Goal: Task Accomplishment & Management: Complete application form

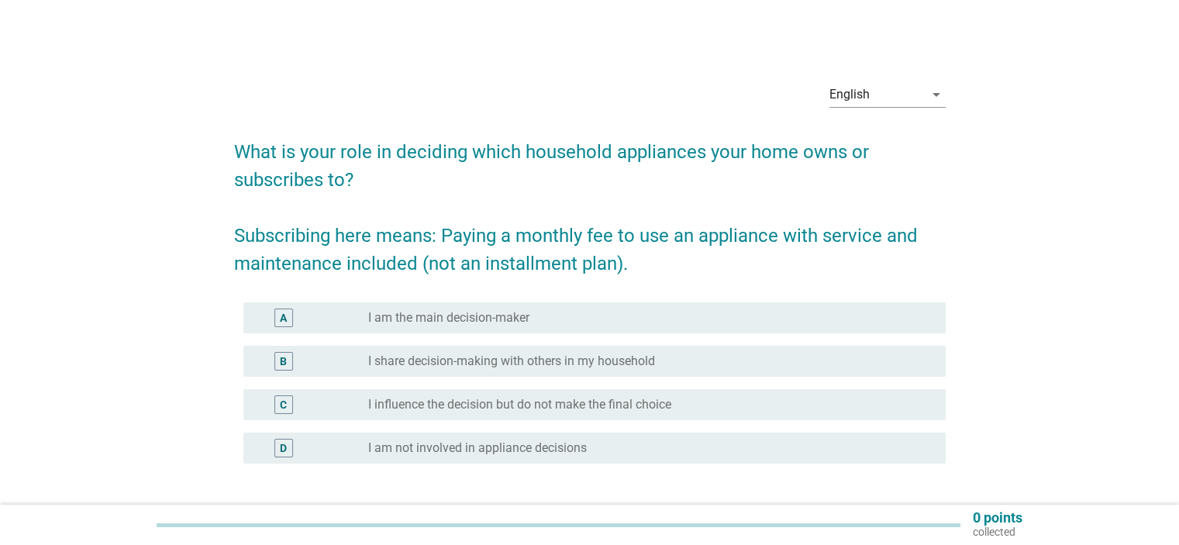
click at [531, 312] on div "radio_button_unchecked I am the main decision-maker" at bounding box center [644, 318] width 552 height 16
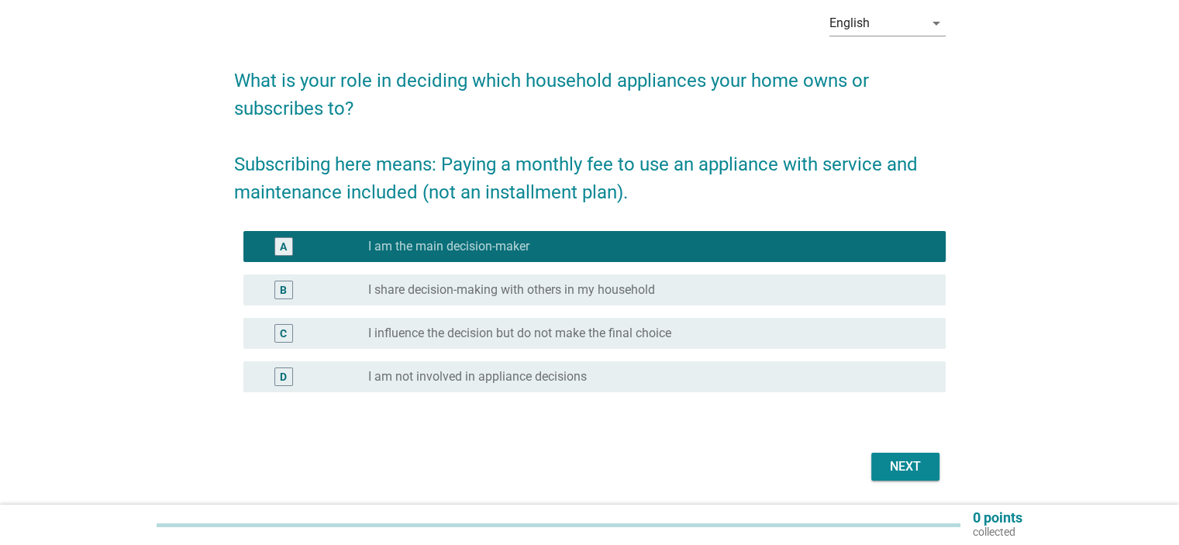
scroll to position [121, 0]
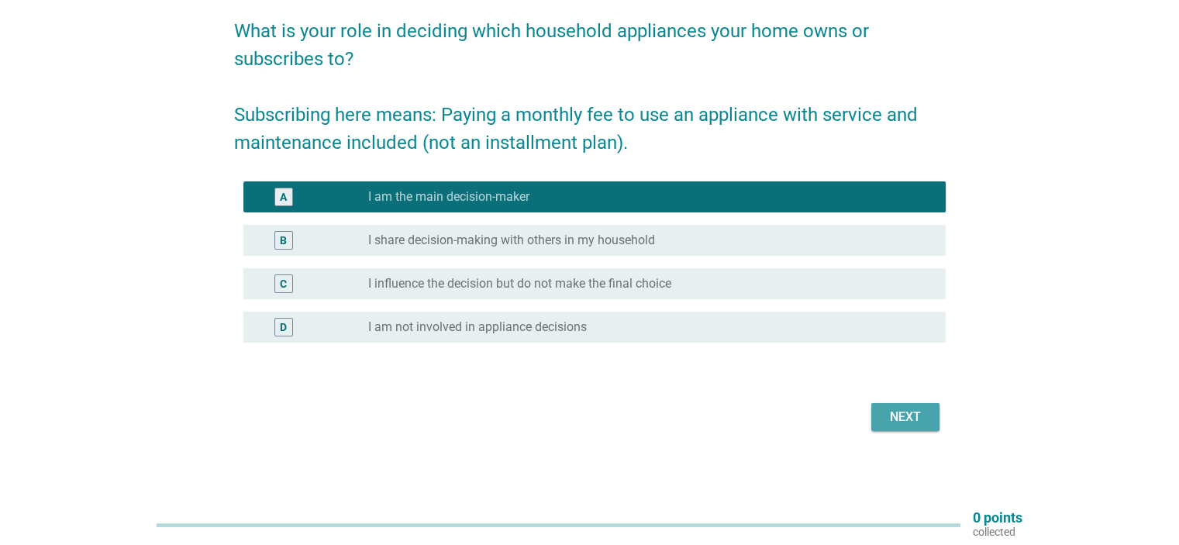
click at [914, 415] on div "Next" at bounding box center [905, 417] width 43 height 19
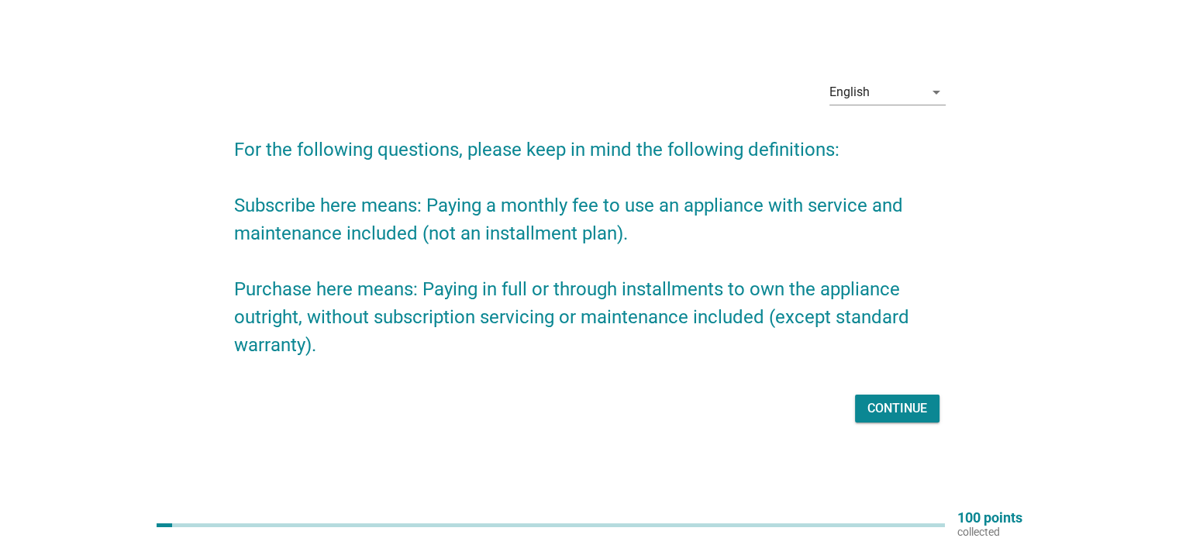
scroll to position [40, 0]
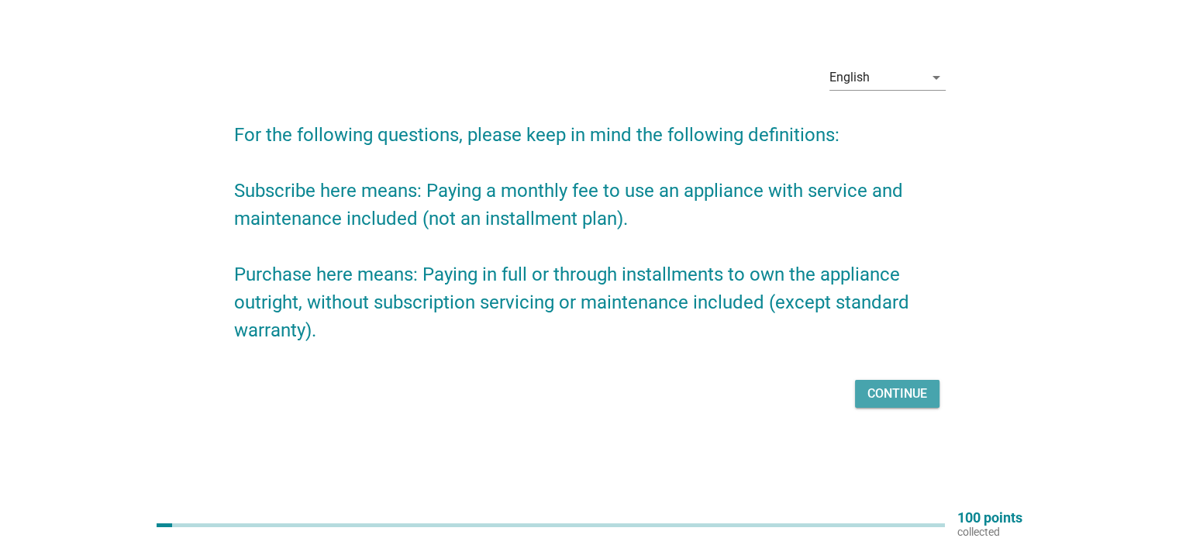
click at [879, 385] on div "Continue" at bounding box center [898, 394] width 60 height 19
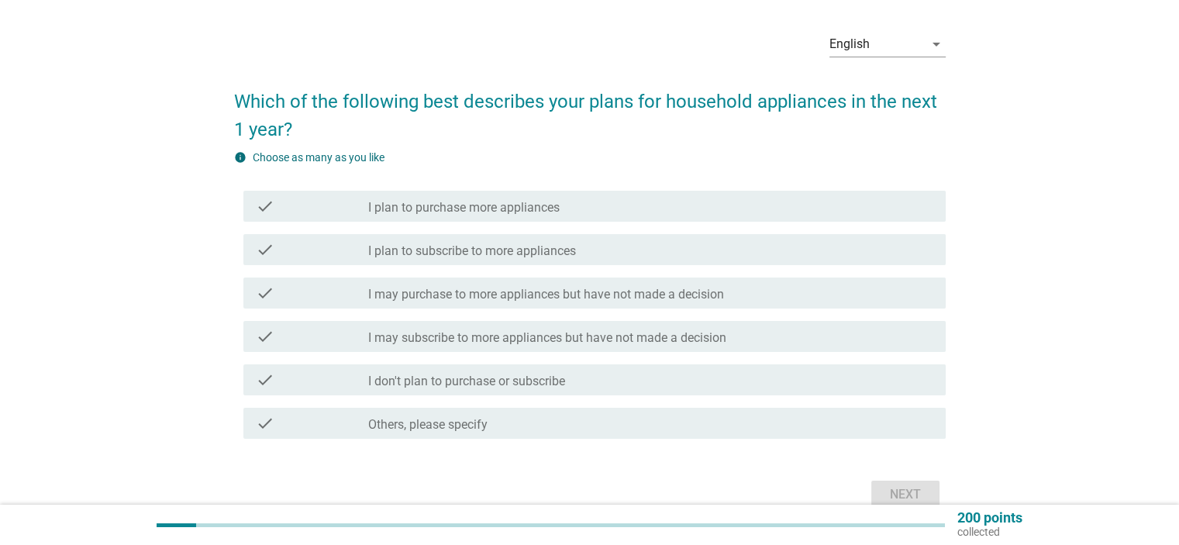
scroll to position [78, 0]
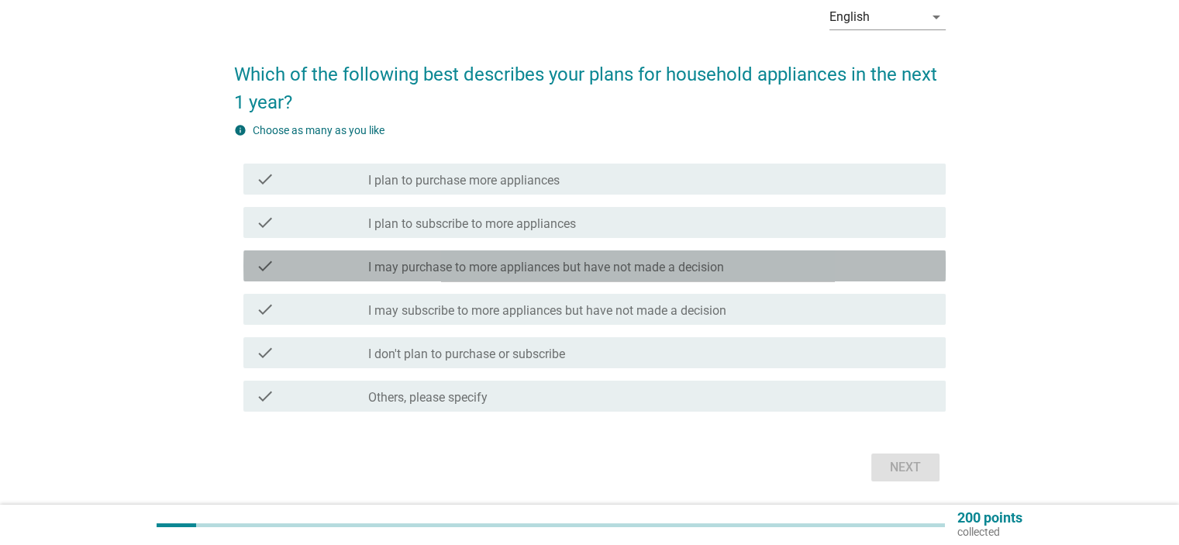
click at [546, 269] on label "I may purchase to more appliances but have not made a decision" at bounding box center [546, 268] width 356 height 16
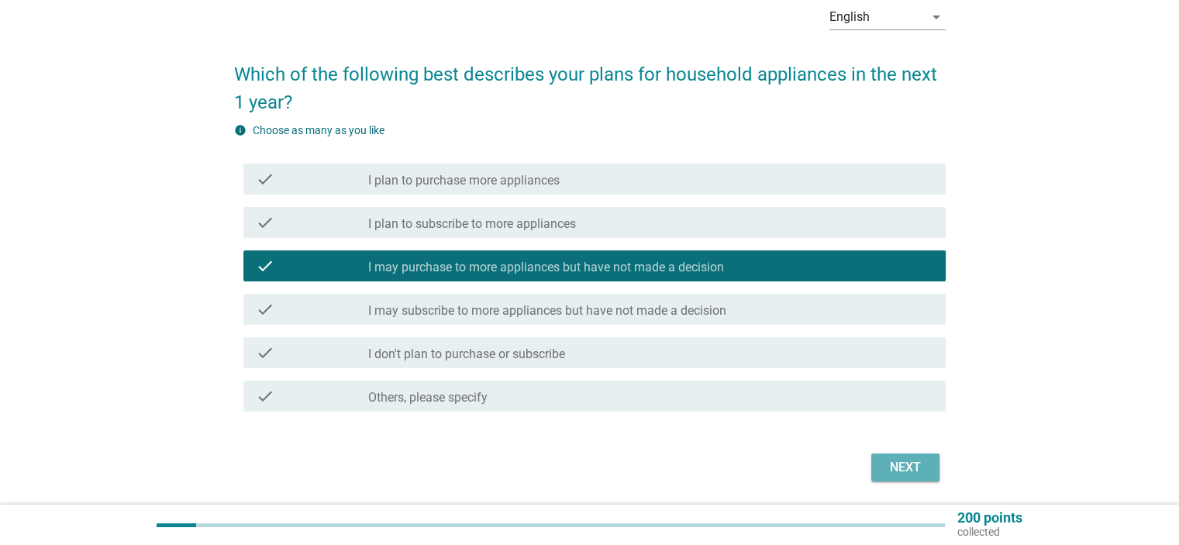
drag, startPoint x: 899, startPoint y: 478, endPoint x: 651, endPoint y: 460, distance: 248.8
click at [896, 479] on button "Next" at bounding box center [905, 468] width 68 height 28
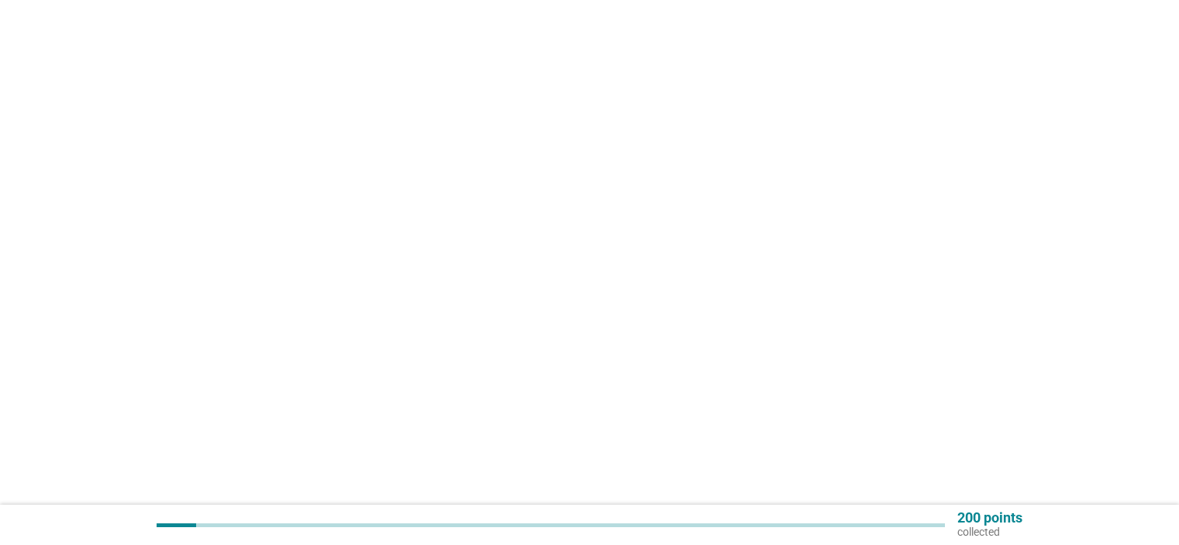
scroll to position [0, 0]
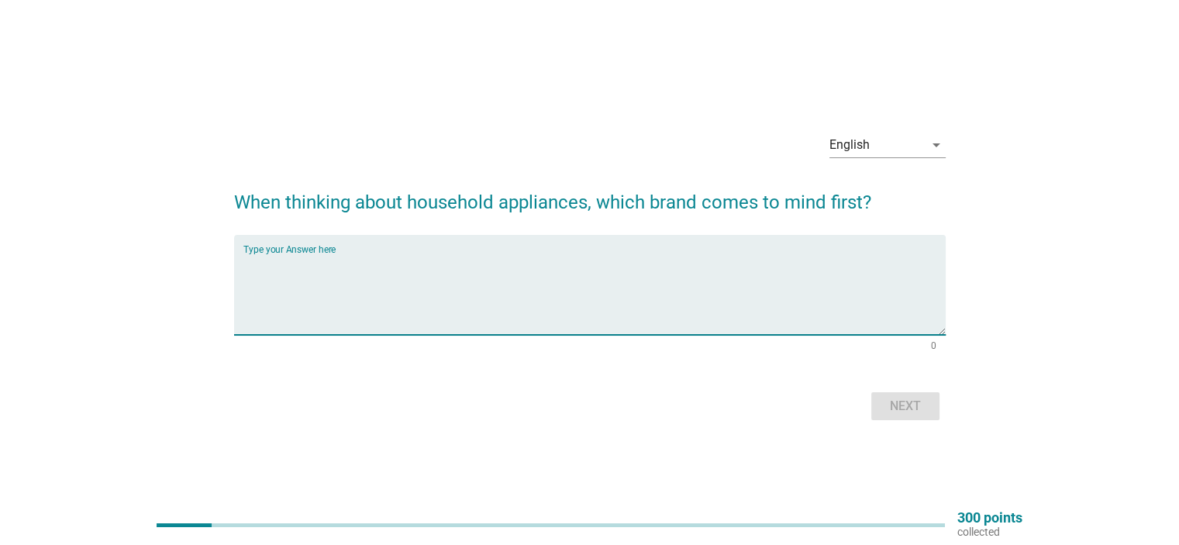
click at [304, 292] on textarea "Type your Answer here" at bounding box center [594, 294] width 702 height 81
type textarea "Samsung"
click at [906, 404] on div "Next" at bounding box center [905, 406] width 43 height 19
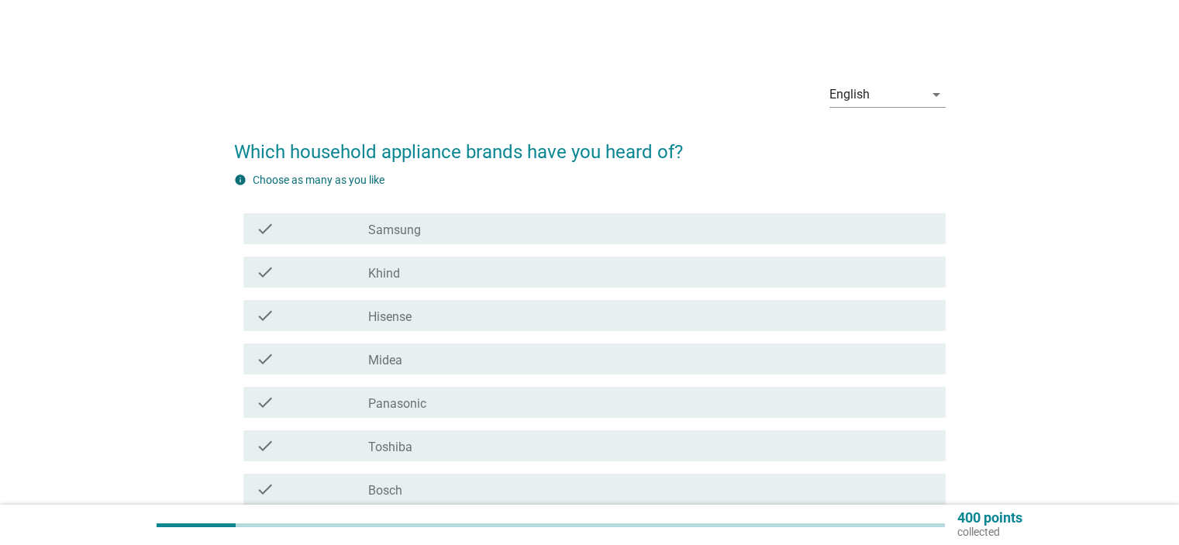
click at [484, 226] on div "check_box_outline_blank Samsung" at bounding box center [650, 228] width 564 height 19
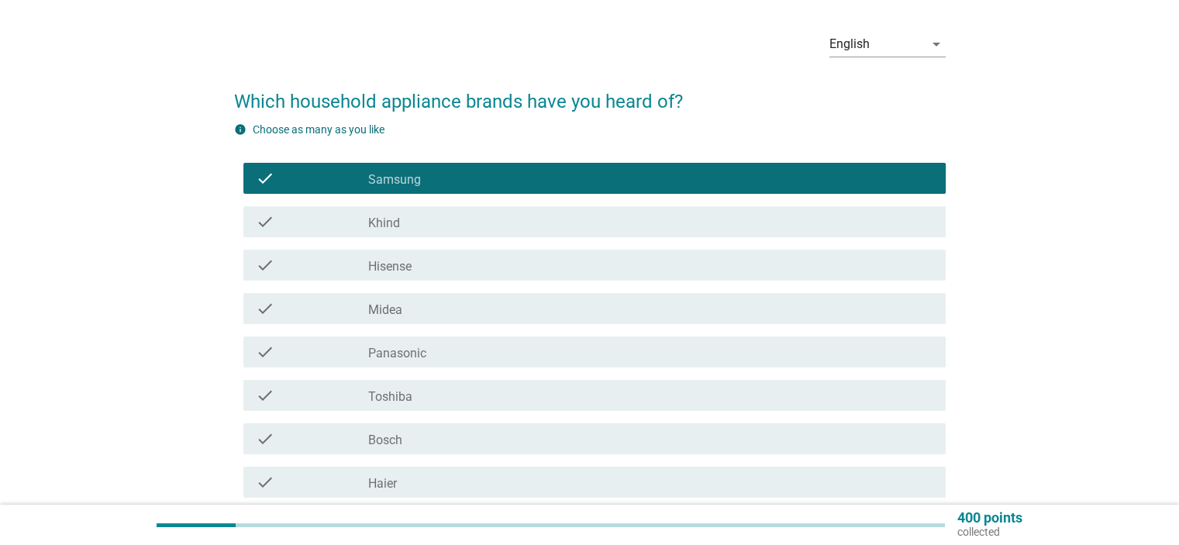
scroll to position [78, 0]
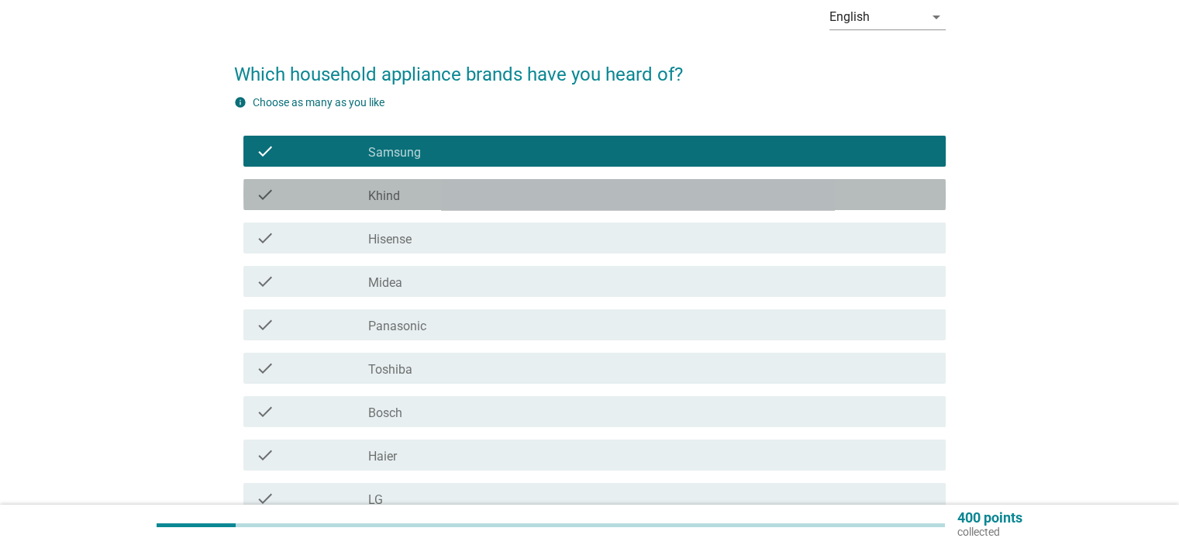
click at [389, 191] on label "Khind" at bounding box center [384, 196] width 32 height 16
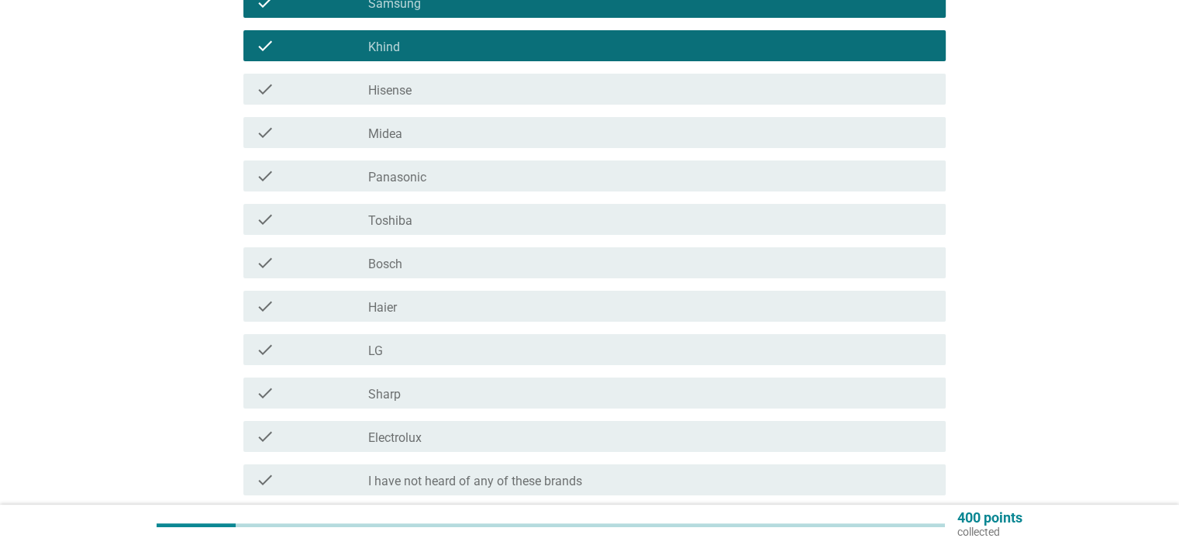
scroll to position [233, 0]
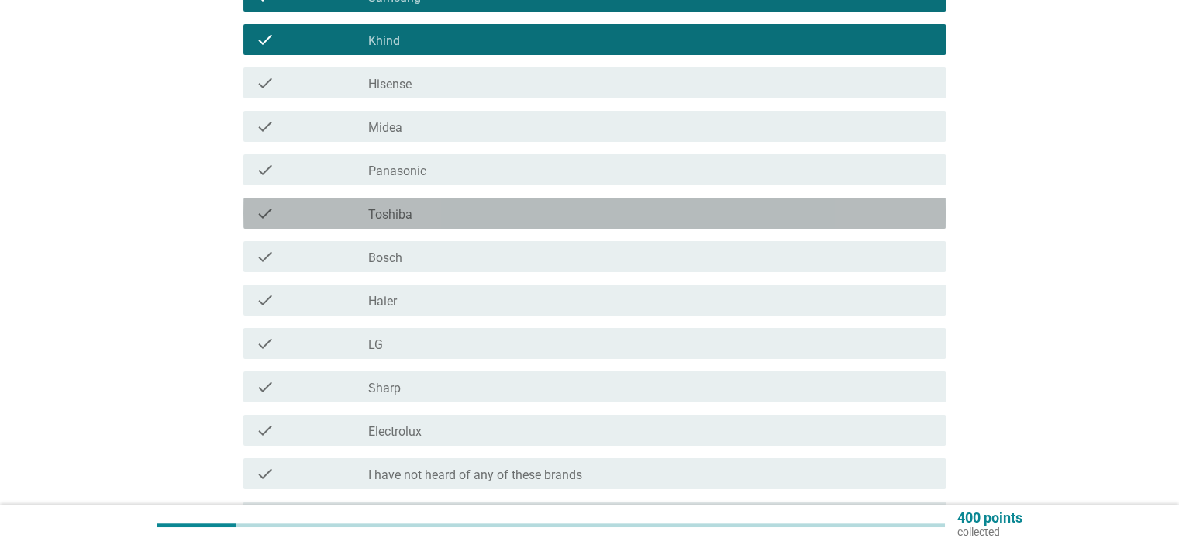
click at [412, 212] on label "Toshiba" at bounding box center [390, 215] width 44 height 16
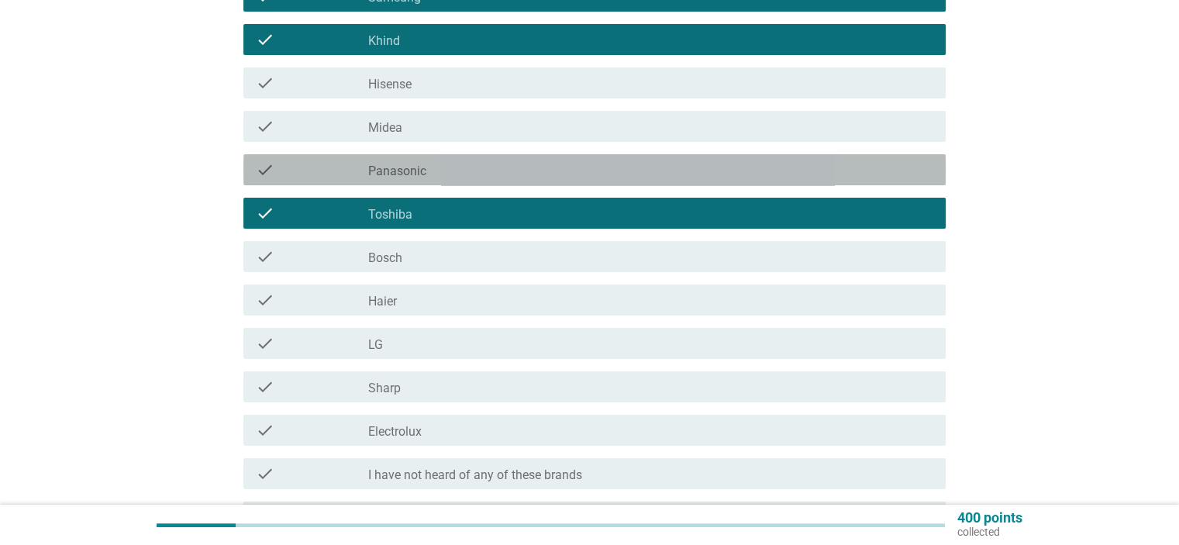
click at [419, 166] on label "Panasonic" at bounding box center [397, 172] width 58 height 16
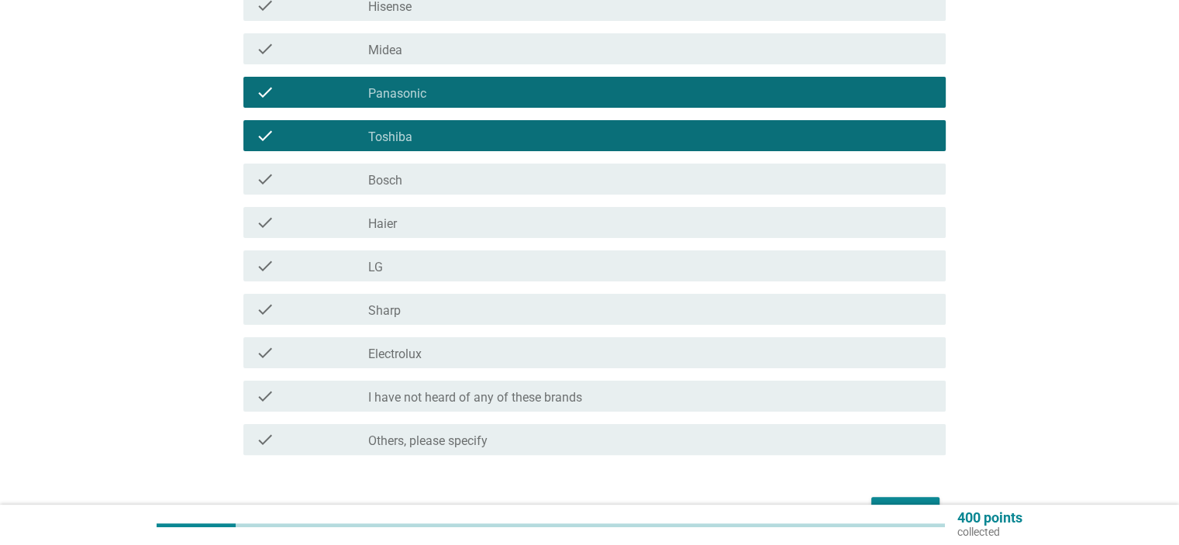
scroll to position [388, 0]
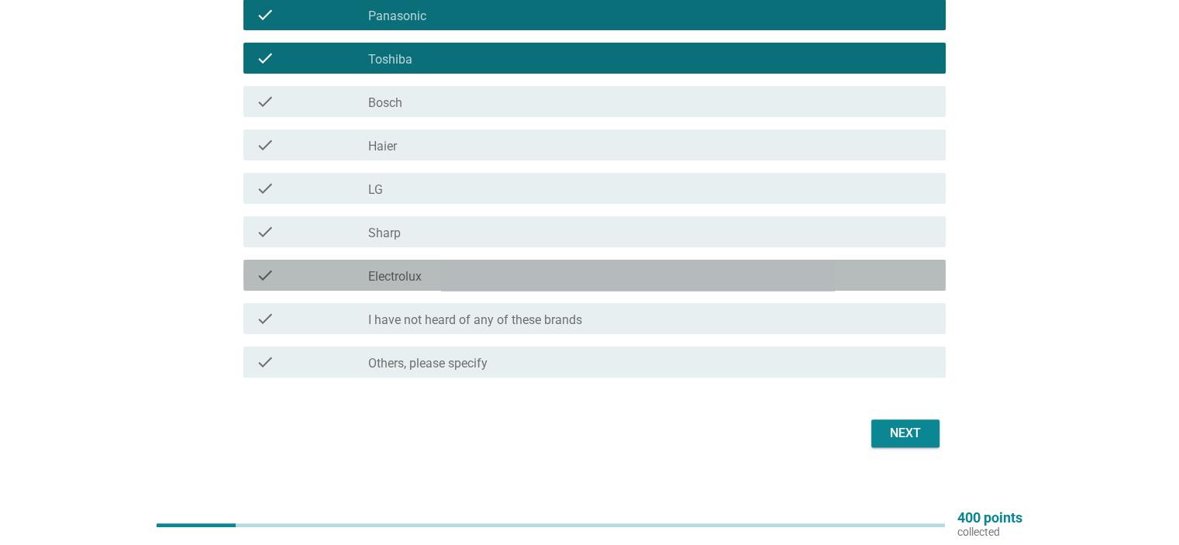
click at [443, 281] on div "check_box_outline_blank Electrolux" at bounding box center [650, 275] width 564 height 19
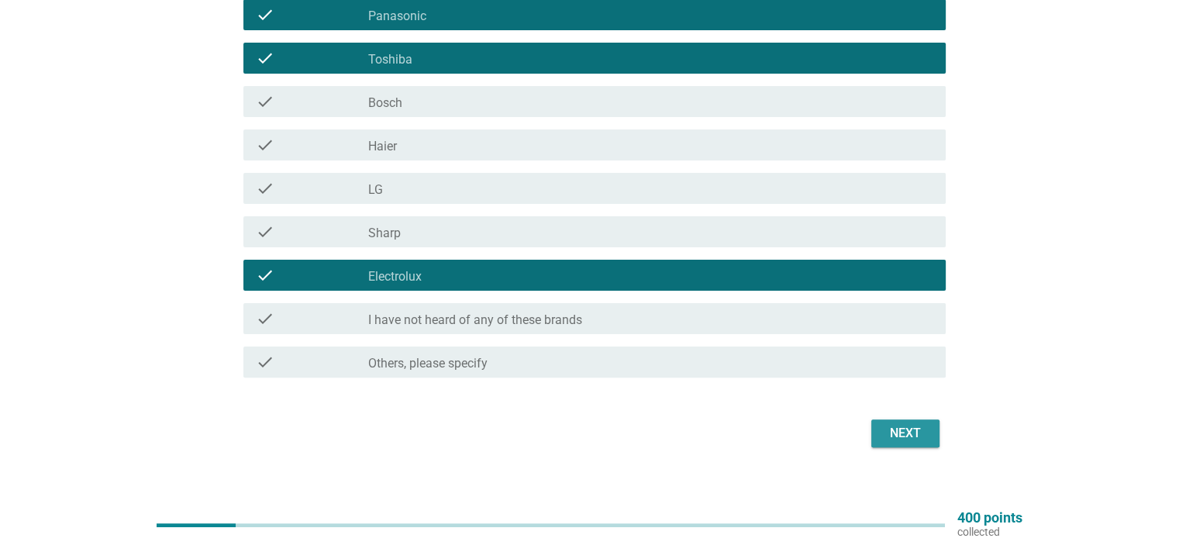
drag, startPoint x: 902, startPoint y: 436, endPoint x: 667, endPoint y: 410, distance: 236.3
click at [898, 434] on div "Next" at bounding box center [905, 433] width 43 height 19
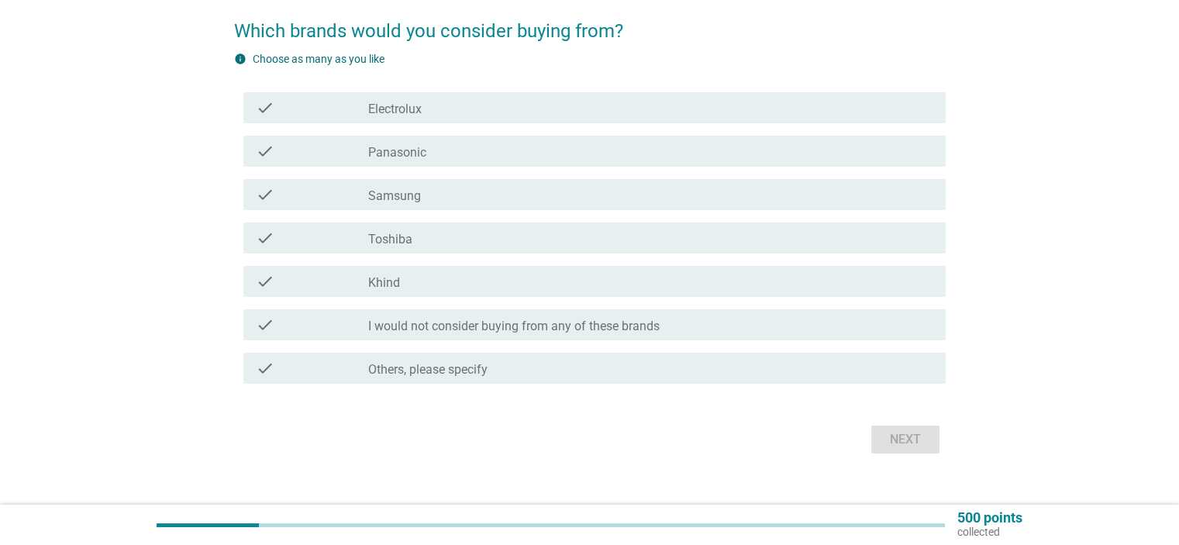
scroll to position [143, 0]
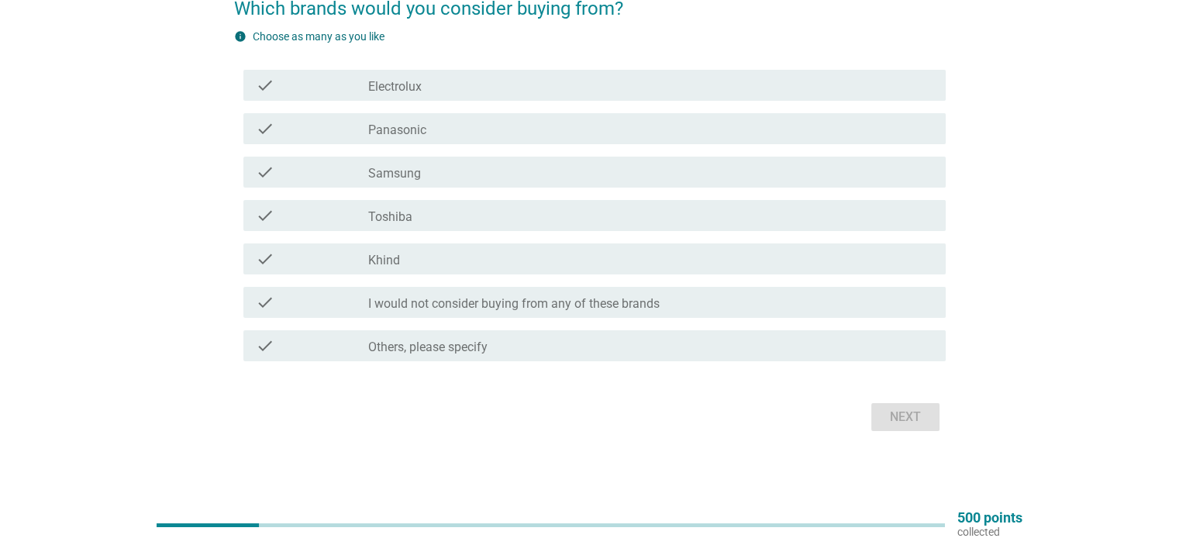
click at [391, 221] on label "Toshiba" at bounding box center [390, 217] width 44 height 16
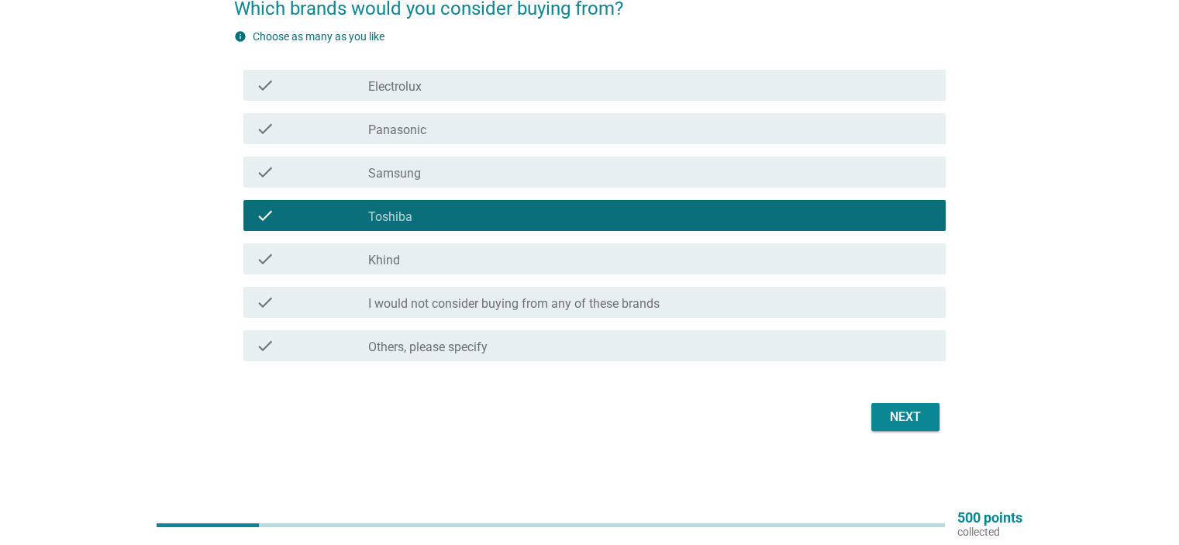
click at [440, 171] on div "check_box_outline_blank Samsung" at bounding box center [650, 172] width 564 height 19
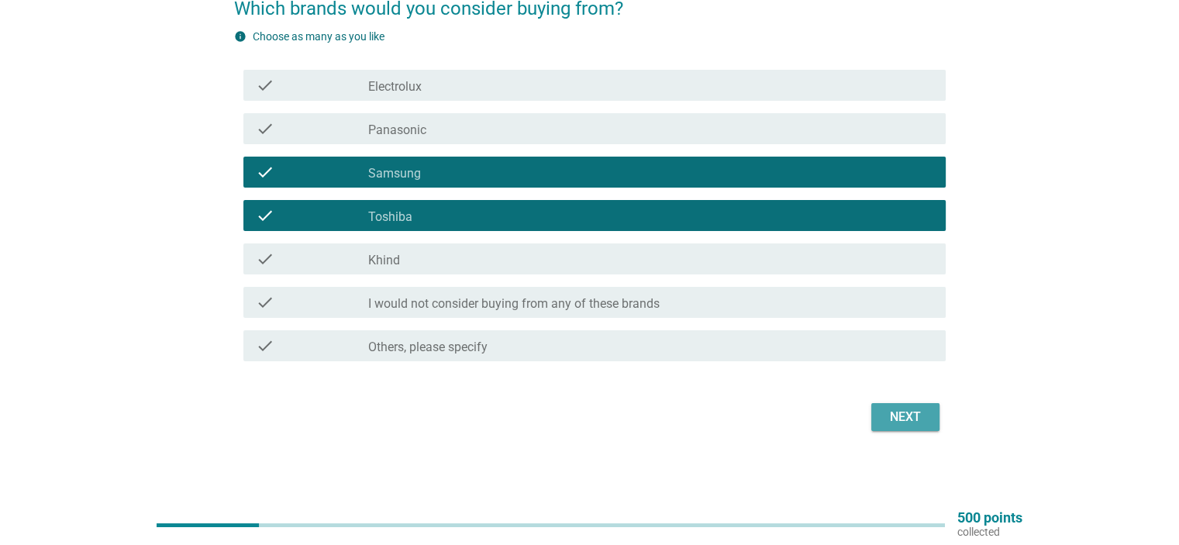
click at [909, 420] on div "Next" at bounding box center [905, 417] width 43 height 19
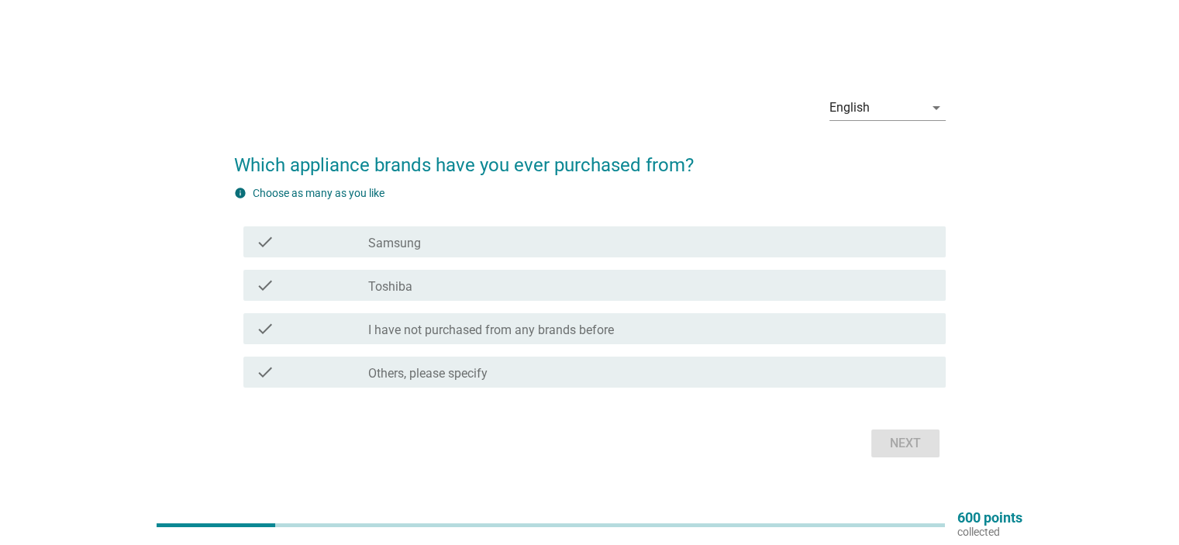
click at [473, 247] on div "check_box Samsung" at bounding box center [650, 242] width 564 height 19
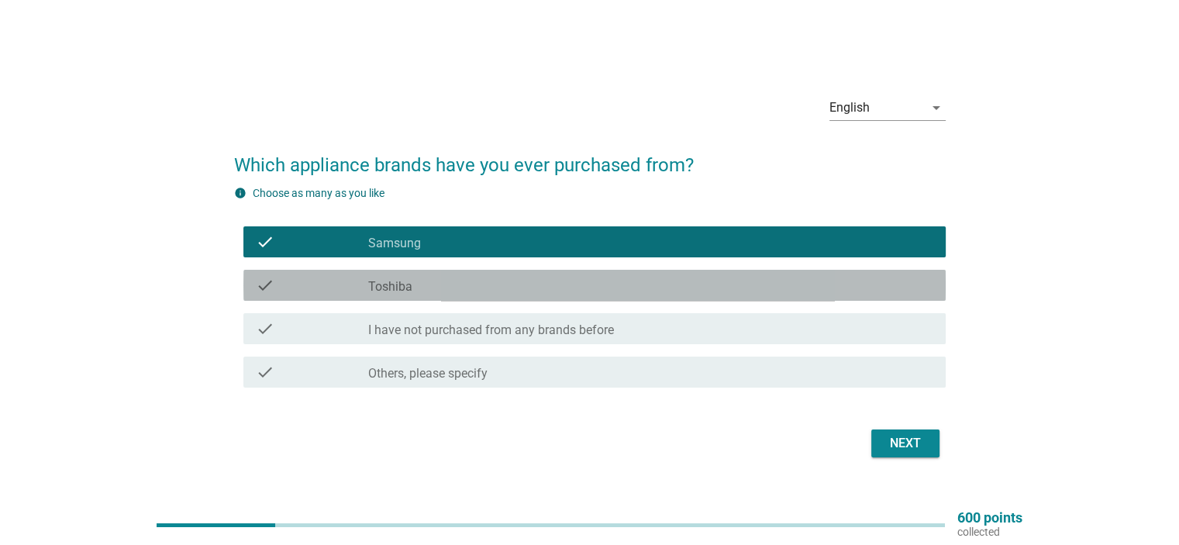
click at [458, 281] on div "check_box Toshiba" at bounding box center [650, 285] width 564 height 19
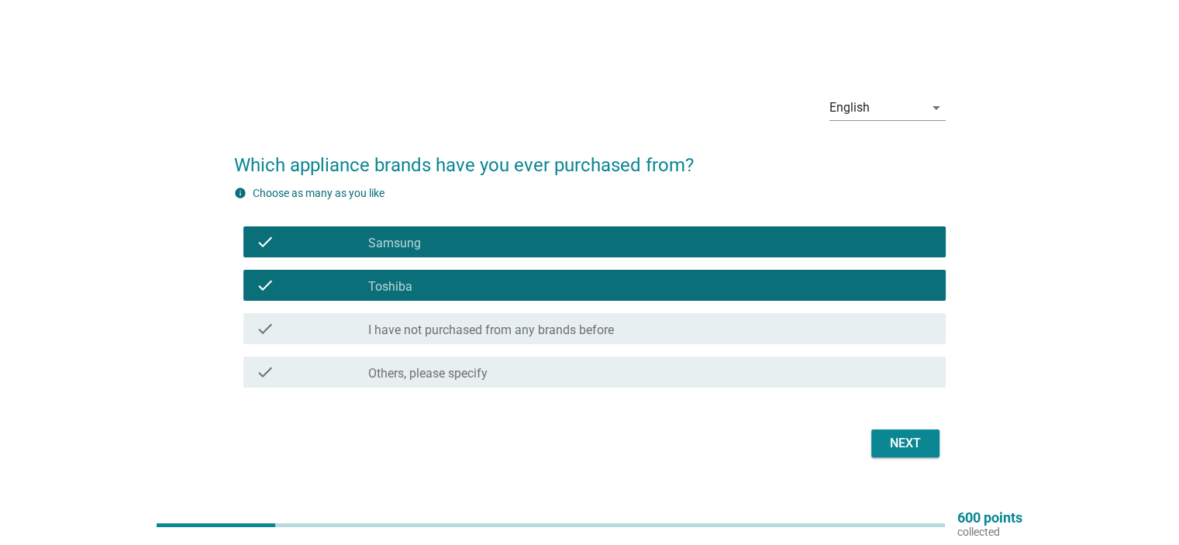
click at [902, 453] on button "Next" at bounding box center [905, 443] width 68 height 28
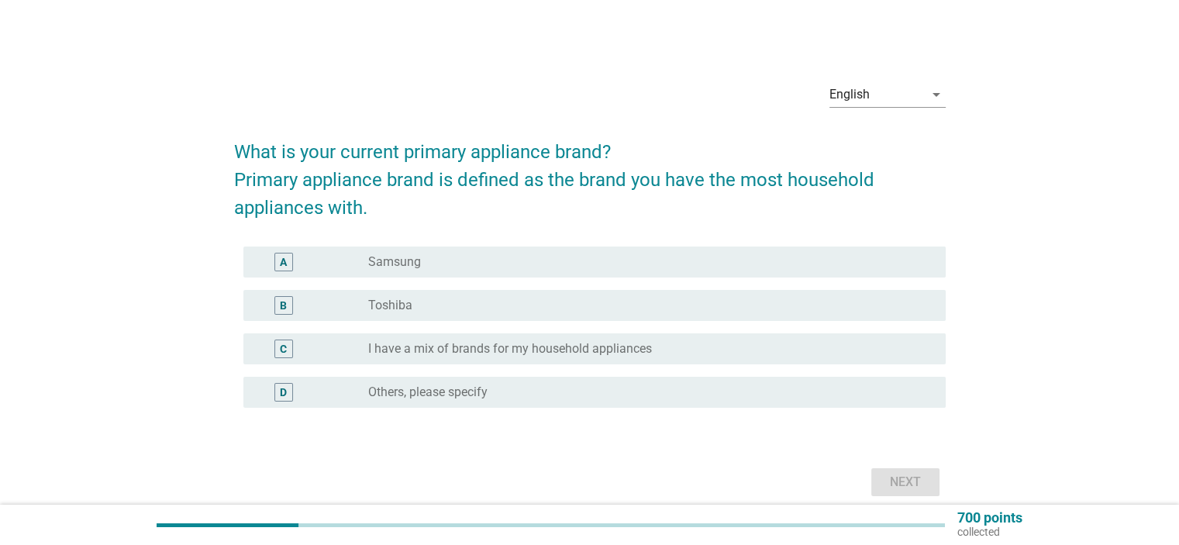
click at [475, 258] on div "radio_button_unchecked Samsung" at bounding box center [644, 262] width 552 height 16
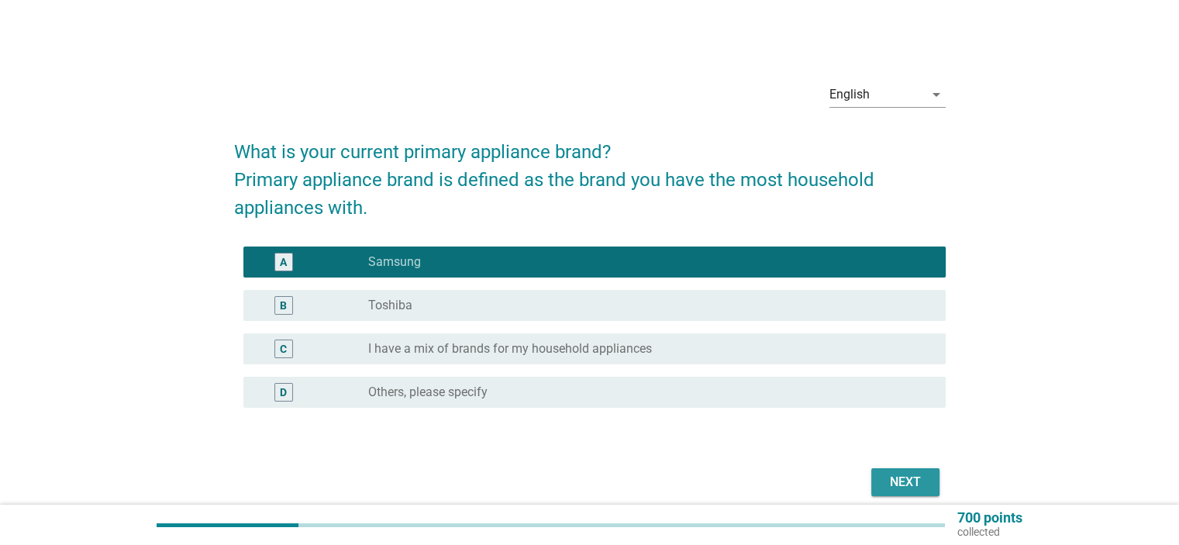
click at [912, 484] on div "Next" at bounding box center [905, 482] width 43 height 19
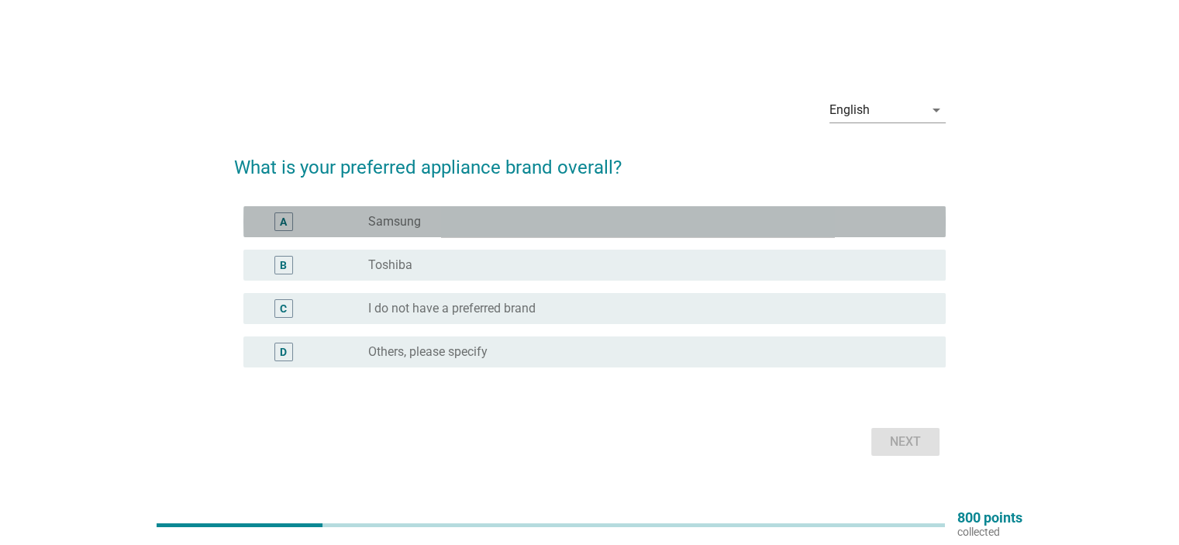
click at [421, 221] on div "radio_button_unchecked Samsung" at bounding box center [644, 222] width 552 height 16
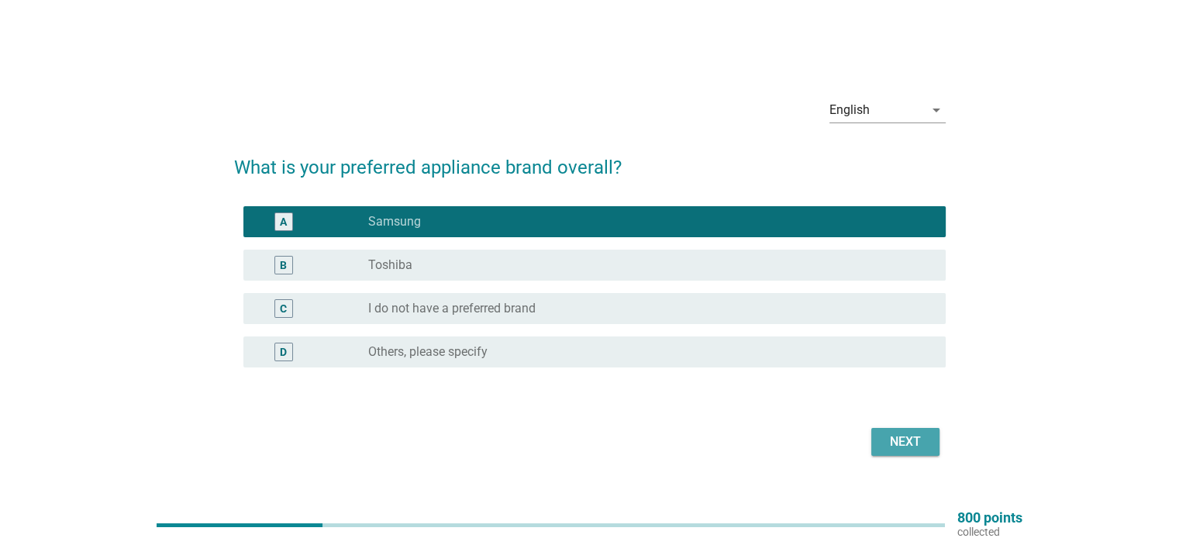
click at [877, 433] on button "Next" at bounding box center [905, 442] width 68 height 28
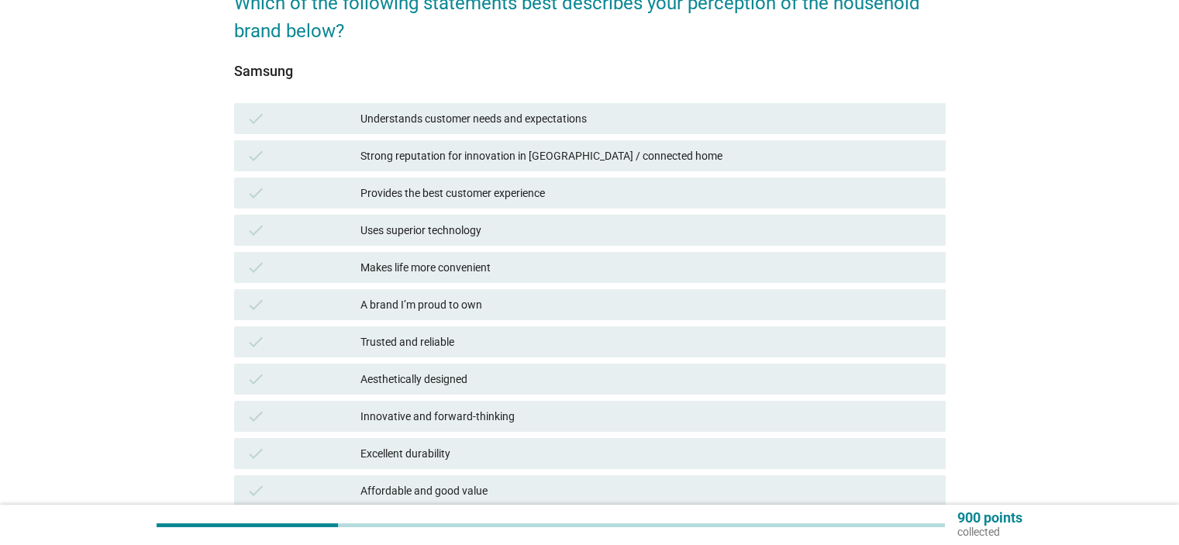
scroll to position [233, 0]
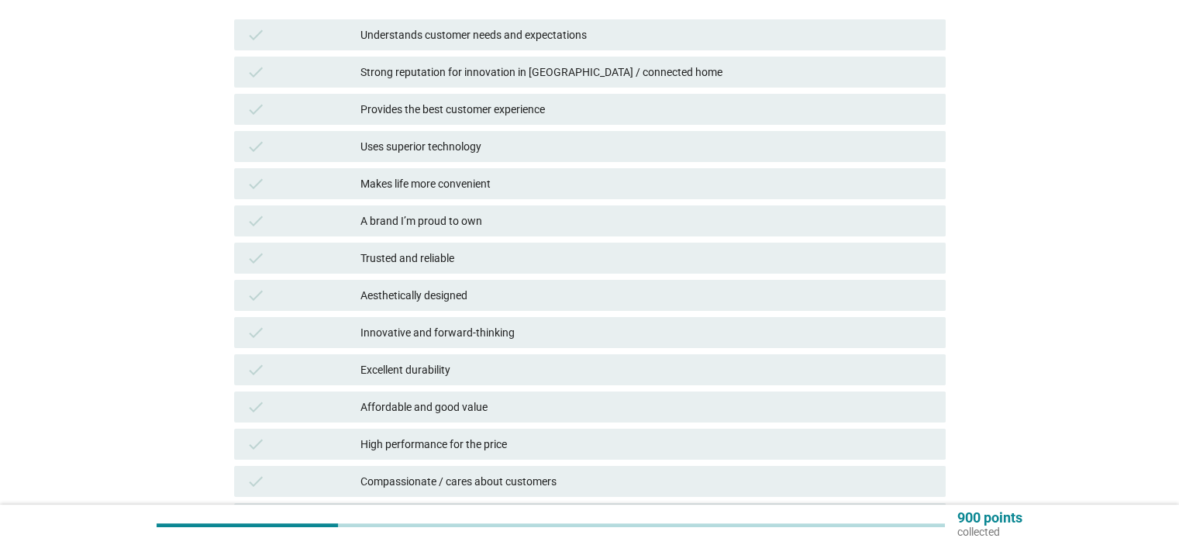
click at [437, 26] on div "check Understands customer needs and expectations" at bounding box center [590, 34] width 712 height 31
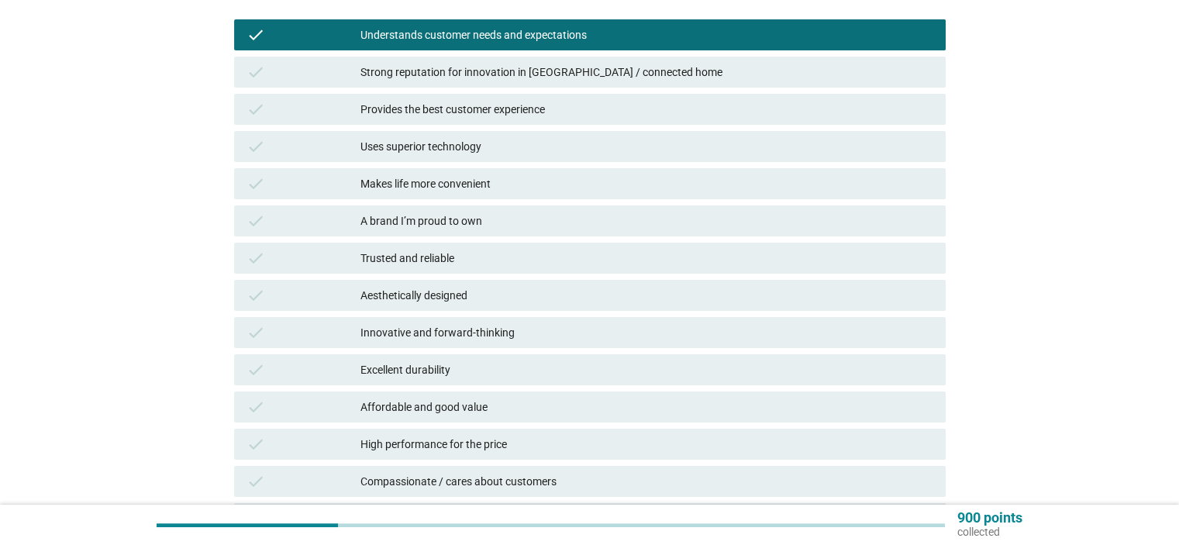
click at [443, 144] on div "Uses superior technology" at bounding box center [646, 146] width 572 height 19
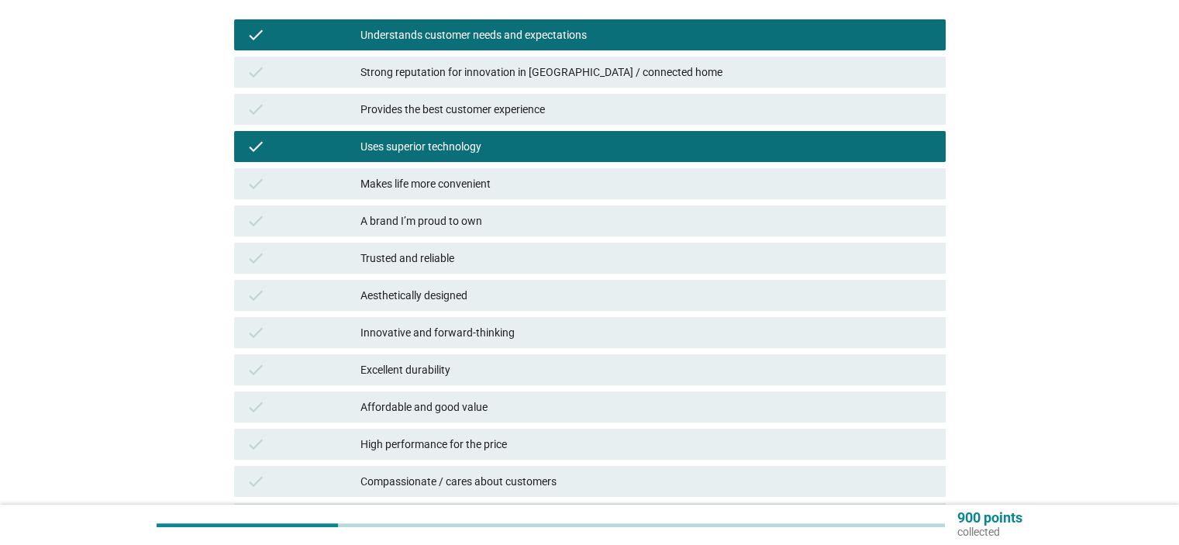
drag, startPoint x: 464, startPoint y: 248, endPoint x: 493, endPoint y: 291, distance: 51.4
click at [464, 249] on div "Trusted and reliable" at bounding box center [646, 258] width 572 height 19
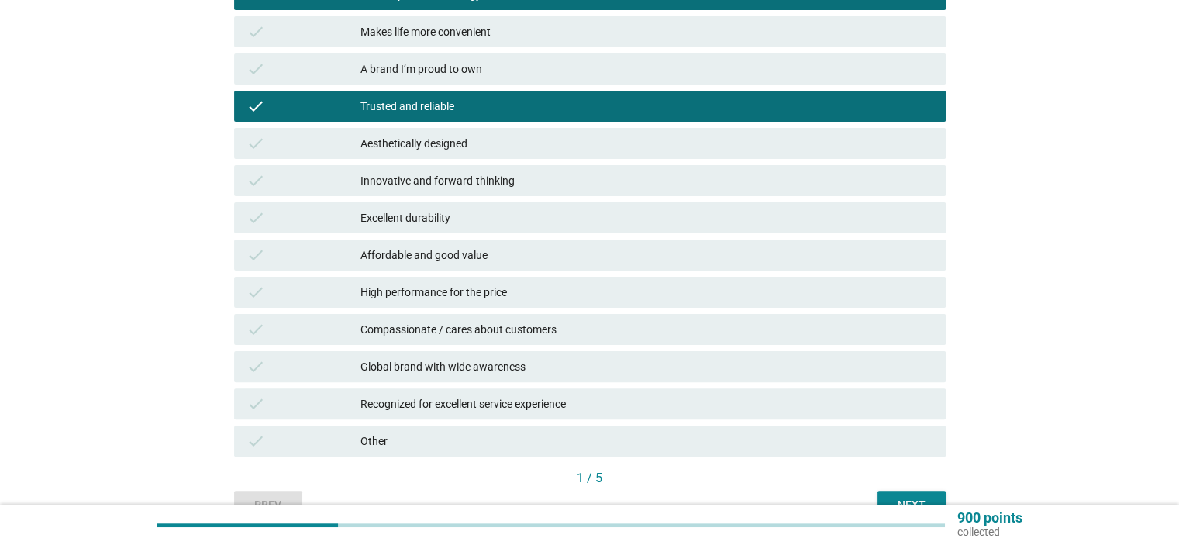
scroll to position [388, 0]
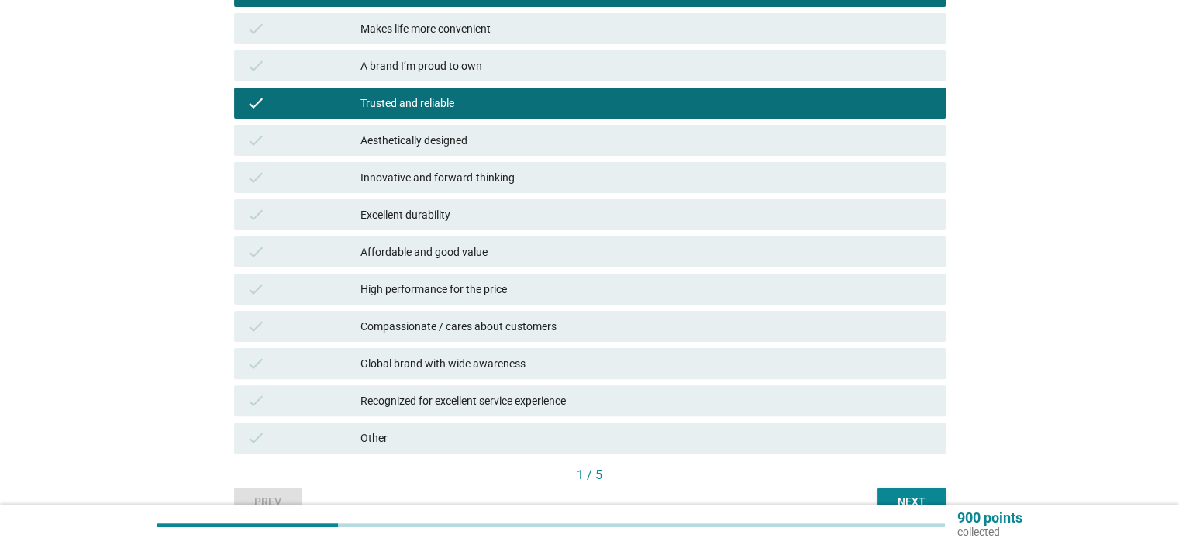
click at [471, 271] on div "check High performance for the price" at bounding box center [590, 289] width 718 height 37
click at [893, 489] on button "Next" at bounding box center [912, 502] width 68 height 28
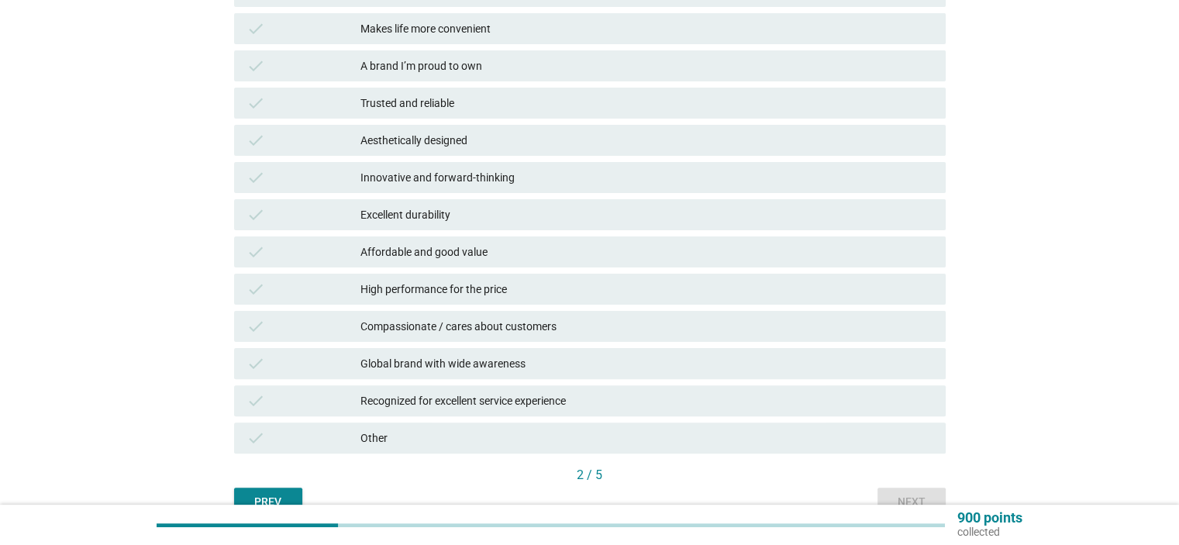
scroll to position [0, 0]
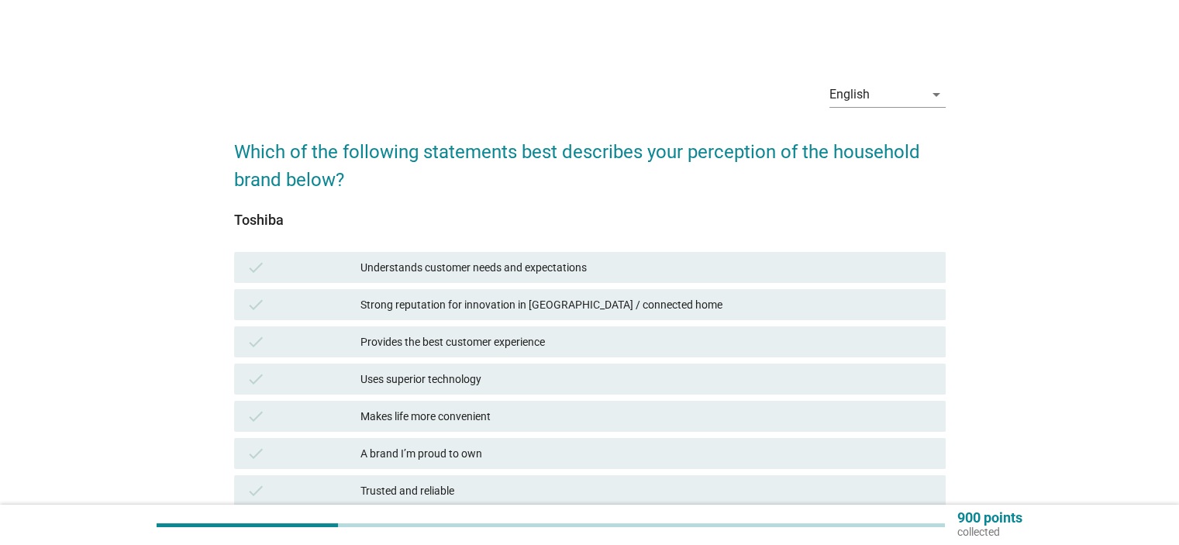
click at [518, 351] on div "check Provides the best customer experience" at bounding box center [590, 341] width 712 height 31
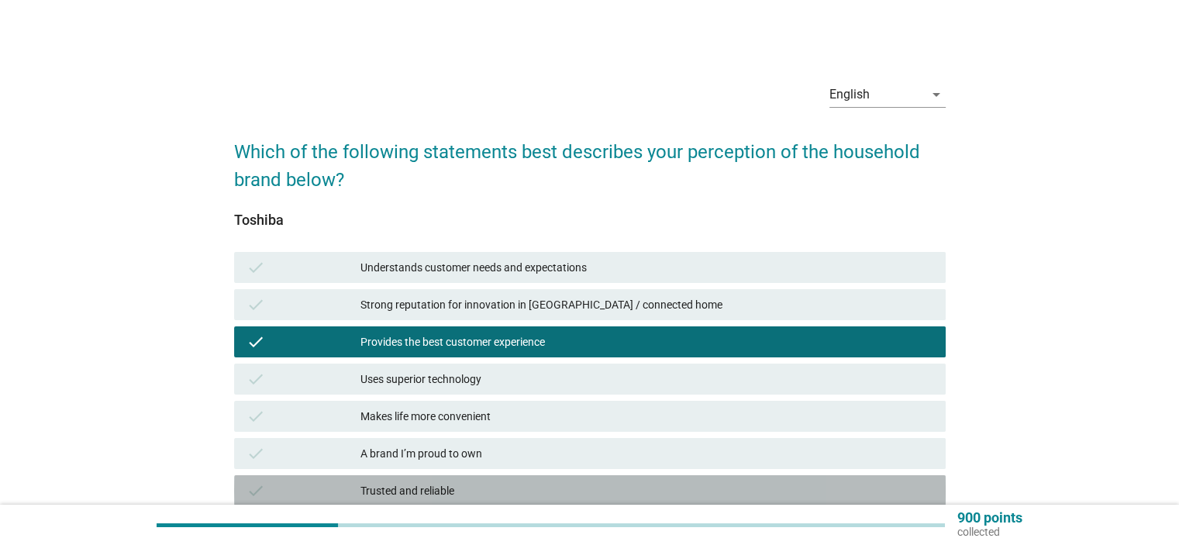
click at [547, 475] on div "check Trusted and reliable" at bounding box center [590, 490] width 712 height 31
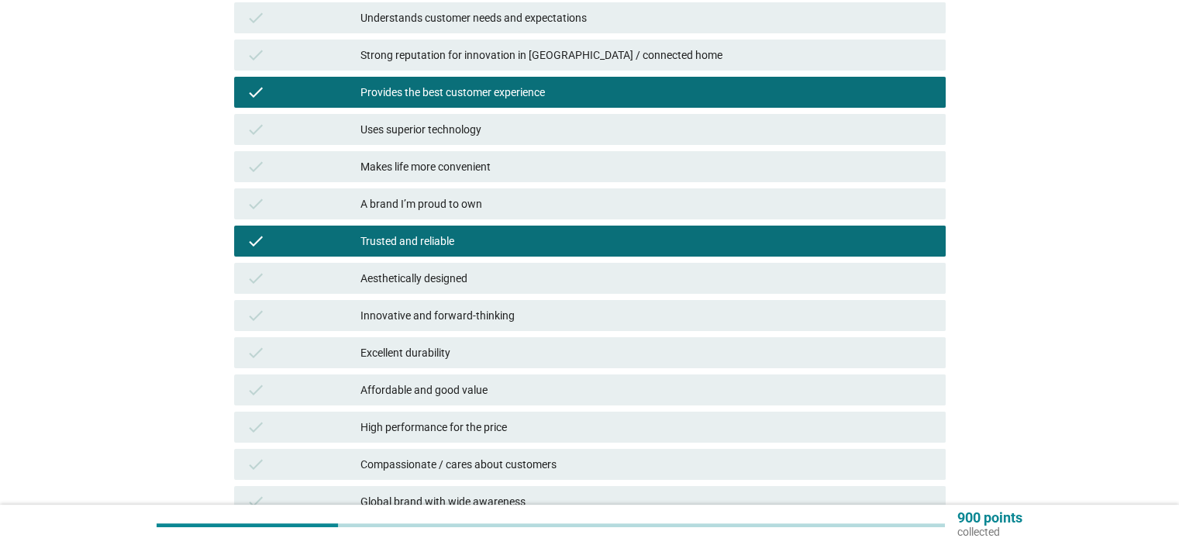
scroll to position [310, 0]
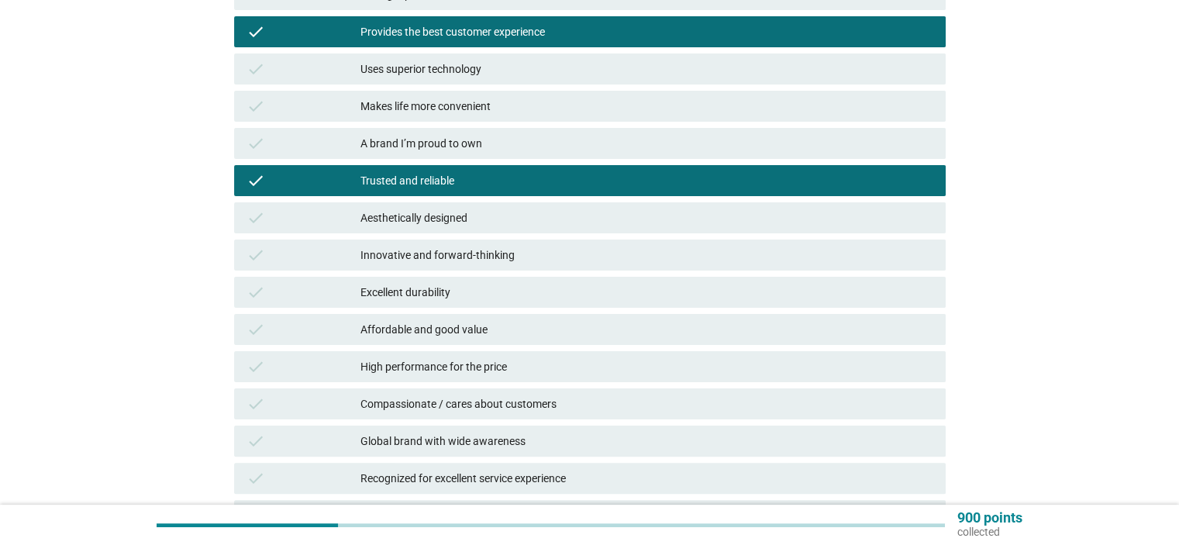
drag, startPoint x: 505, startPoint y: 372, endPoint x: 526, endPoint y: 379, distance: 22.1
click at [507, 372] on div "High performance for the price" at bounding box center [646, 366] width 572 height 19
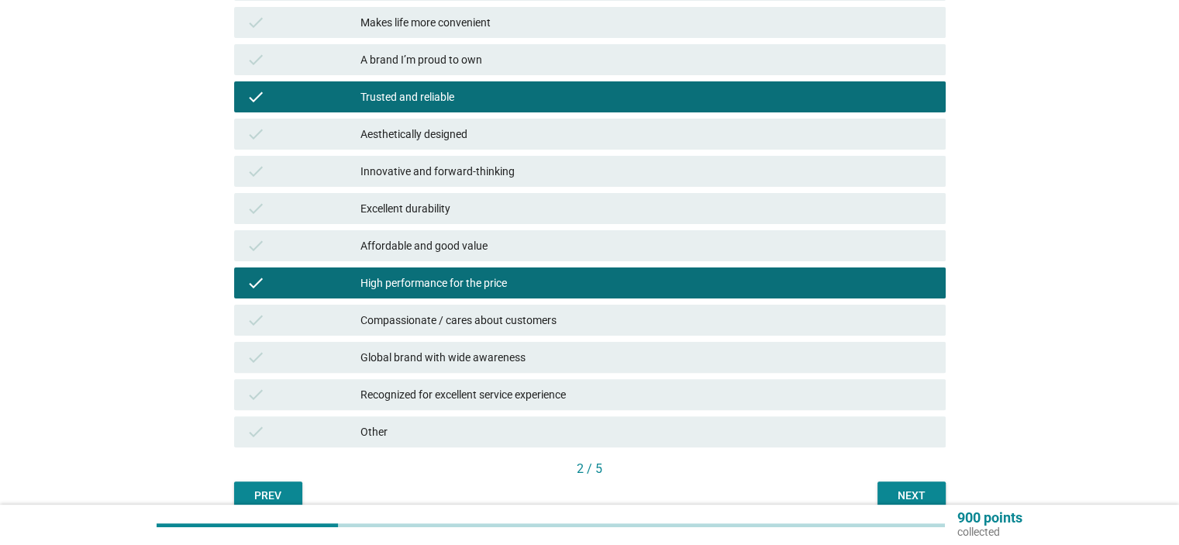
scroll to position [468, 0]
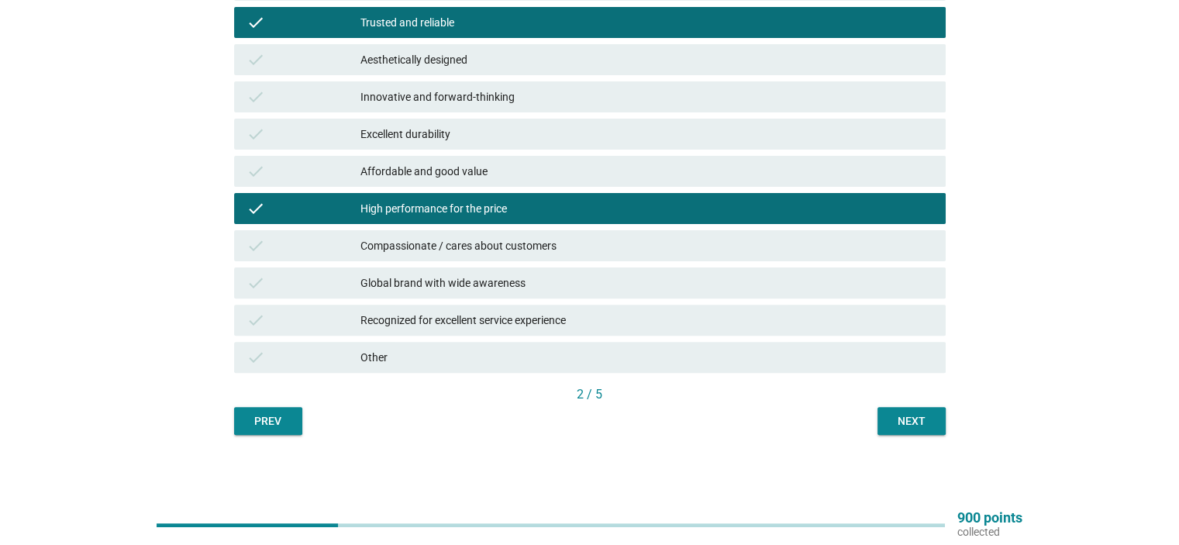
click at [903, 411] on button "Next" at bounding box center [912, 421] width 68 height 28
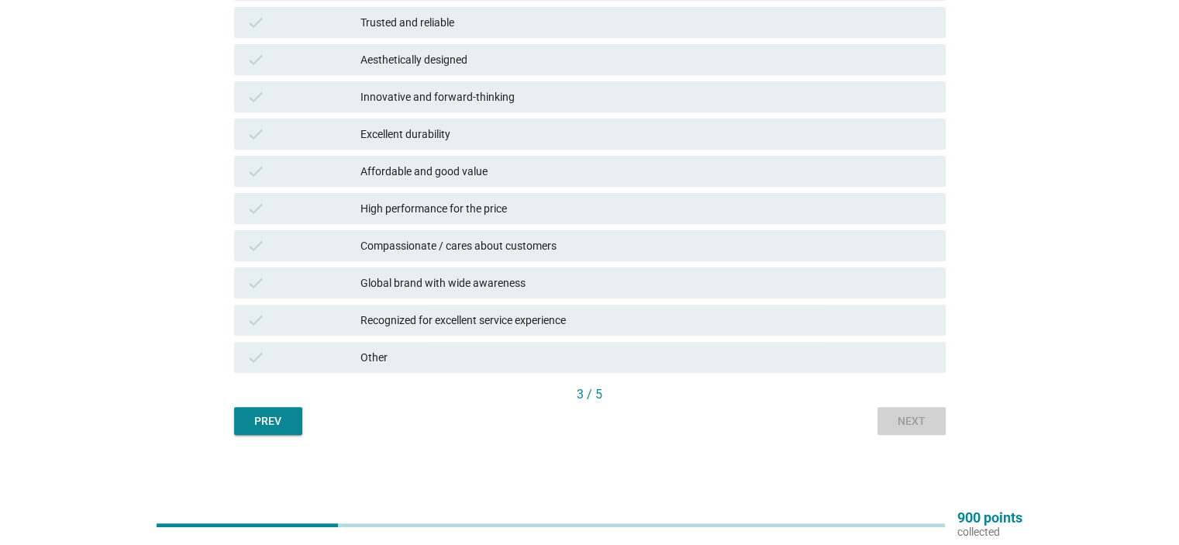
scroll to position [0, 0]
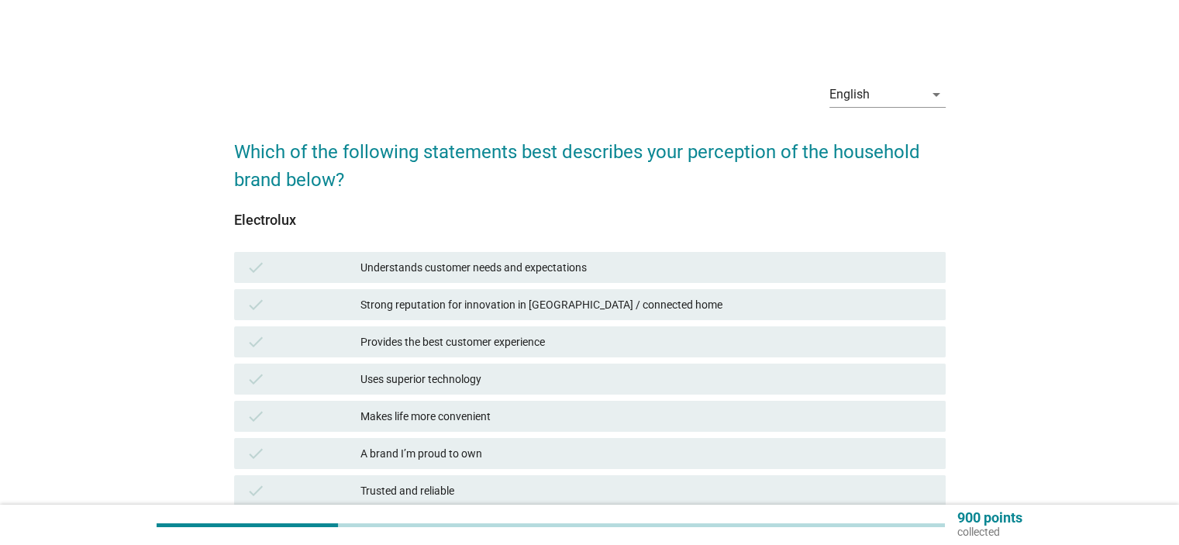
click at [602, 322] on div "check Strong reputation for innovation in [GEOGRAPHIC_DATA] / connected home" at bounding box center [590, 304] width 718 height 37
click at [585, 407] on div "Makes life more convenient" at bounding box center [646, 416] width 572 height 19
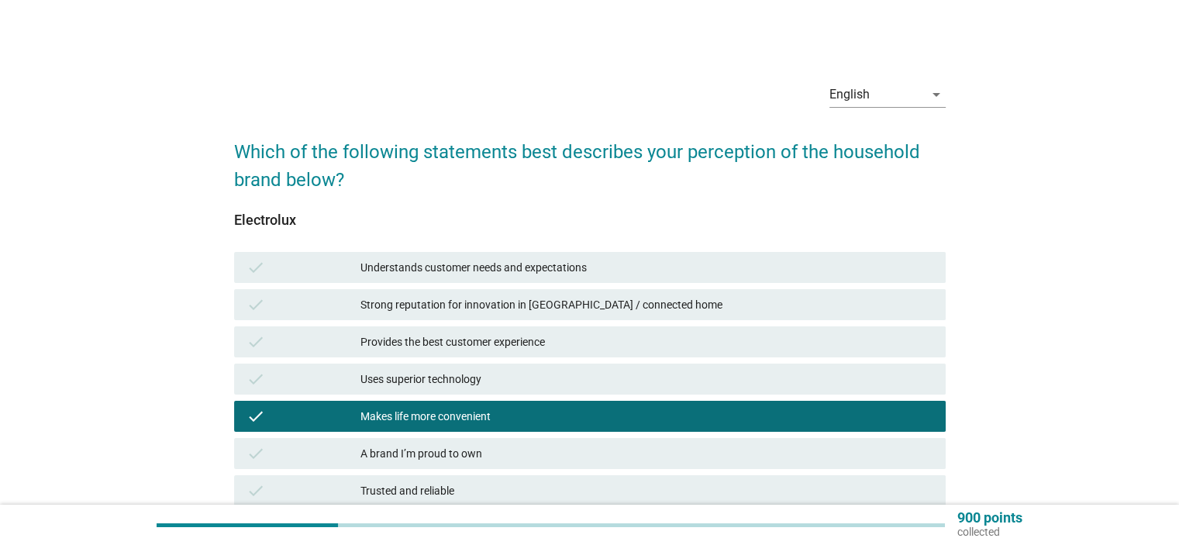
click at [502, 479] on div "check Trusted and reliable" at bounding box center [590, 490] width 712 height 31
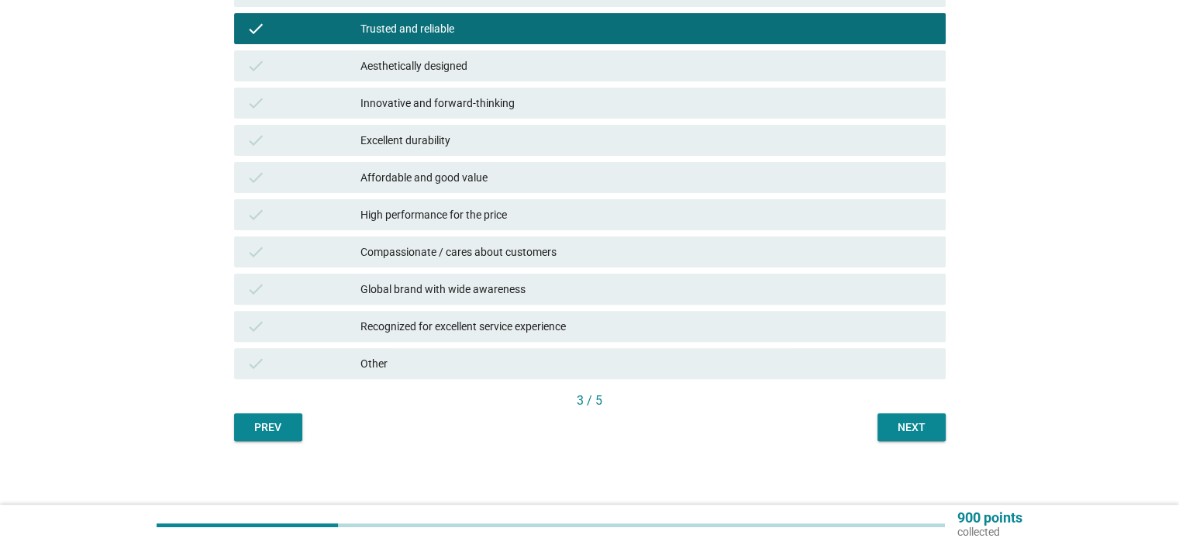
scroll to position [465, 0]
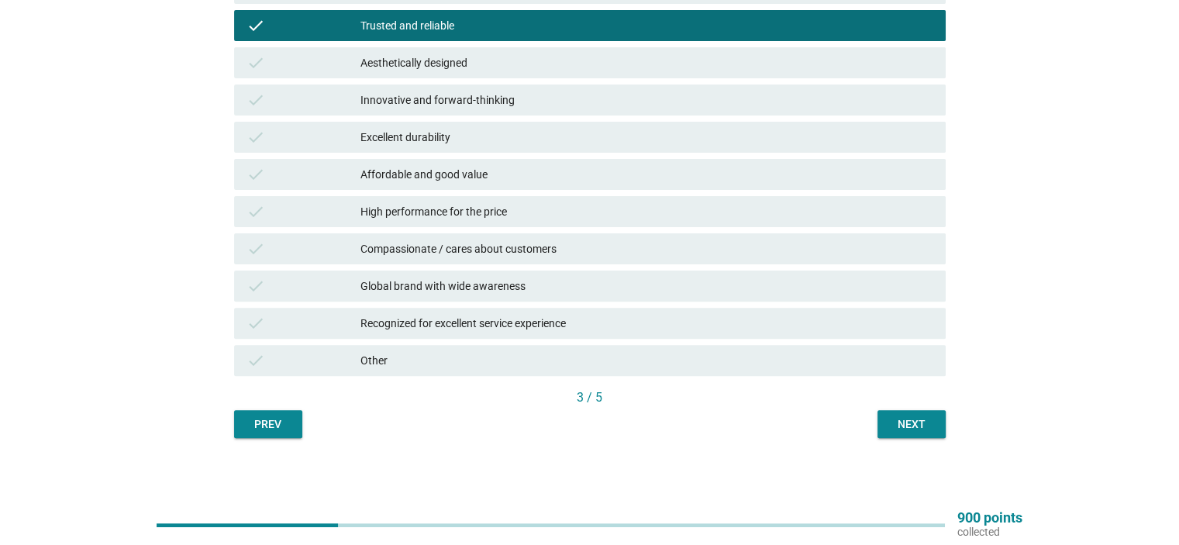
drag, startPoint x: 471, startPoint y: 305, endPoint x: 510, endPoint y: 305, distance: 38.8
click at [474, 303] on div "check Understands customer needs and expectations check Strong reputation for i…" at bounding box center [590, 81] width 718 height 595
click at [555, 287] on div "Global brand with wide awareness" at bounding box center [646, 286] width 572 height 19
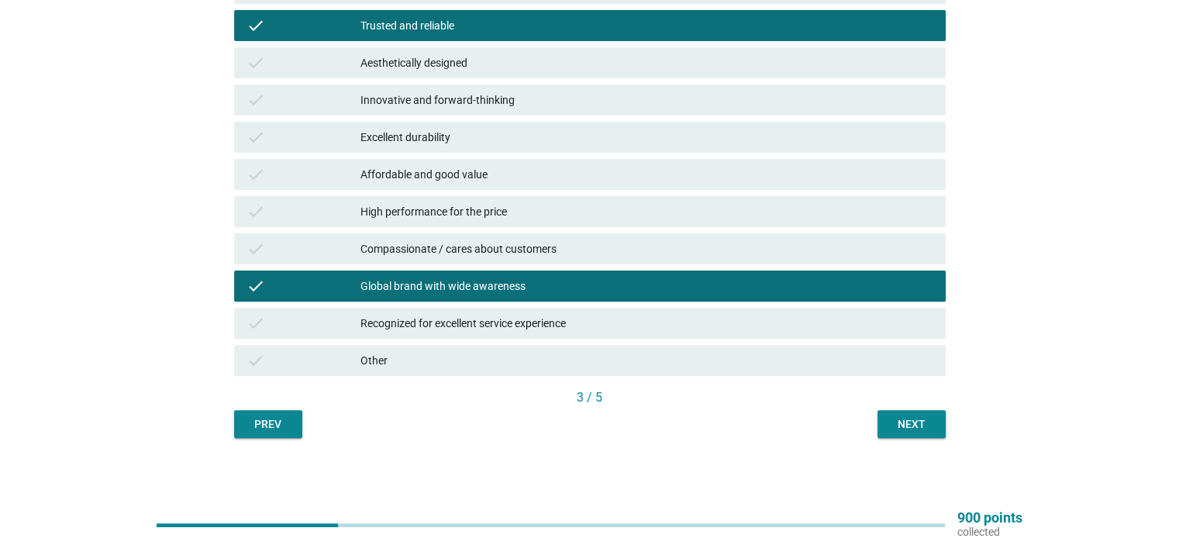
click at [900, 424] on div "Next" at bounding box center [911, 424] width 43 height 16
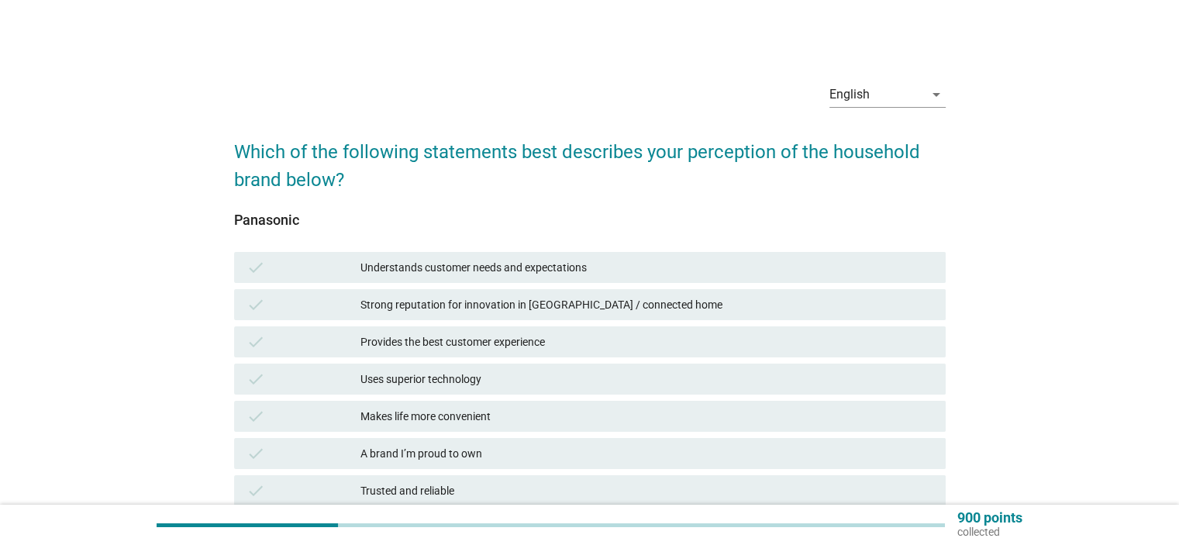
drag, startPoint x: 502, startPoint y: 303, endPoint x: 516, endPoint y: 353, distance: 51.3
click at [502, 304] on div "Strong reputation for innovation in [GEOGRAPHIC_DATA] / connected home" at bounding box center [646, 304] width 572 height 19
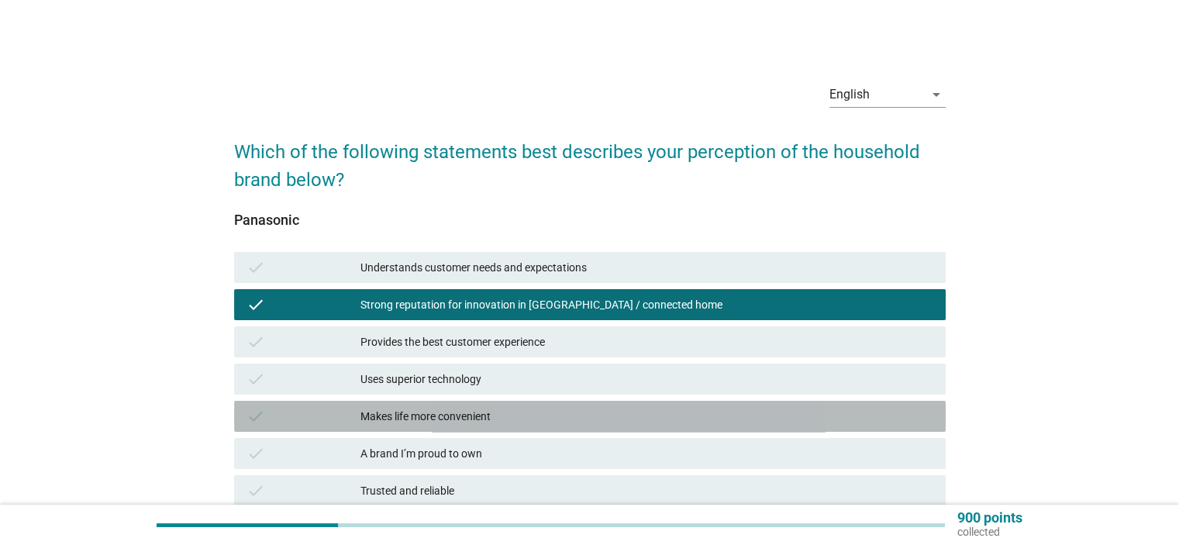
click at [531, 426] on div "check Makes life more convenient" at bounding box center [590, 416] width 712 height 31
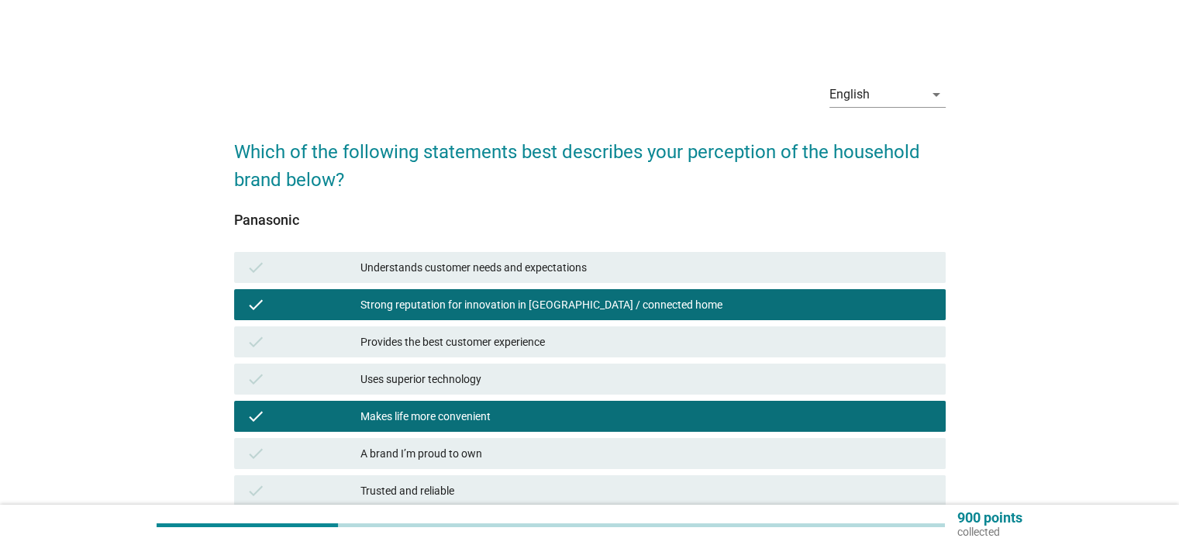
click at [536, 492] on div "Trusted and reliable" at bounding box center [646, 490] width 572 height 19
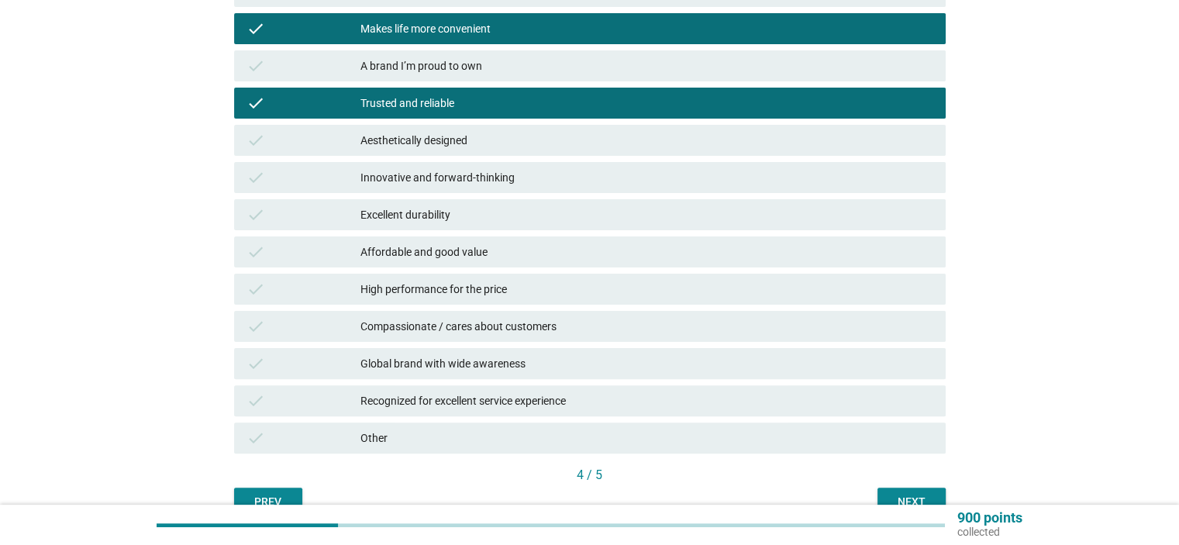
scroll to position [468, 0]
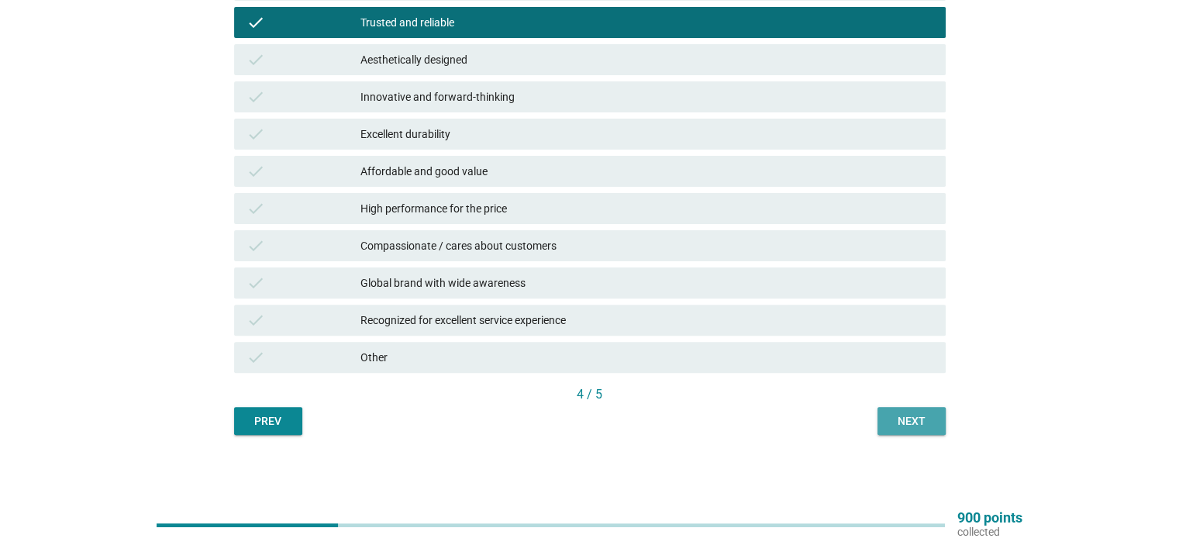
click at [916, 419] on div "Next" at bounding box center [911, 421] width 43 height 16
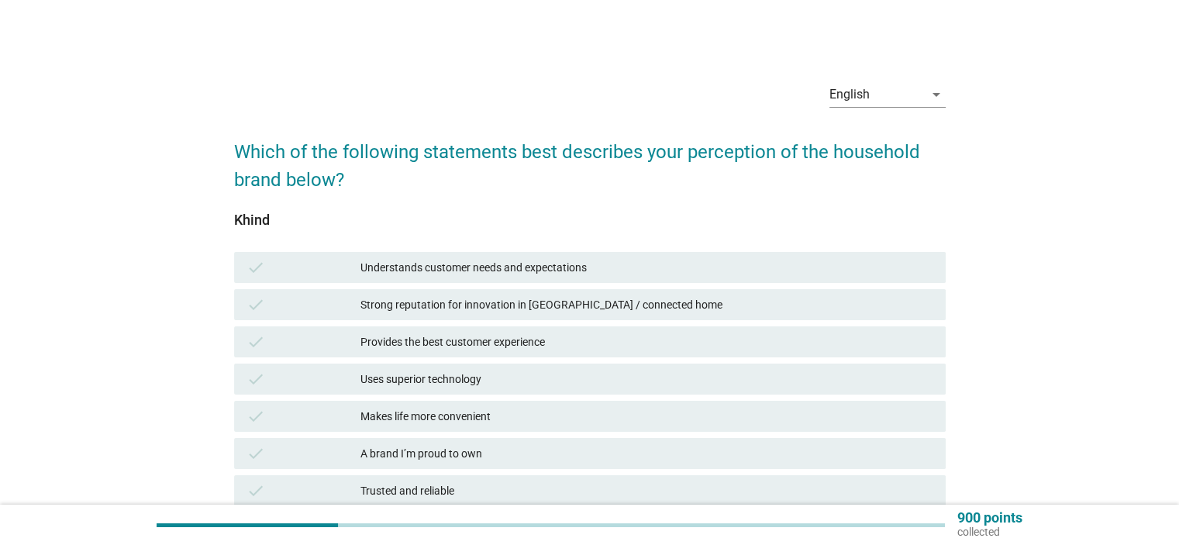
drag, startPoint x: 564, startPoint y: 343, endPoint x: 567, endPoint y: 363, distance: 19.6
click at [564, 343] on div "Provides the best customer experience" at bounding box center [646, 342] width 572 height 19
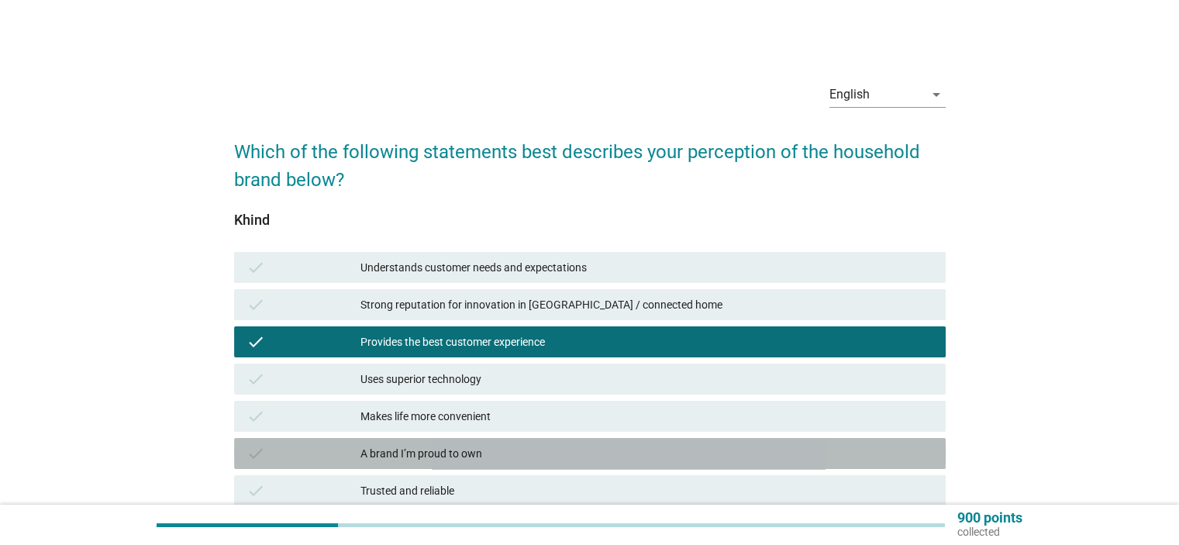
click at [589, 461] on div "A brand I’m proud to own" at bounding box center [646, 453] width 572 height 19
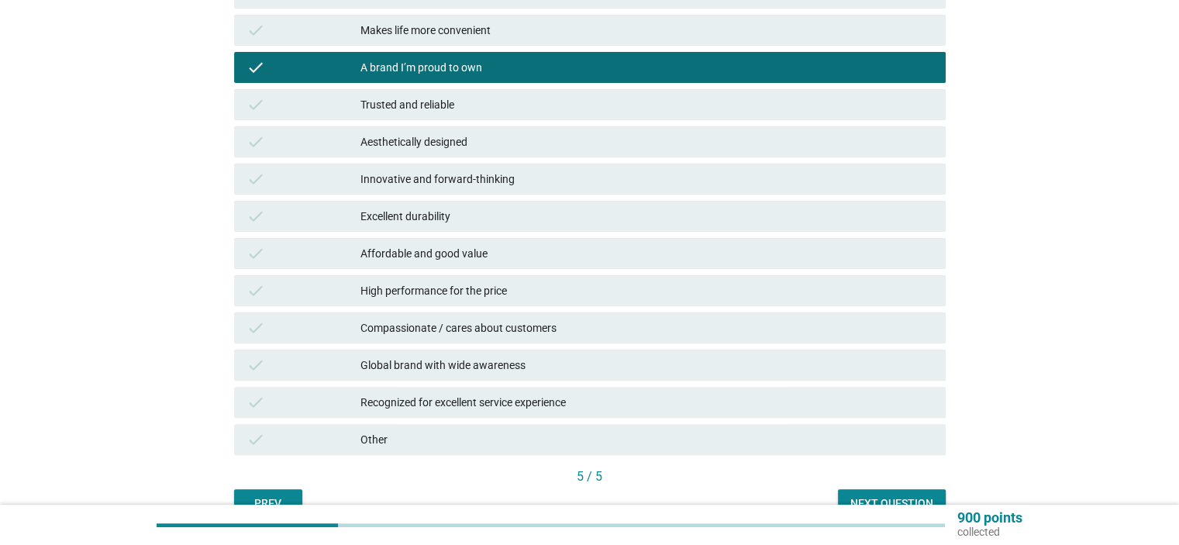
scroll to position [388, 0]
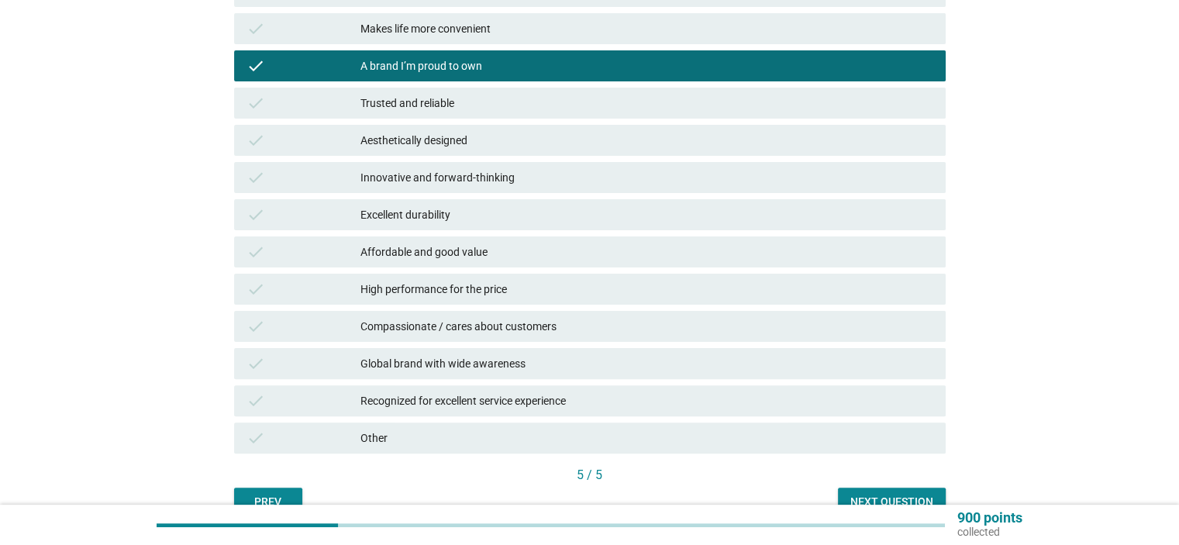
click at [519, 350] on div "check Global brand with wide awareness" at bounding box center [590, 363] width 712 height 31
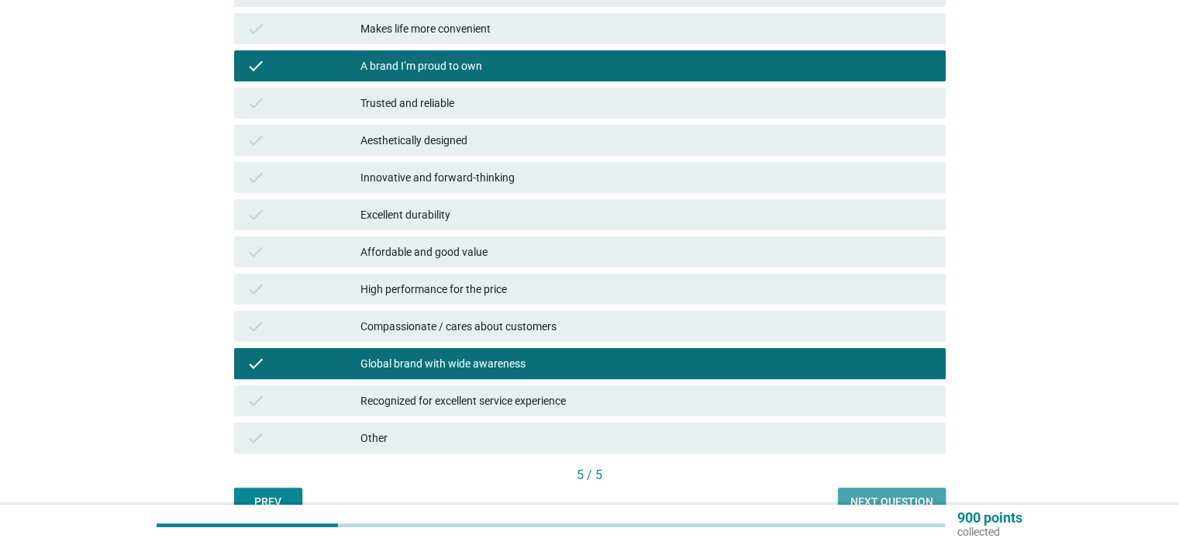
click at [917, 496] on div "Next question" at bounding box center [891, 502] width 83 height 16
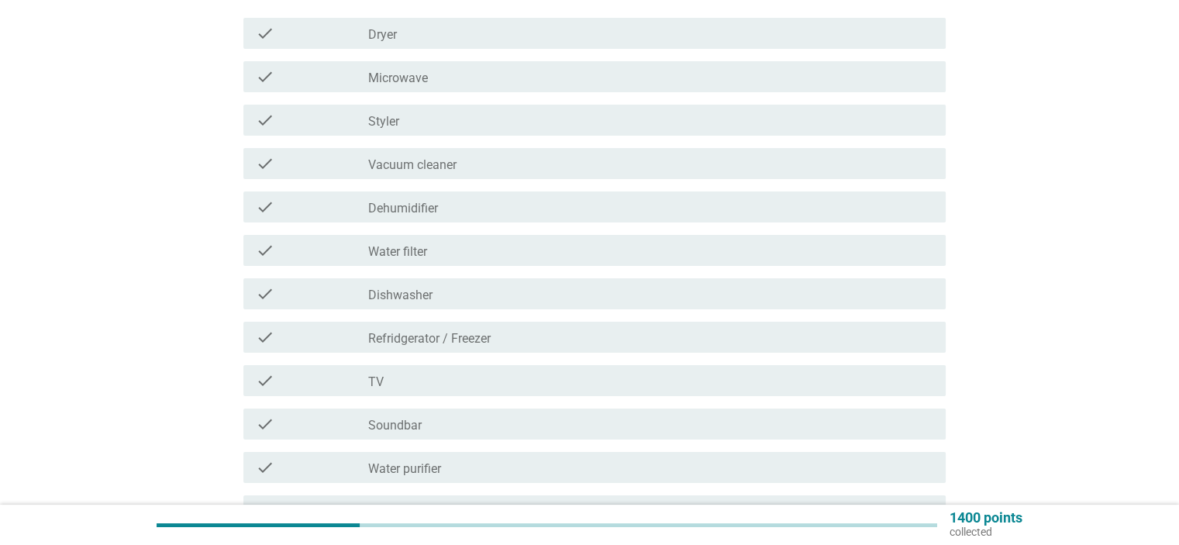
scroll to position [233, 0]
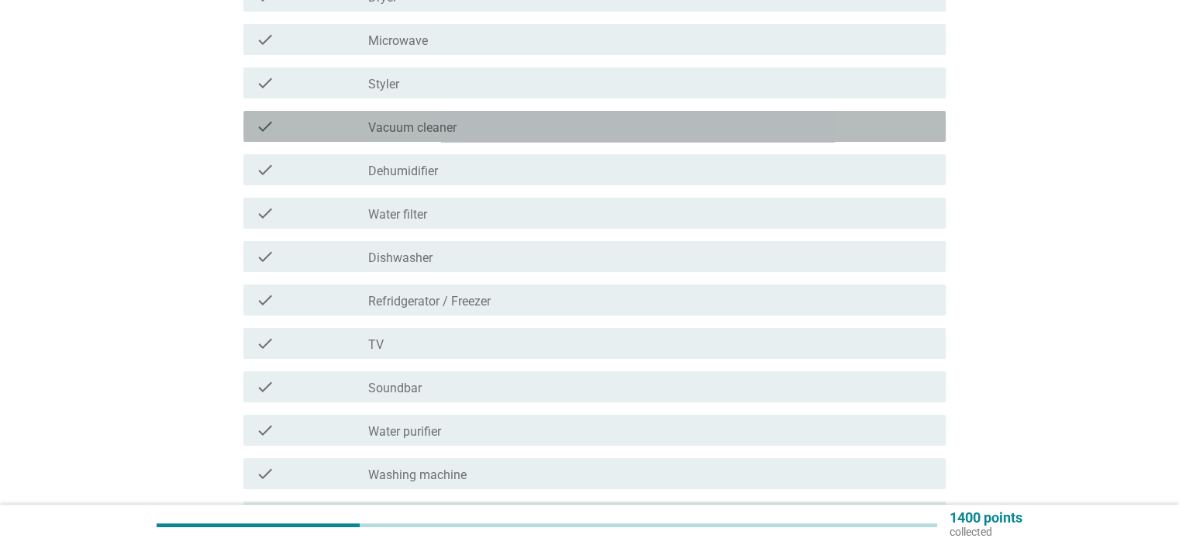
click at [448, 140] on div "check check_box_outline_blank Vacuum cleaner" at bounding box center [594, 126] width 702 height 31
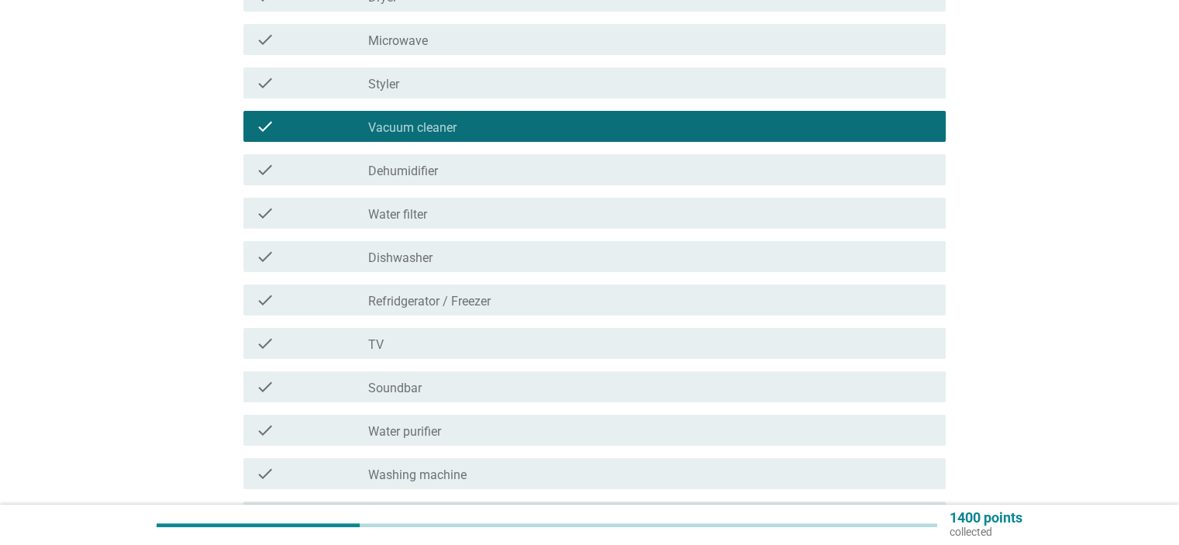
click at [465, 210] on div "check_box_outline_blank Water filter" at bounding box center [650, 213] width 564 height 19
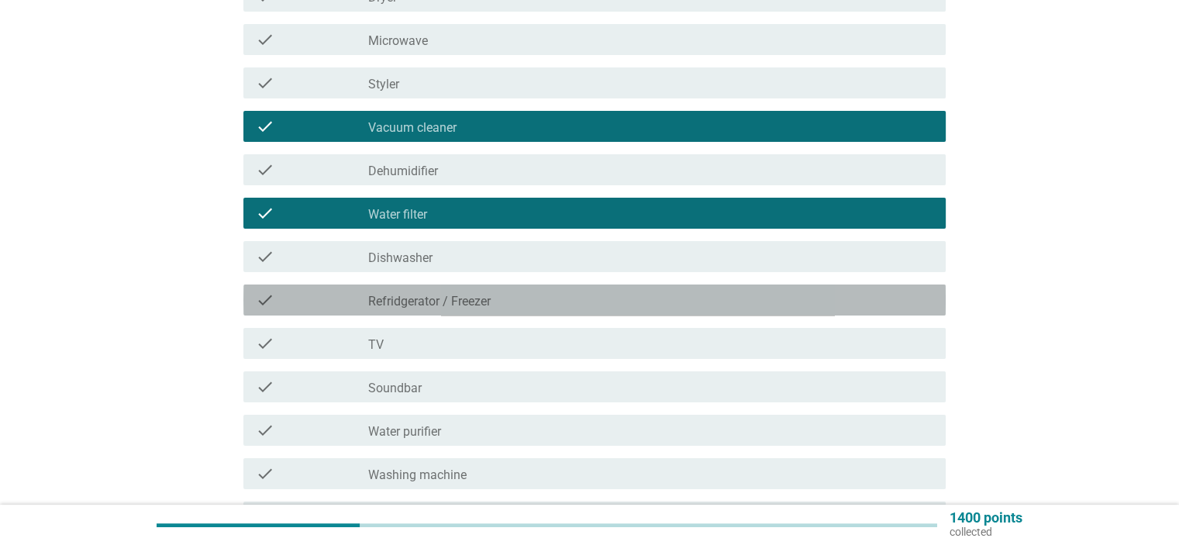
click at [496, 303] on div "check_box_outline_blank Refridgerator / [PERSON_NAME]" at bounding box center [650, 300] width 564 height 19
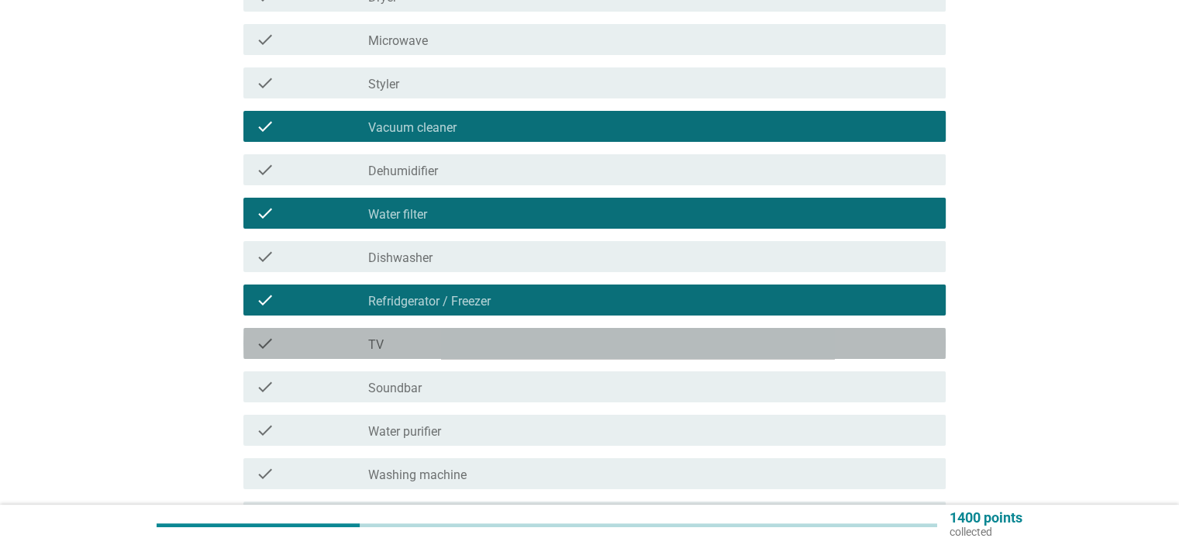
click at [491, 347] on div "check_box_outline_blank TV" at bounding box center [650, 343] width 564 height 19
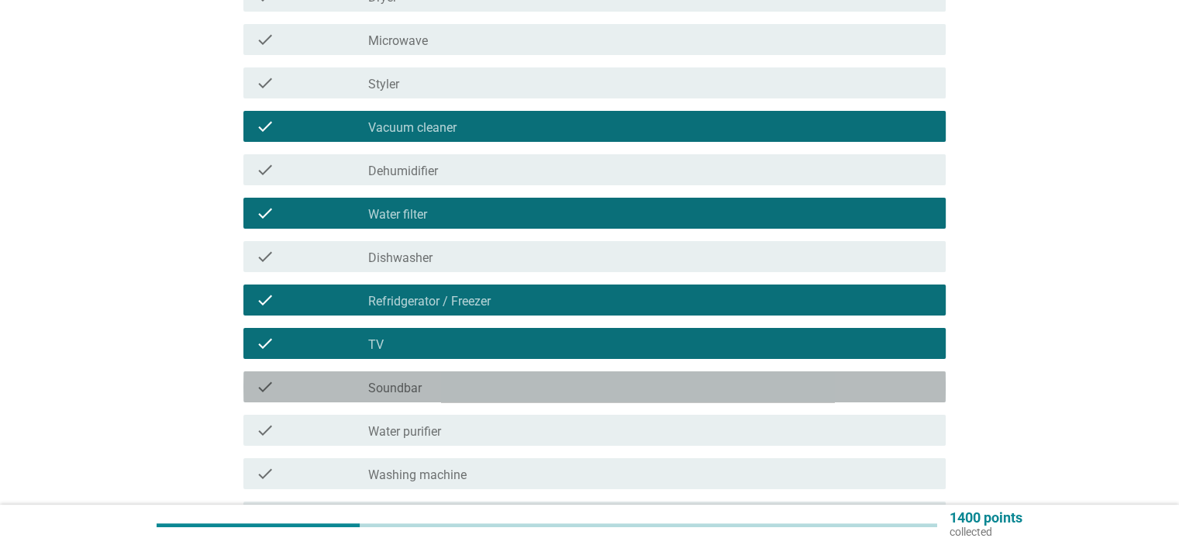
click at [492, 383] on div "check_box_outline_blank Soundbar" at bounding box center [650, 387] width 564 height 19
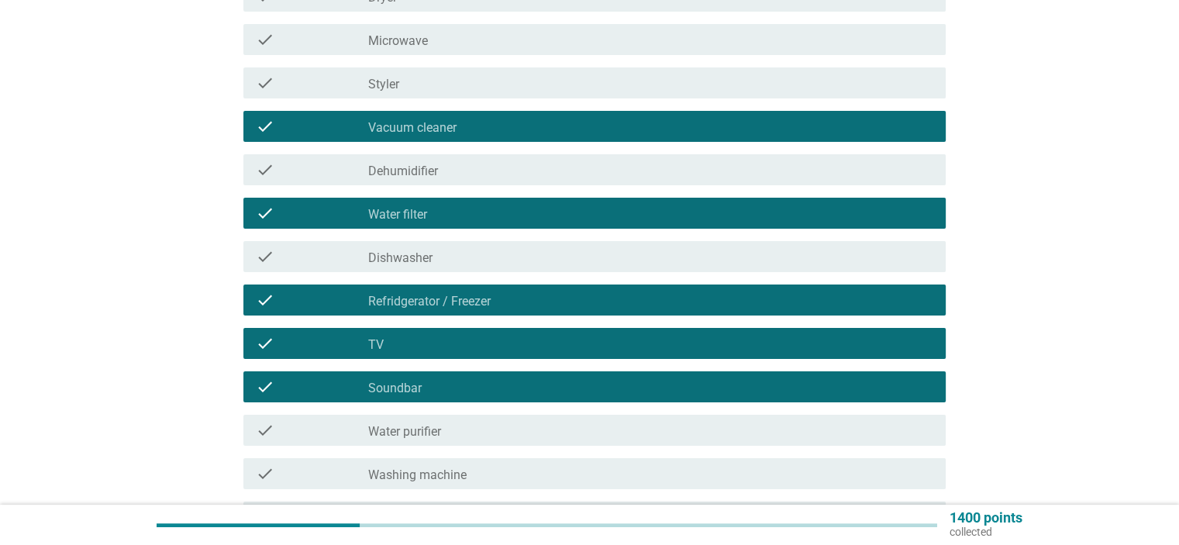
click at [505, 428] on div "check_box_outline_blank Water purifier" at bounding box center [650, 430] width 564 height 19
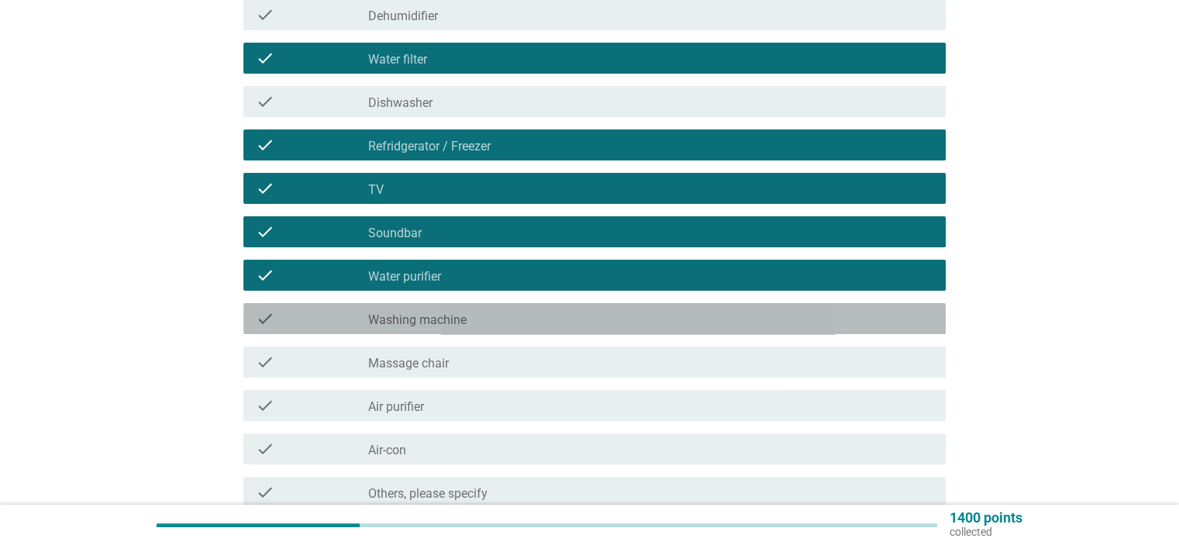
click at [474, 319] on div "check_box_outline_blank Washing machine" at bounding box center [650, 318] width 564 height 19
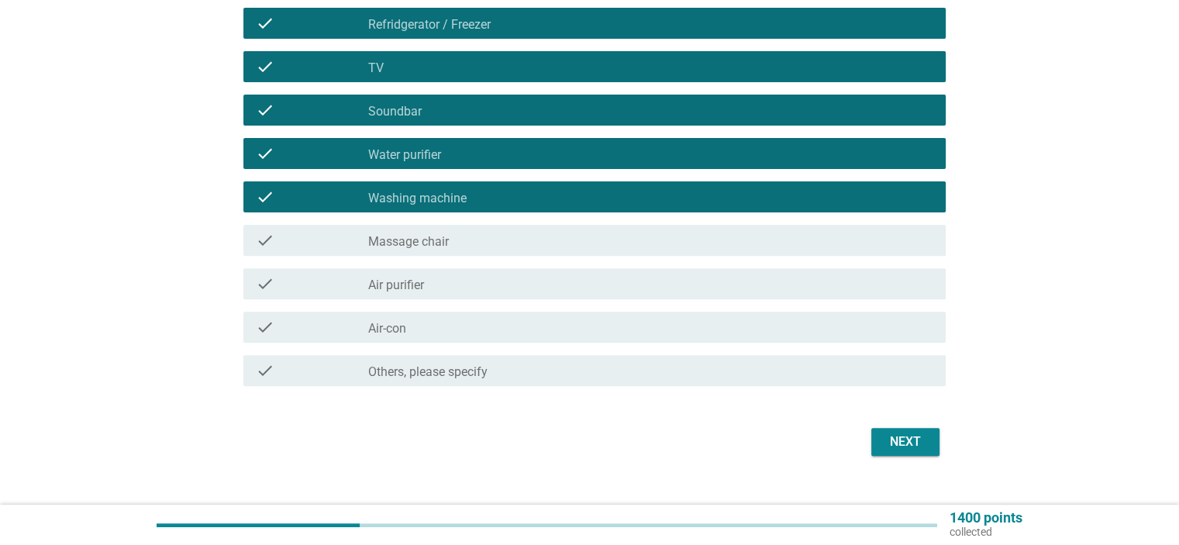
scroll to position [534, 0]
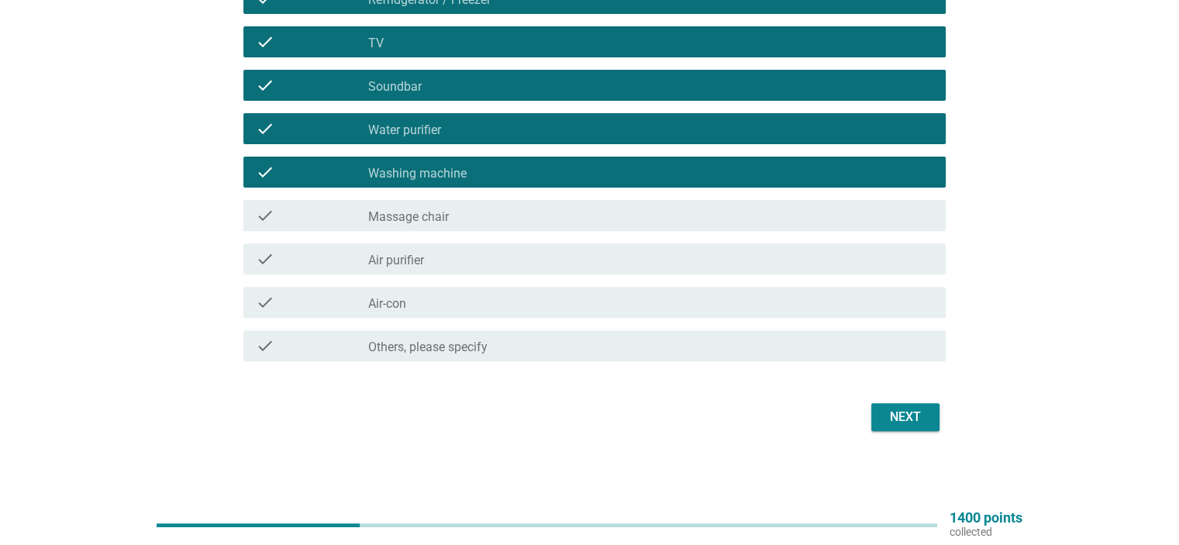
click at [430, 260] on div "check_box_outline_blank Air purifier" at bounding box center [650, 259] width 564 height 19
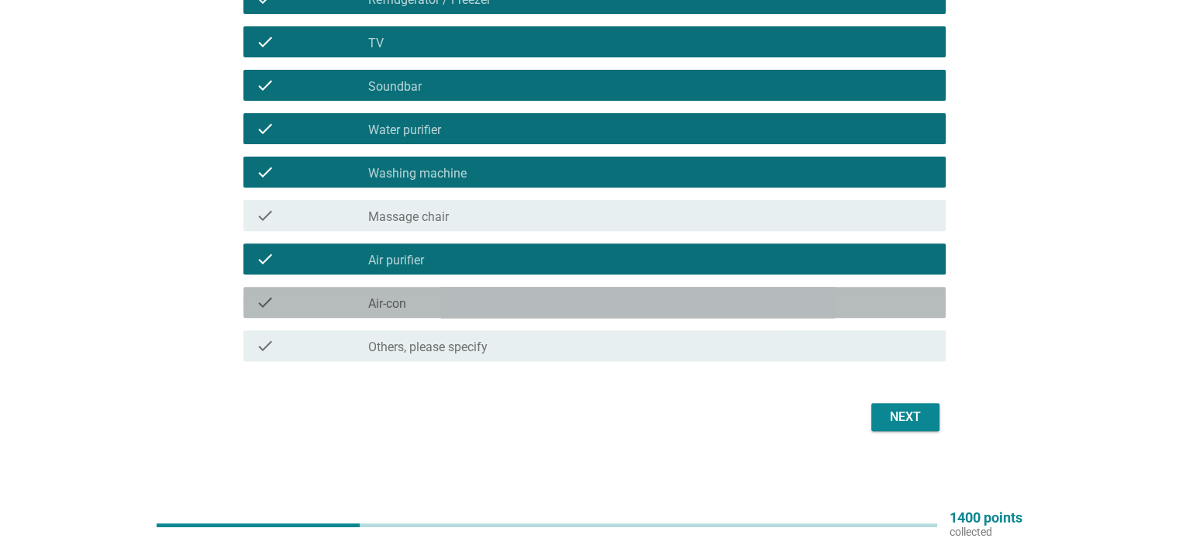
drag, startPoint x: 424, startPoint y: 308, endPoint x: 434, endPoint y: 309, distance: 10.2
click at [422, 302] on div "check_box_outline_blank Air-con" at bounding box center [650, 302] width 564 height 19
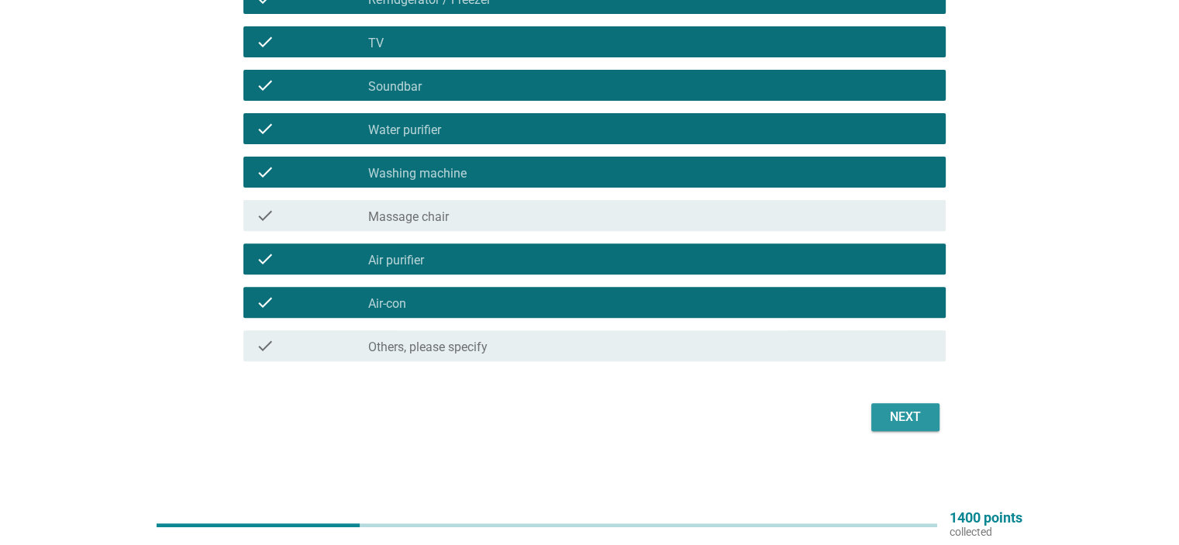
click at [902, 421] on div "Next" at bounding box center [905, 417] width 43 height 19
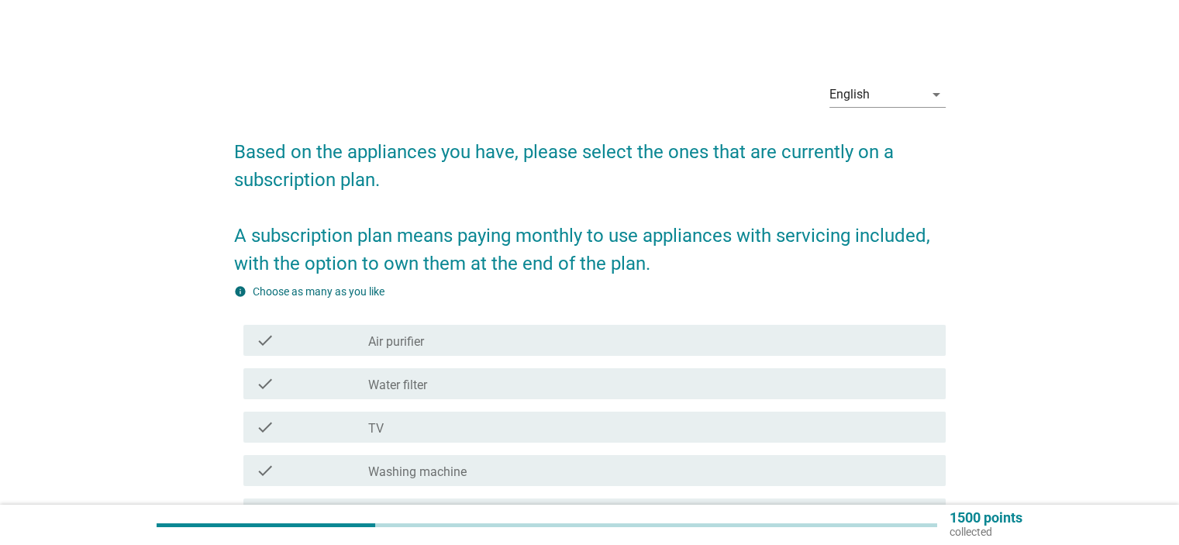
scroll to position [78, 0]
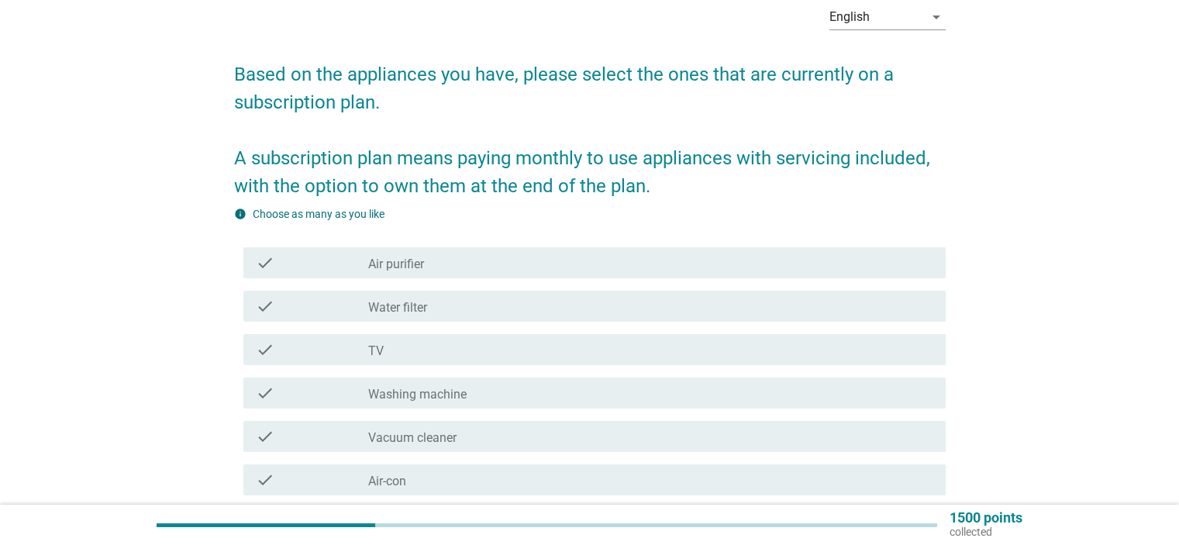
click at [459, 254] on div "check_box_outline_blank Air purifier" at bounding box center [650, 263] width 564 height 19
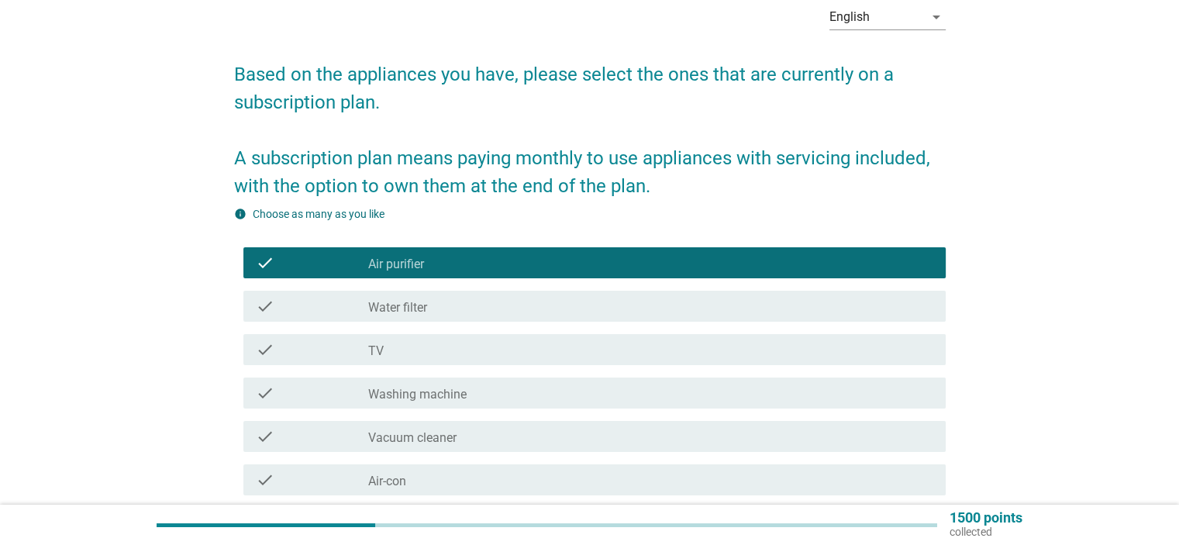
click at [488, 295] on div "check check_box_outline_blank Water filter" at bounding box center [594, 306] width 702 height 31
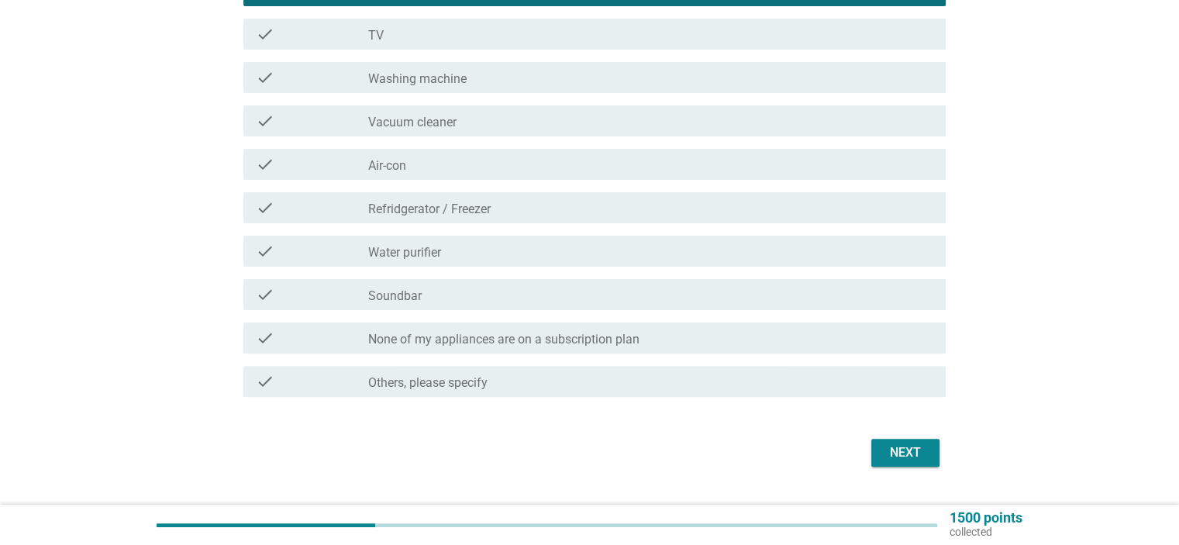
scroll to position [429, 0]
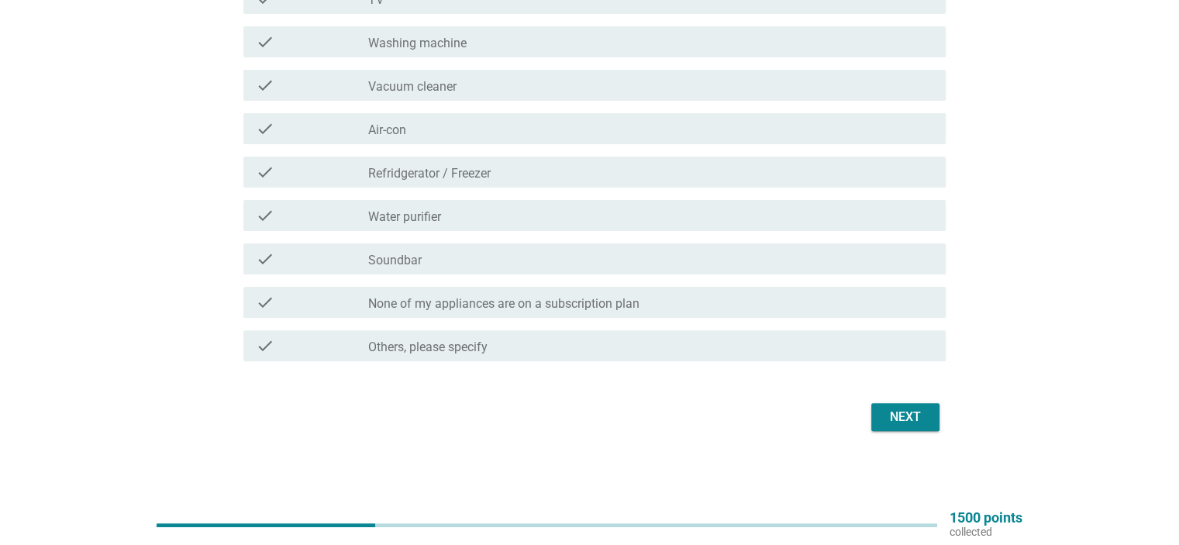
click at [915, 414] on div "Next" at bounding box center [905, 417] width 43 height 19
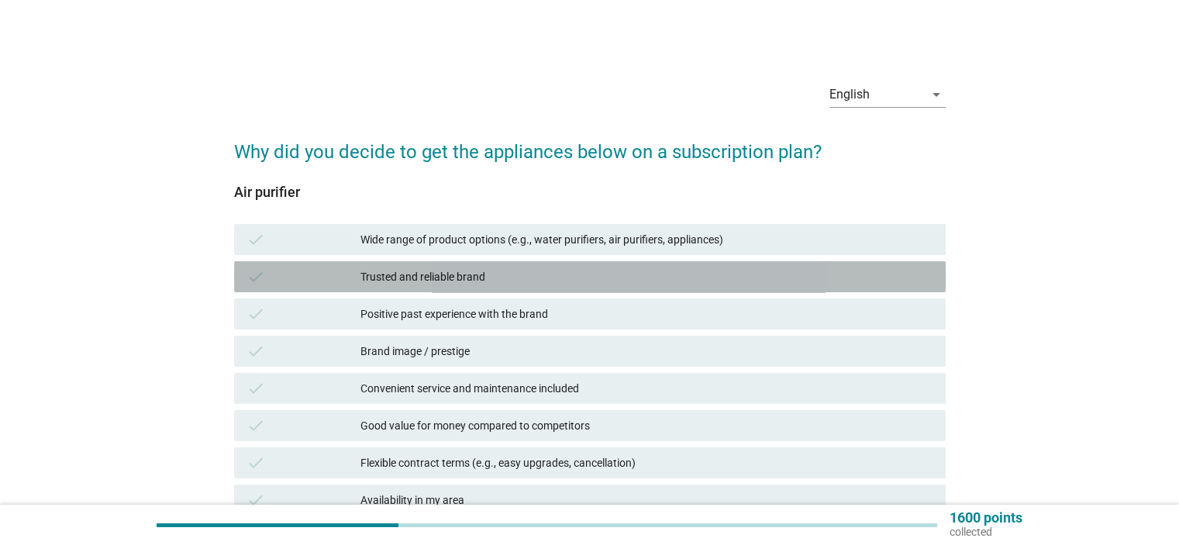
click at [475, 271] on div "Trusted and reliable brand" at bounding box center [646, 276] width 572 height 19
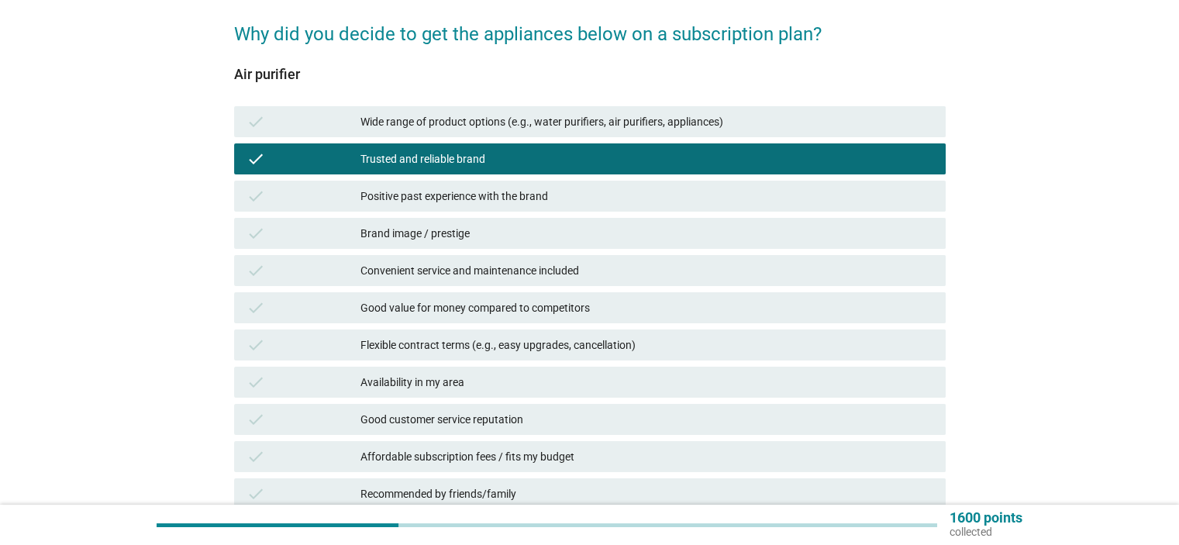
scroll to position [233, 0]
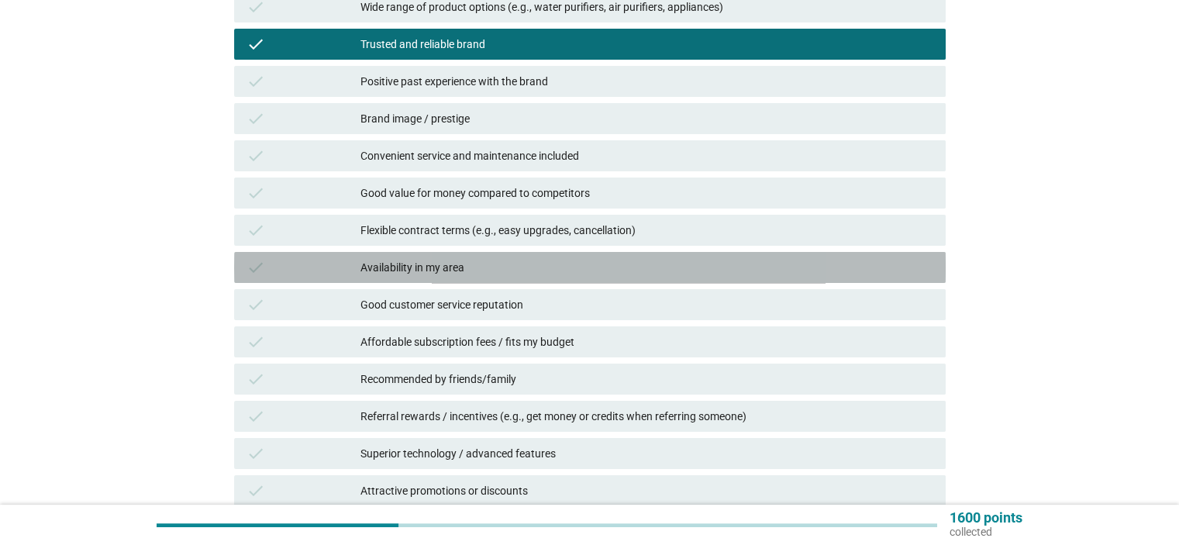
click at [454, 268] on div "Availability in my area" at bounding box center [646, 267] width 572 height 19
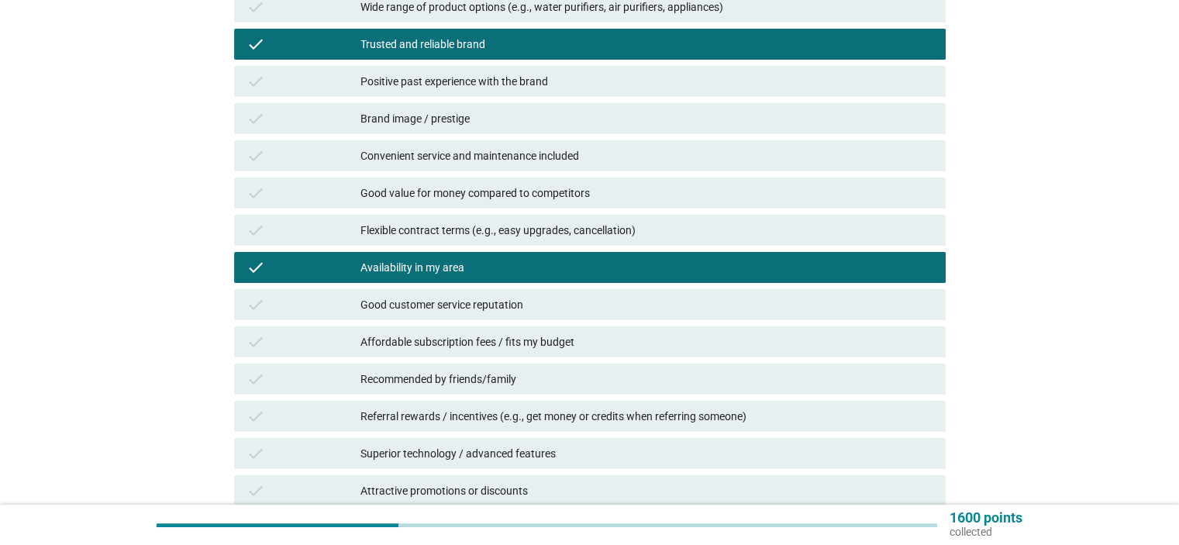
scroll to position [388, 0]
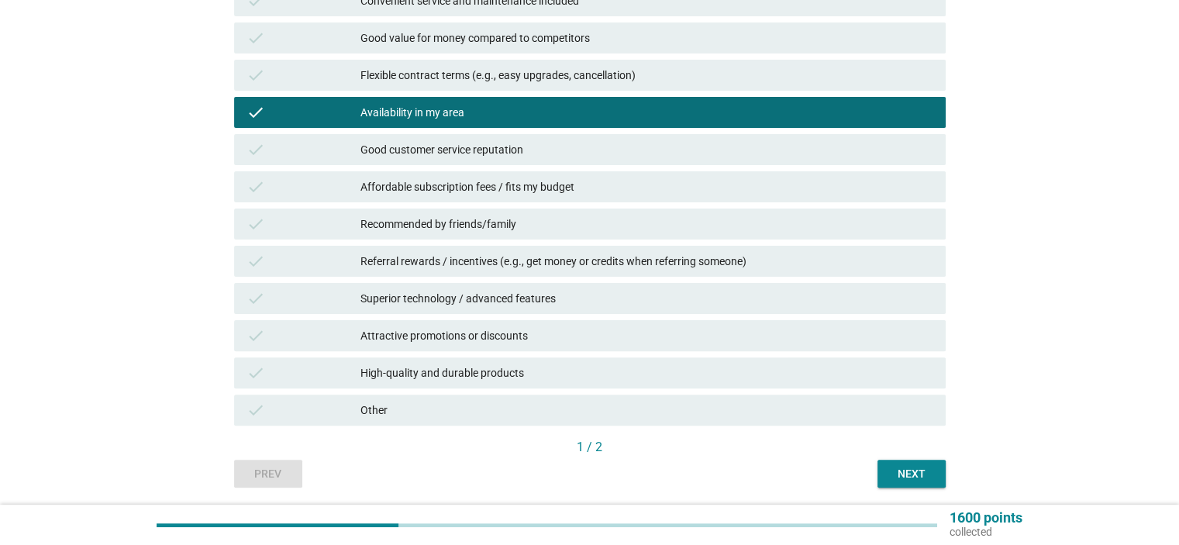
click at [552, 371] on div "High-quality and durable products" at bounding box center [646, 373] width 572 height 19
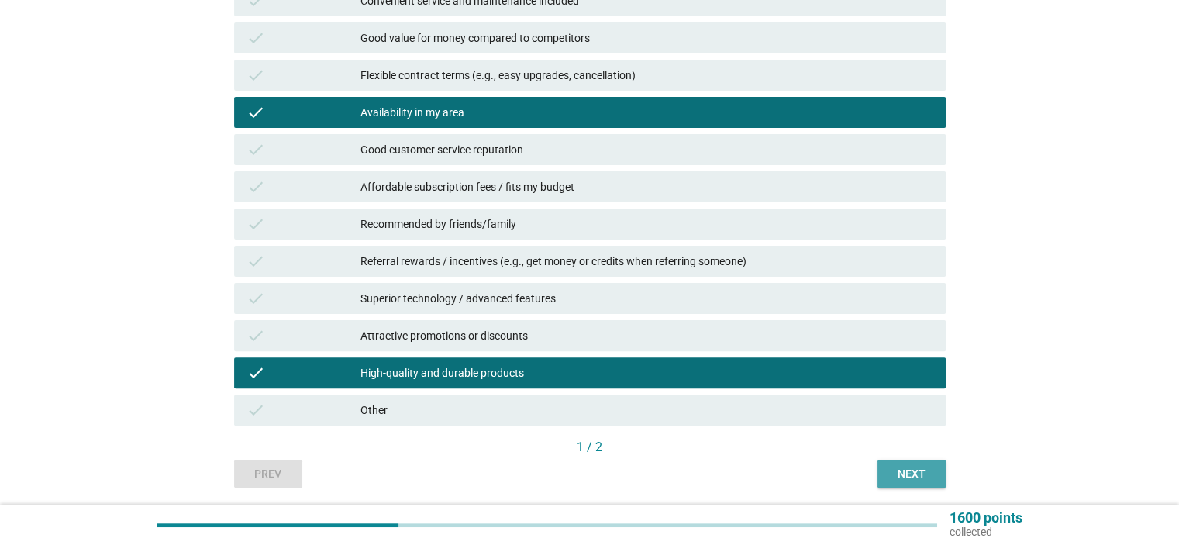
click at [921, 473] on div "Next" at bounding box center [911, 474] width 43 height 16
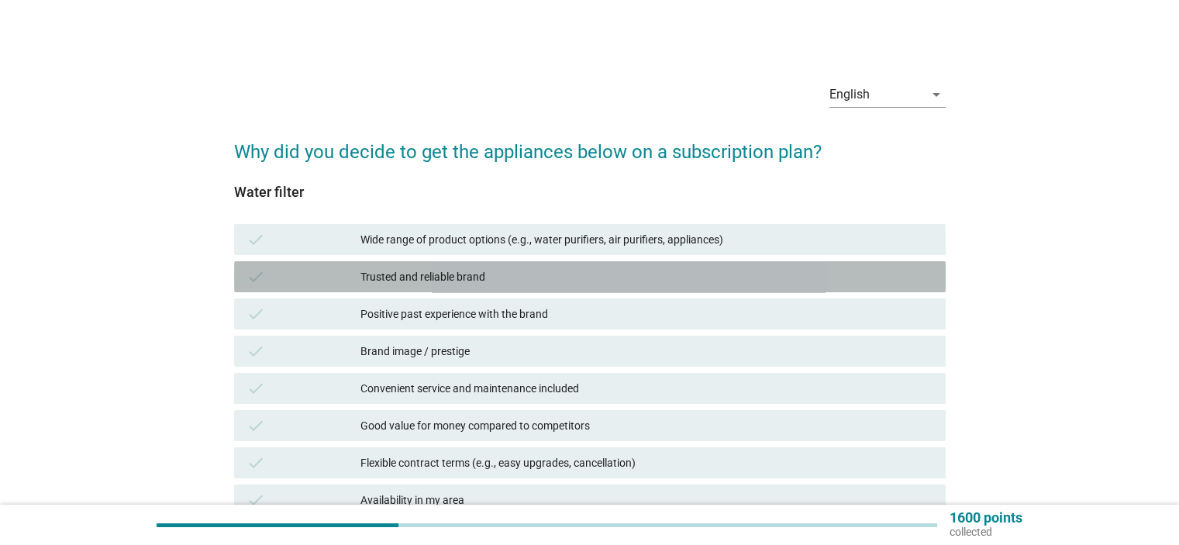
click at [478, 273] on div "Trusted and reliable brand" at bounding box center [646, 276] width 572 height 19
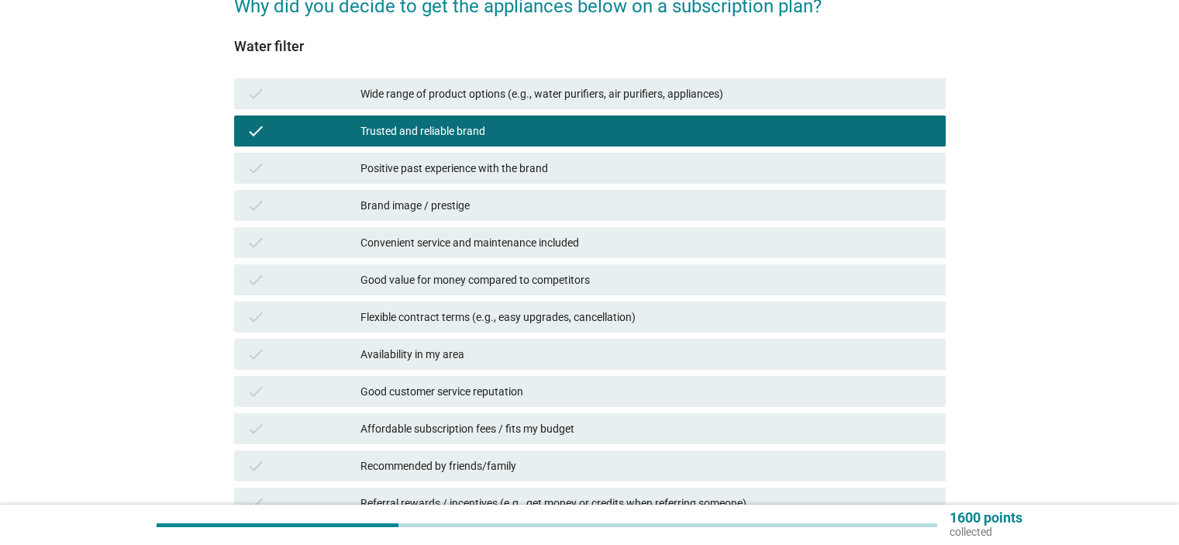
scroll to position [155, 0]
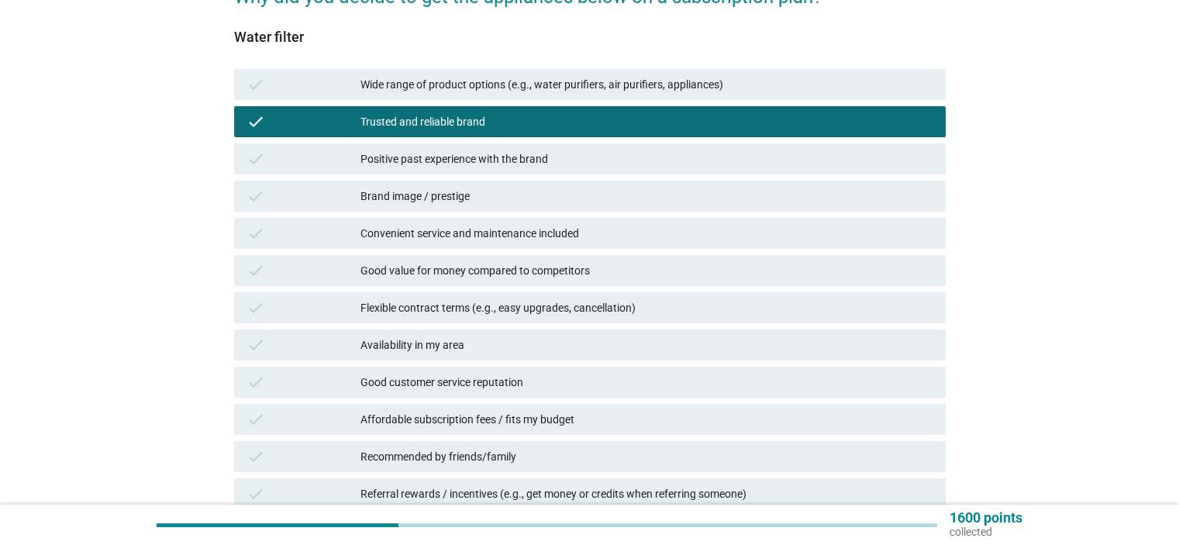
click at [528, 333] on div "check Availability in my area" at bounding box center [590, 344] width 712 height 31
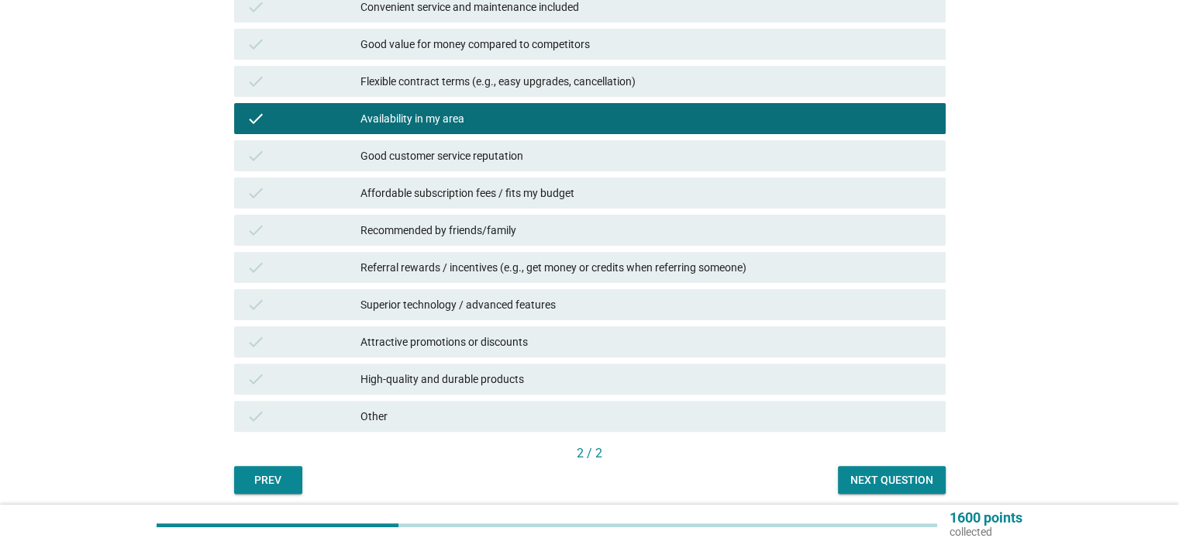
scroll to position [388, 0]
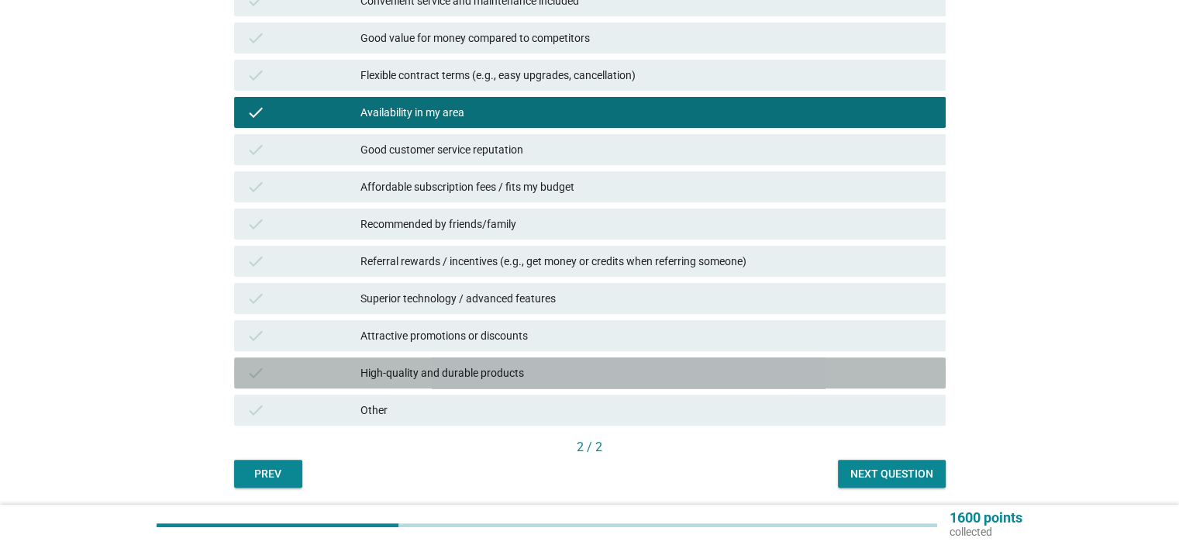
click at [573, 367] on div "High-quality and durable products" at bounding box center [646, 373] width 572 height 19
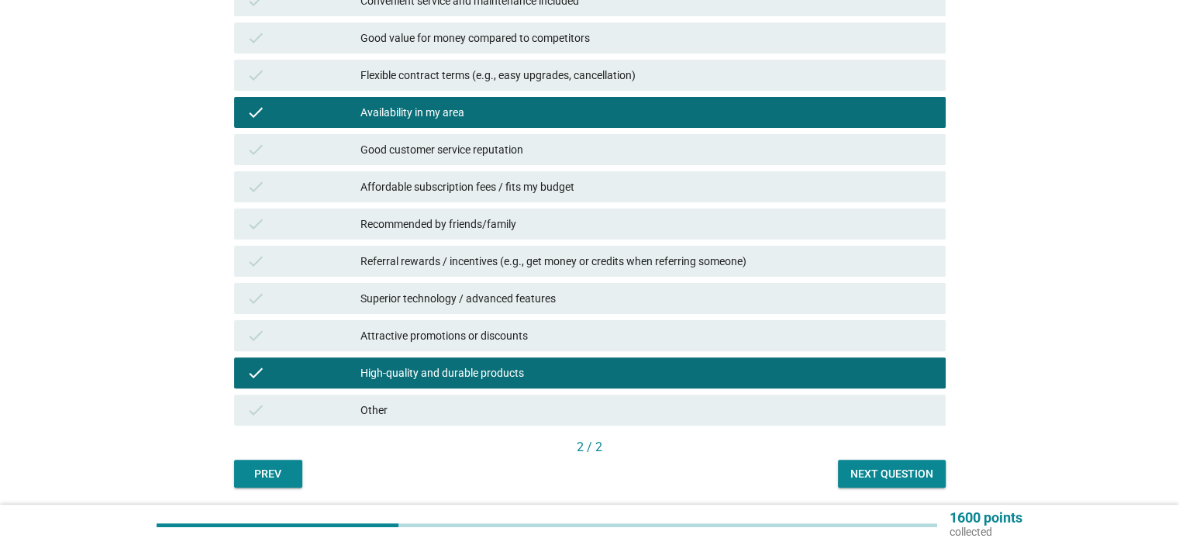
click at [889, 464] on button "Next question" at bounding box center [892, 474] width 108 height 28
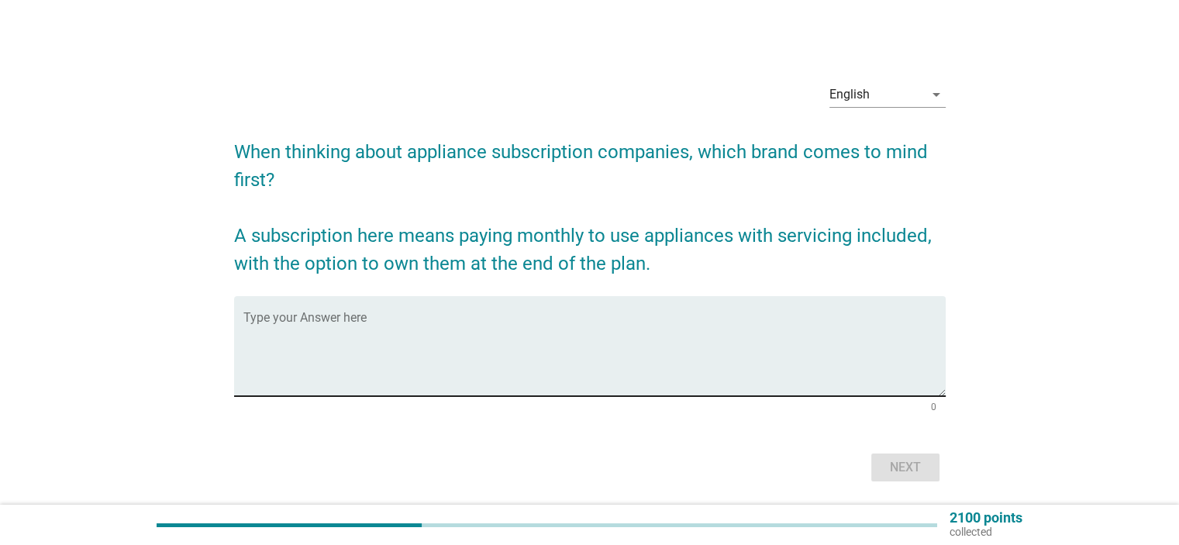
click at [500, 335] on textarea "Type your Answer here" at bounding box center [594, 355] width 702 height 81
type textarea "Coway"
click at [917, 474] on div "Next" at bounding box center [905, 467] width 43 height 19
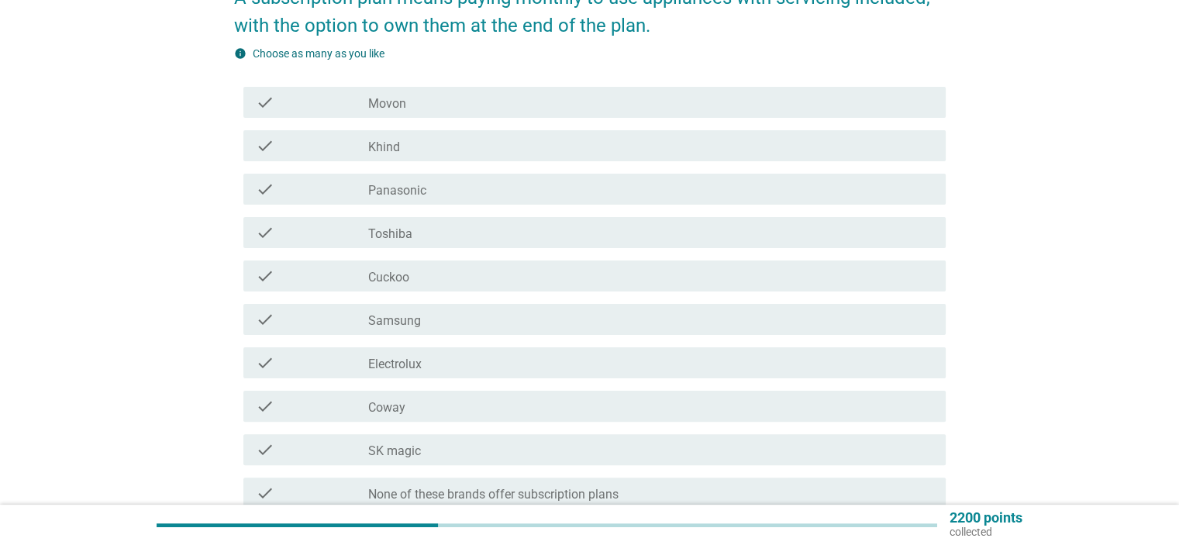
scroll to position [388, 0]
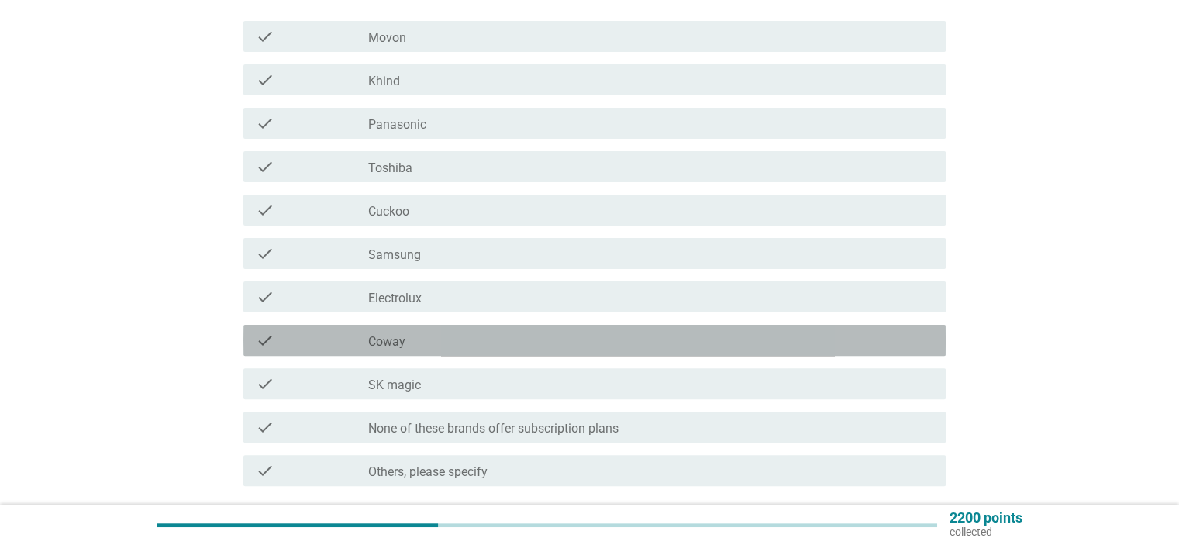
click at [471, 334] on div "check_box_outline_blank Coway" at bounding box center [650, 340] width 564 height 19
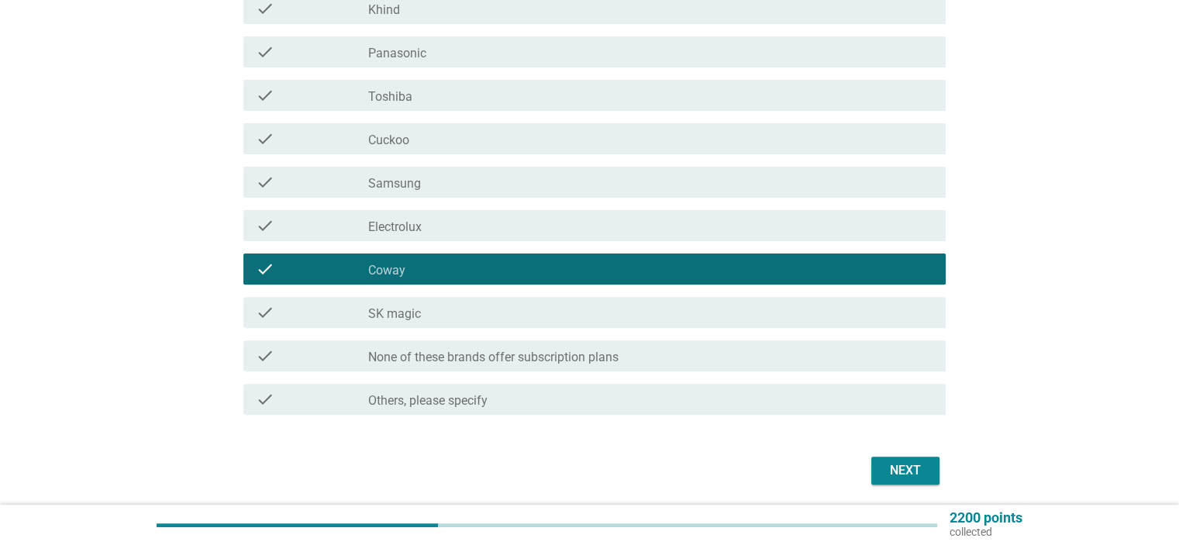
scroll to position [512, 0]
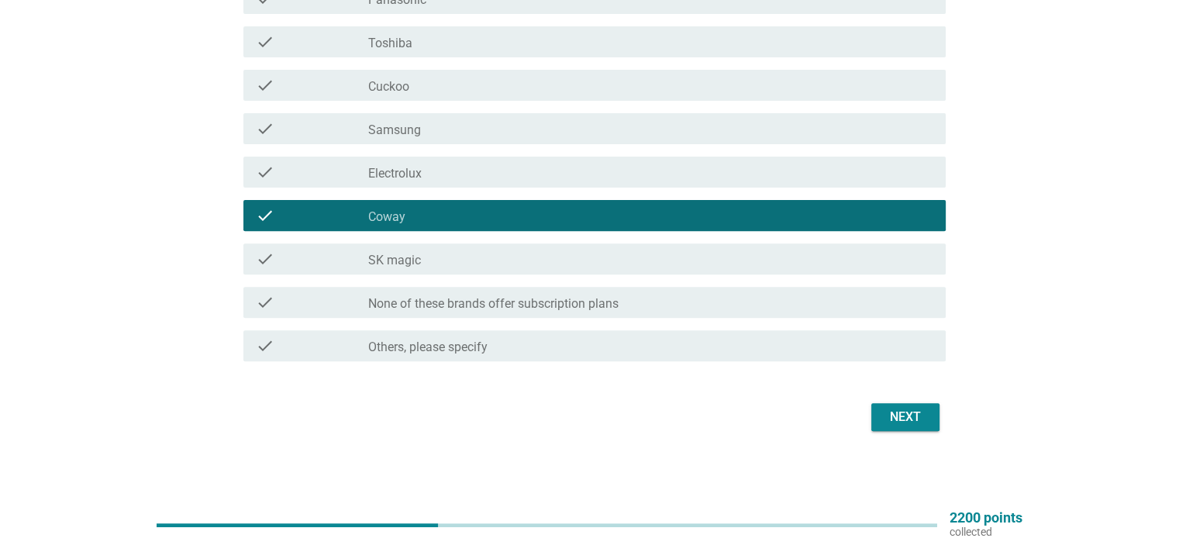
click at [918, 416] on div "Next" at bounding box center [905, 417] width 43 height 19
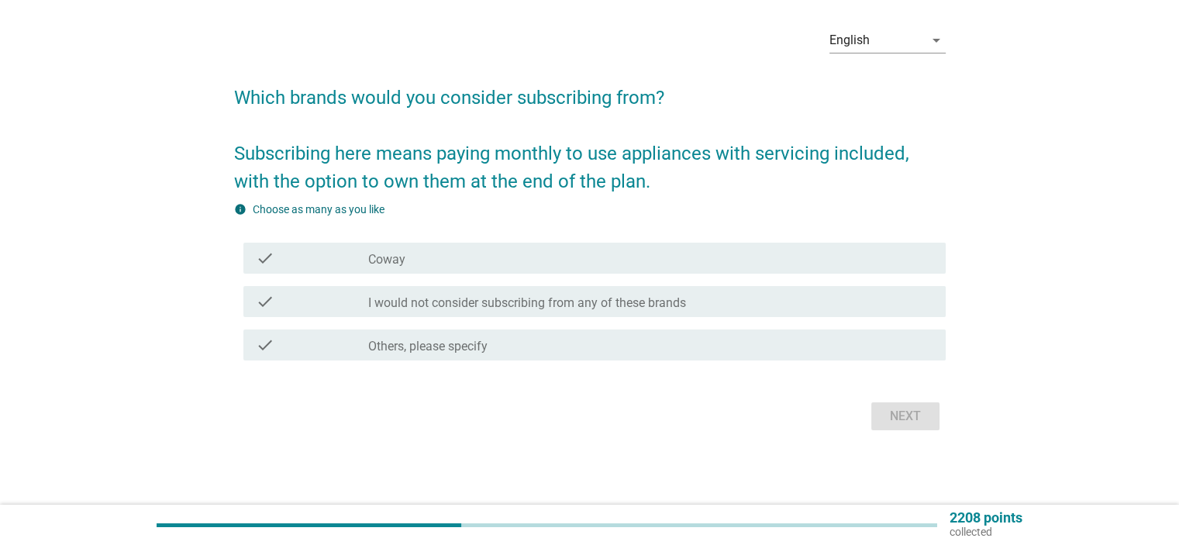
scroll to position [0, 0]
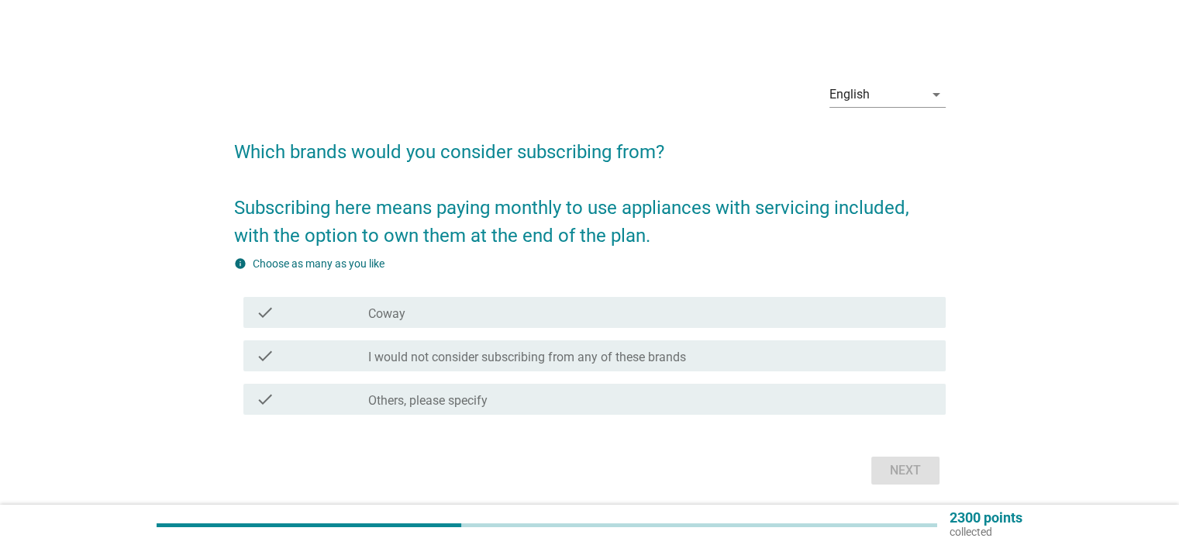
click at [378, 304] on div "check_box_outline_blank Coway" at bounding box center [650, 312] width 564 height 19
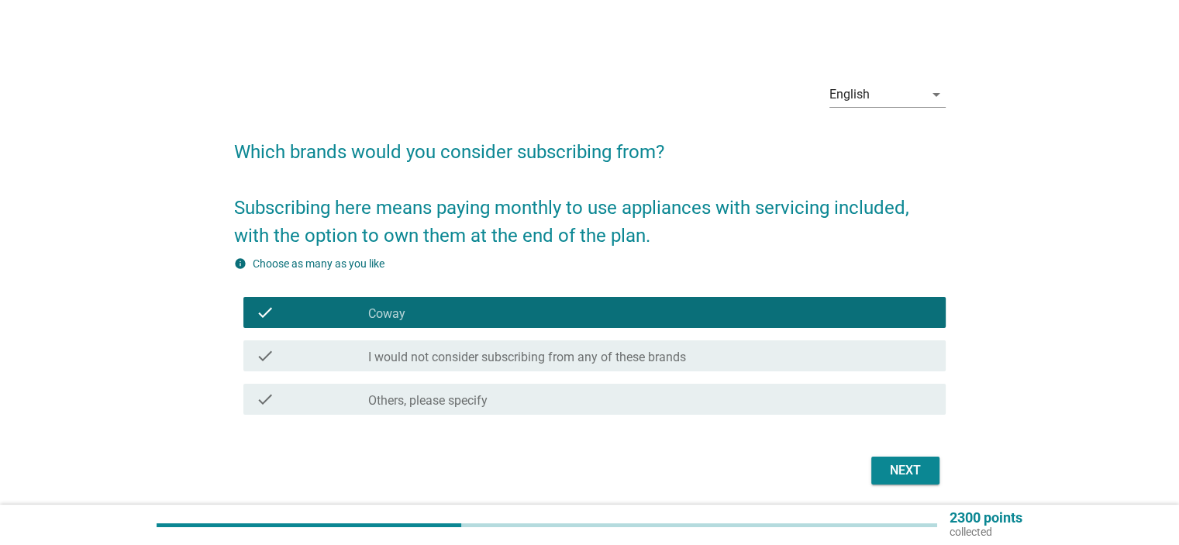
click at [890, 476] on div "Next" at bounding box center [905, 470] width 43 height 19
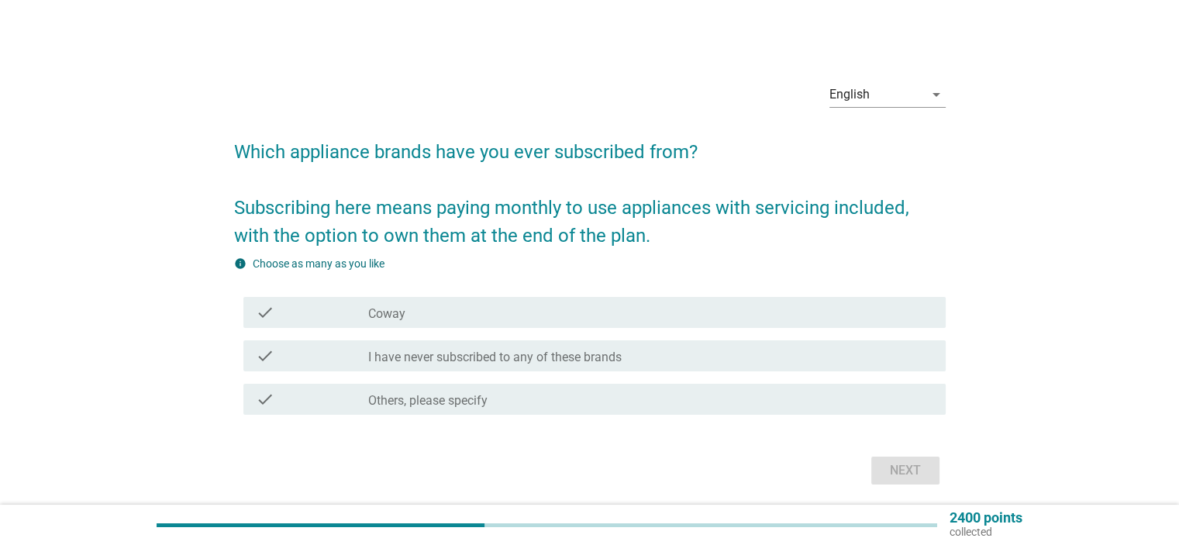
click at [464, 309] on div "check_box_outline_blank Coway" at bounding box center [650, 312] width 564 height 19
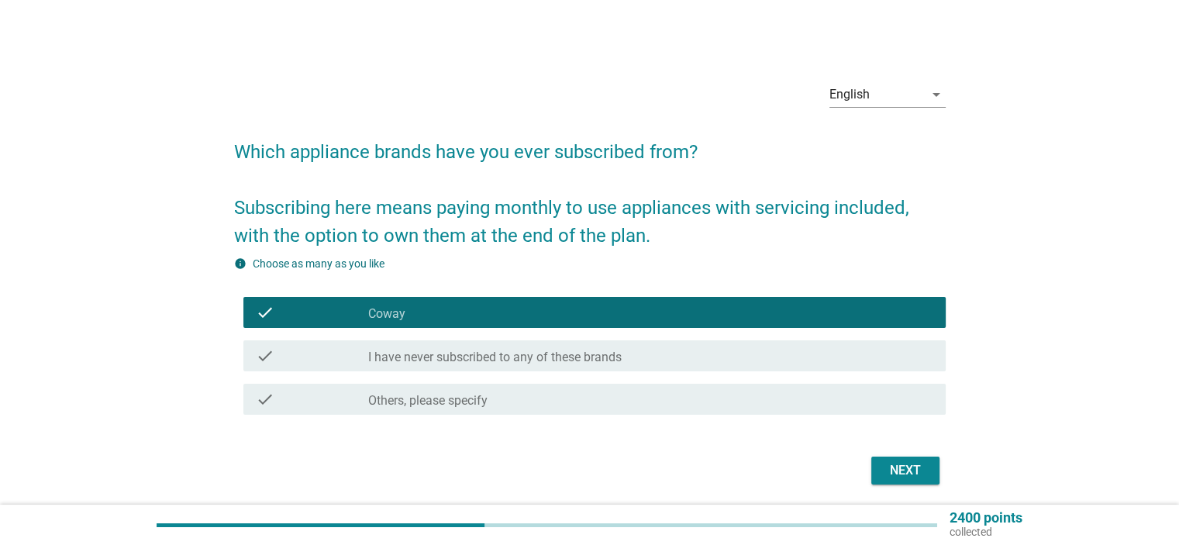
click at [912, 466] on div "Next" at bounding box center [905, 470] width 43 height 19
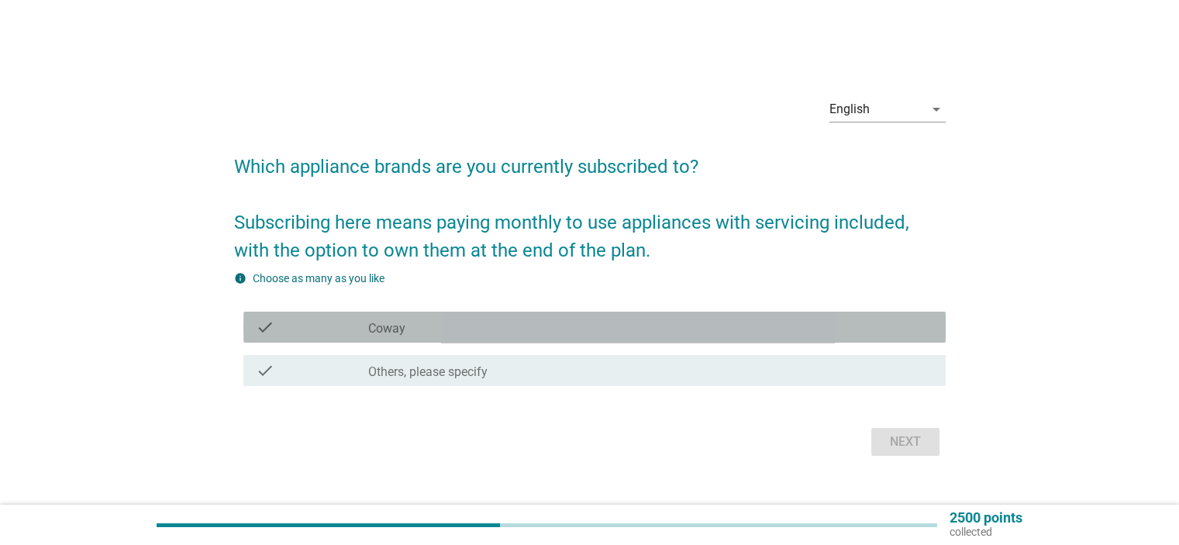
click at [443, 325] on div "check_box_outline_blank Coway" at bounding box center [650, 327] width 564 height 19
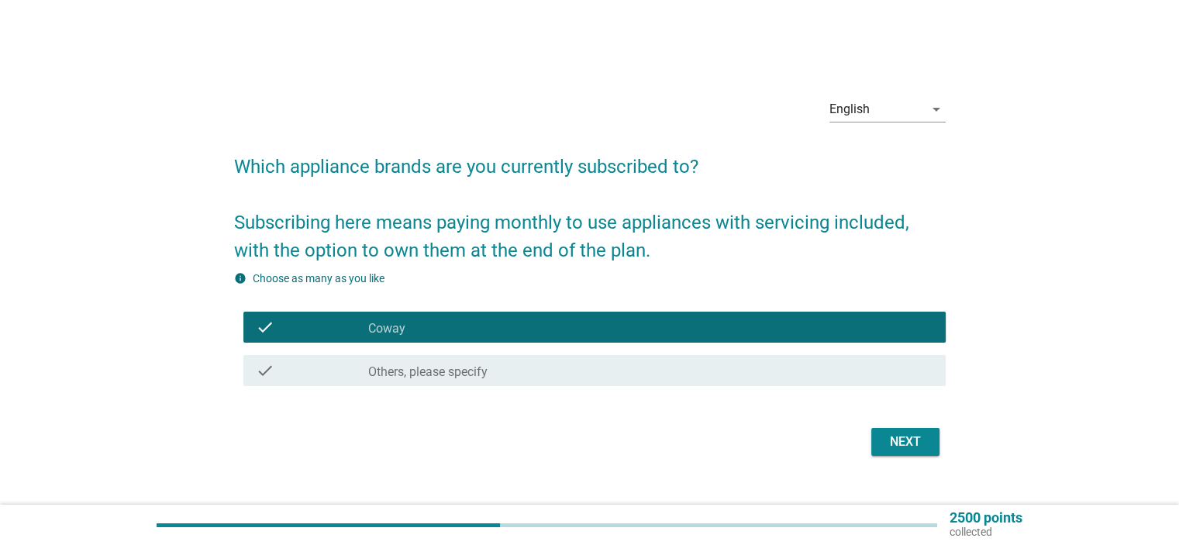
click at [875, 439] on button "Next" at bounding box center [905, 442] width 68 height 28
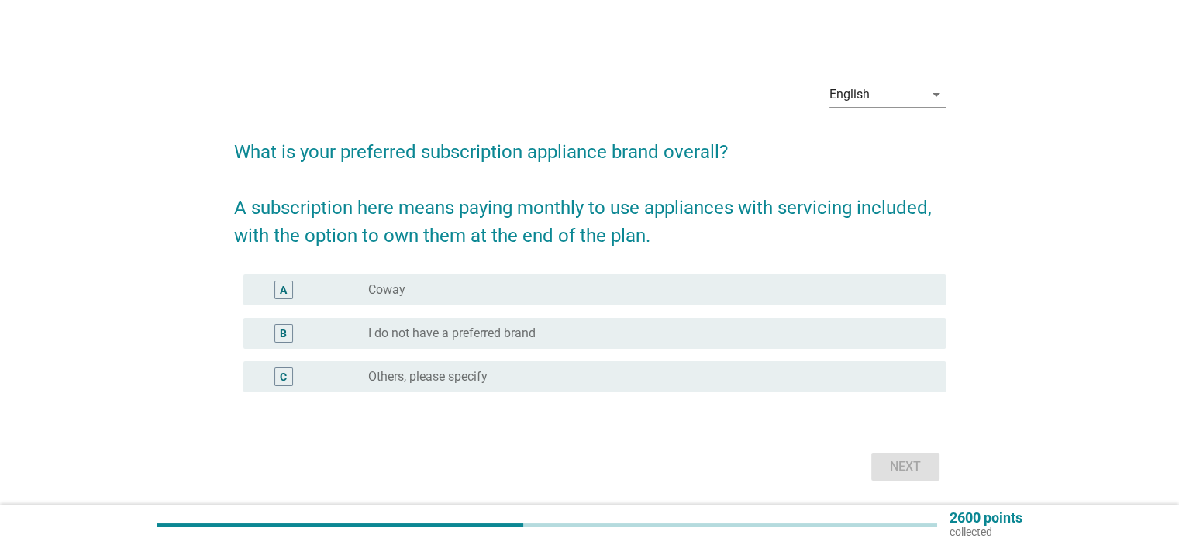
click at [423, 278] on div "A radio_button_unchecked Coway" at bounding box center [594, 289] width 702 height 31
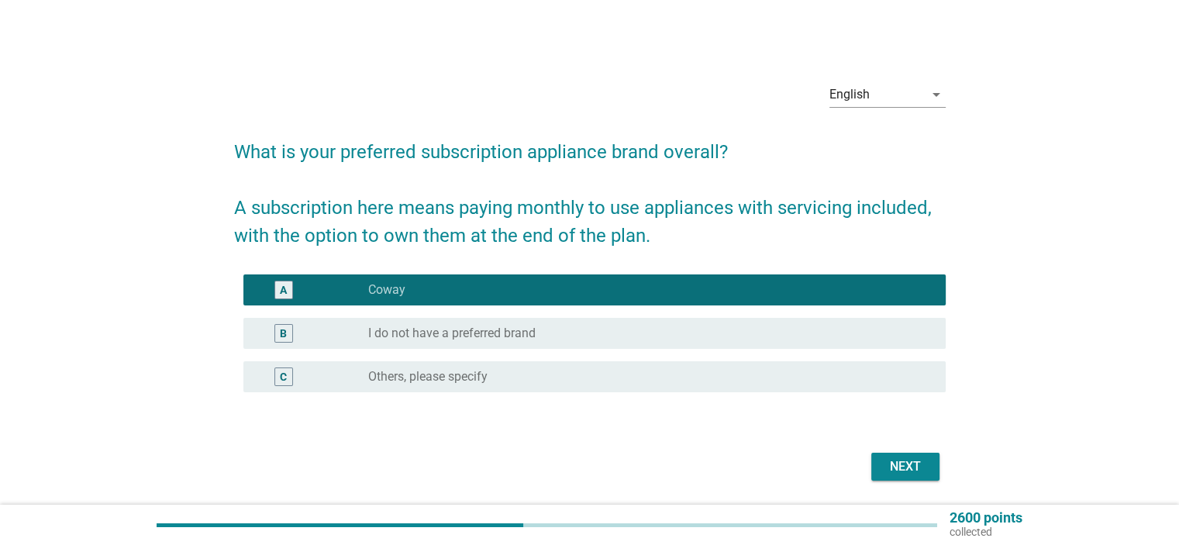
click at [880, 467] on button "Next" at bounding box center [905, 467] width 68 height 28
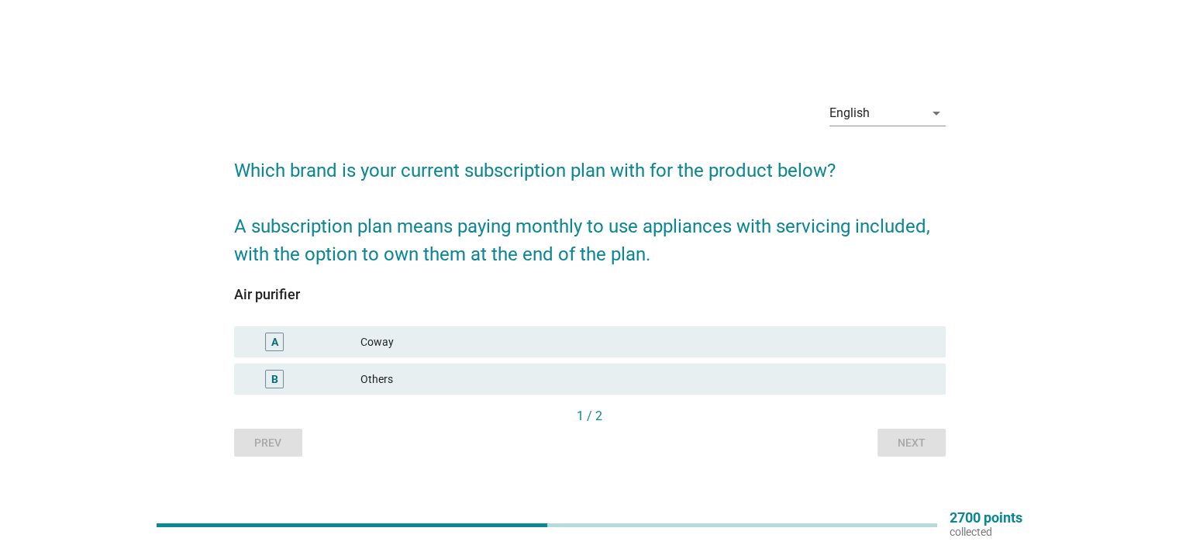
click at [447, 352] on div "A Coway" at bounding box center [590, 341] width 712 height 31
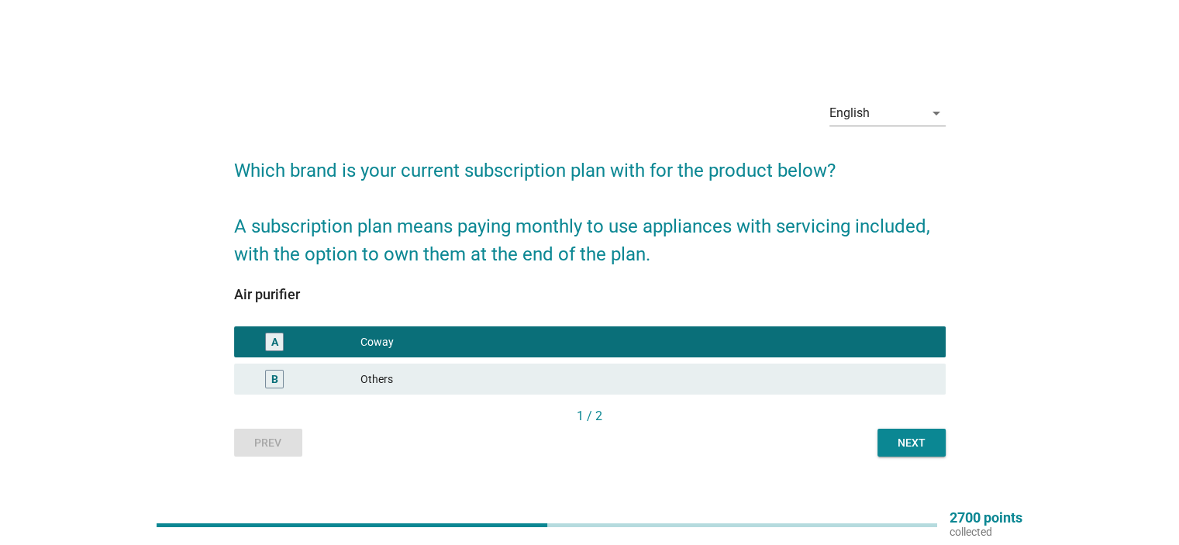
click at [915, 443] on div "Next" at bounding box center [911, 443] width 43 height 16
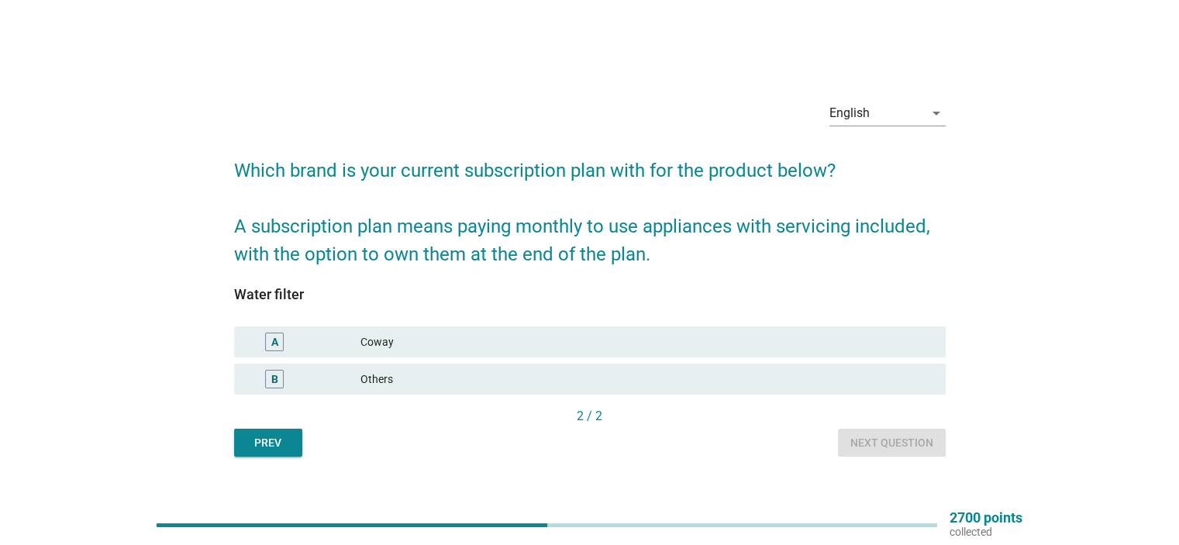
click at [492, 340] on div "Coway" at bounding box center [646, 342] width 572 height 19
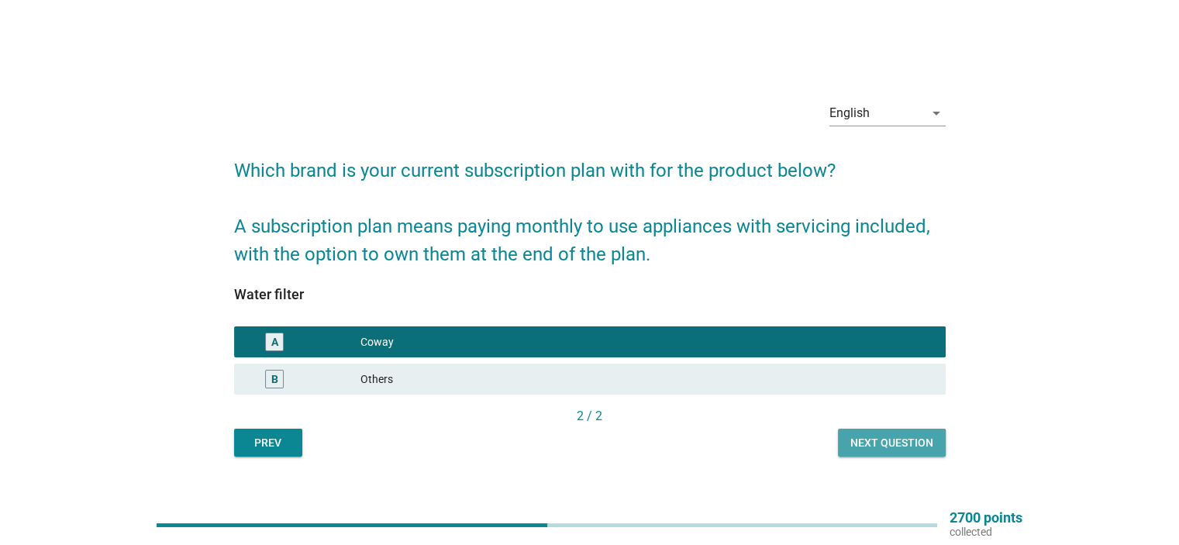
click at [923, 446] on div "Next question" at bounding box center [891, 443] width 83 height 16
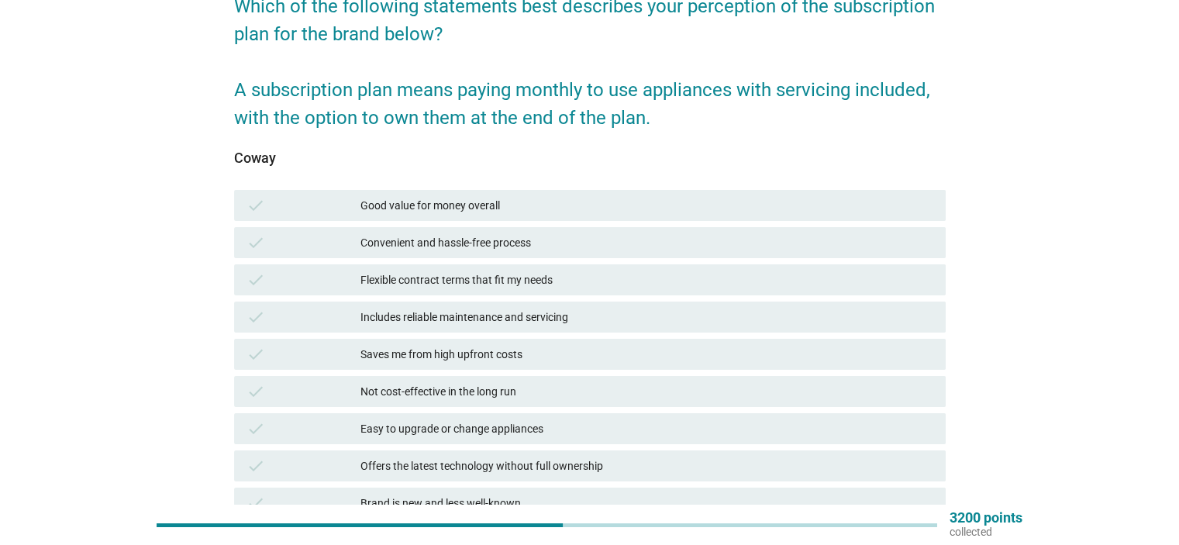
scroll to position [155, 0]
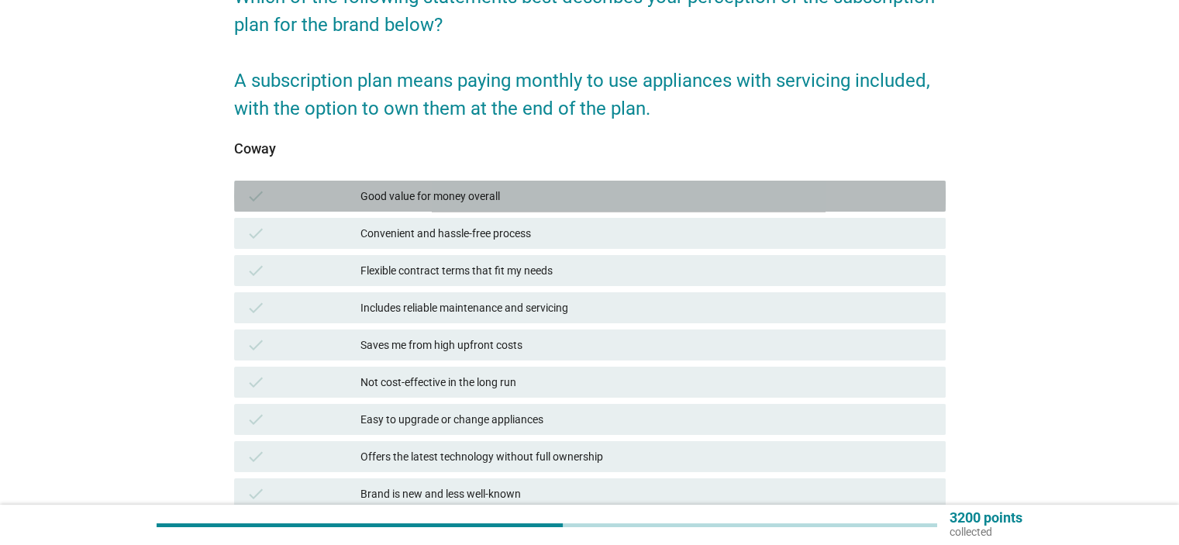
drag, startPoint x: 499, startPoint y: 205, endPoint x: 510, endPoint y: 340, distance: 136.1
click at [500, 209] on div "check Good value for money overall" at bounding box center [590, 196] width 712 height 31
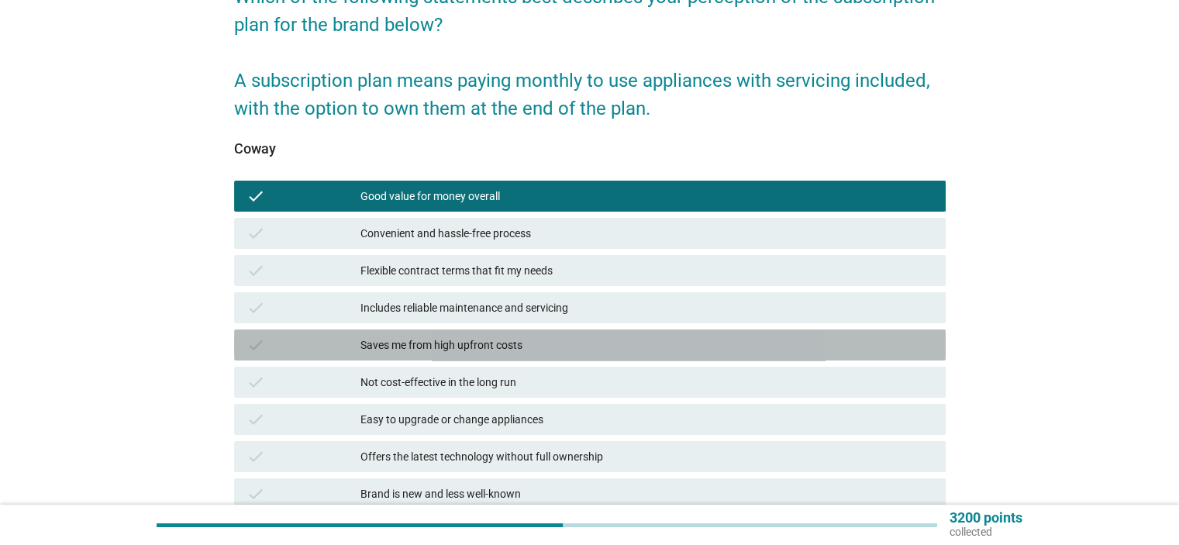
drag, startPoint x: 511, startPoint y: 346, endPoint x: 592, endPoint y: 489, distance: 164.9
click at [512, 350] on div "Saves me from high upfront costs" at bounding box center [646, 345] width 572 height 19
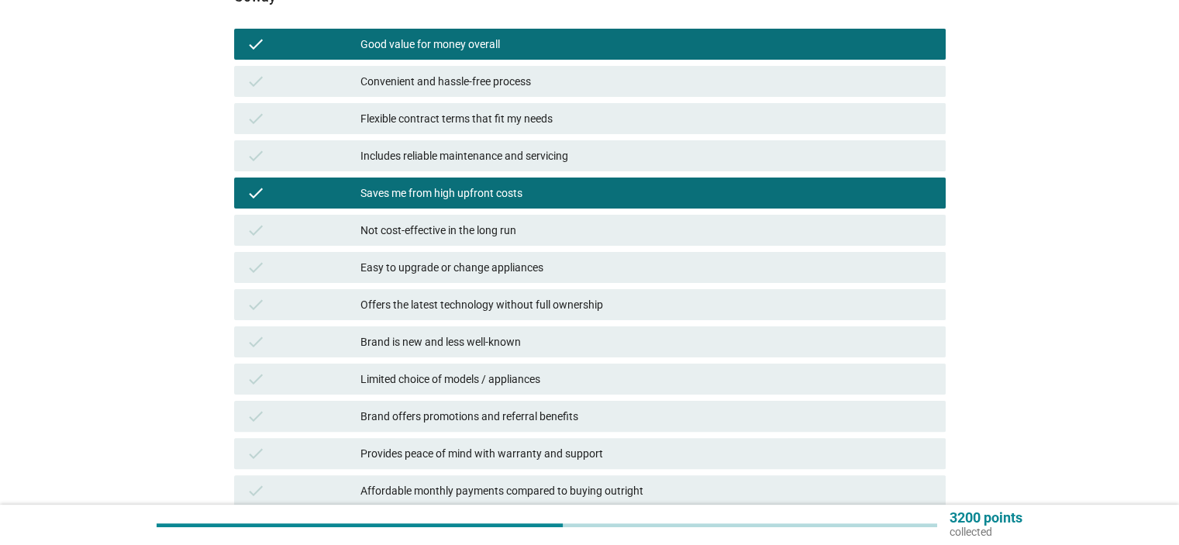
scroll to position [465, 0]
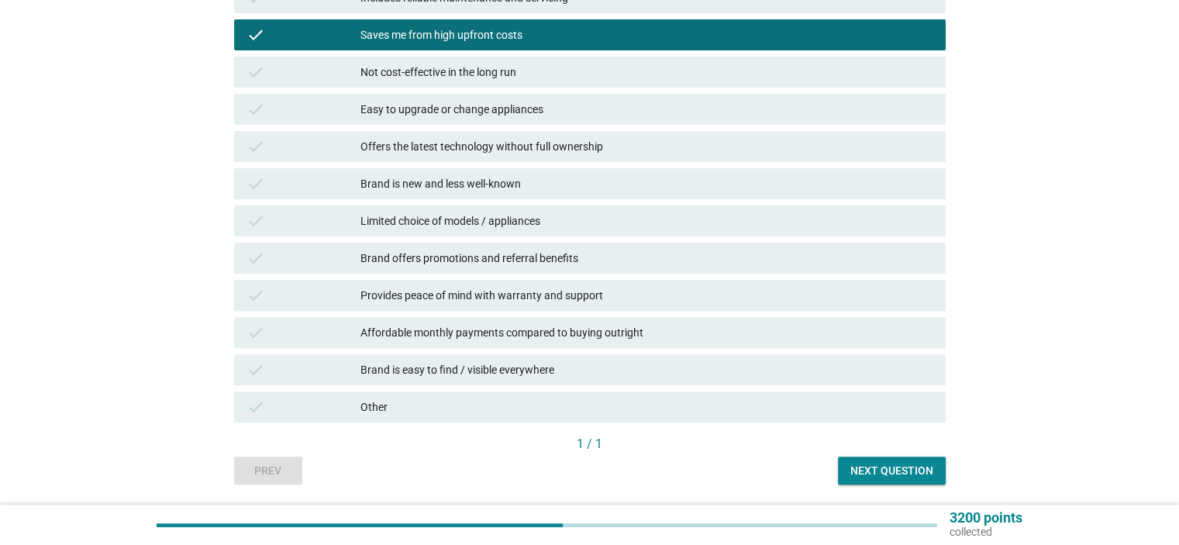
click at [449, 259] on div "Brand offers promotions and referral benefits" at bounding box center [646, 258] width 572 height 19
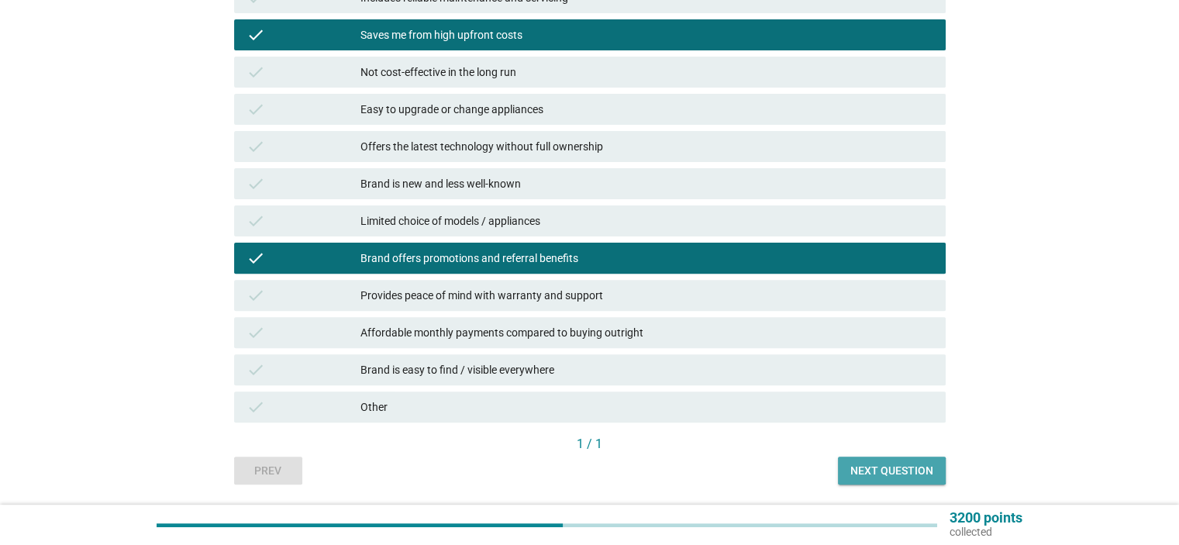
click at [887, 471] on div "Next question" at bounding box center [891, 471] width 83 height 16
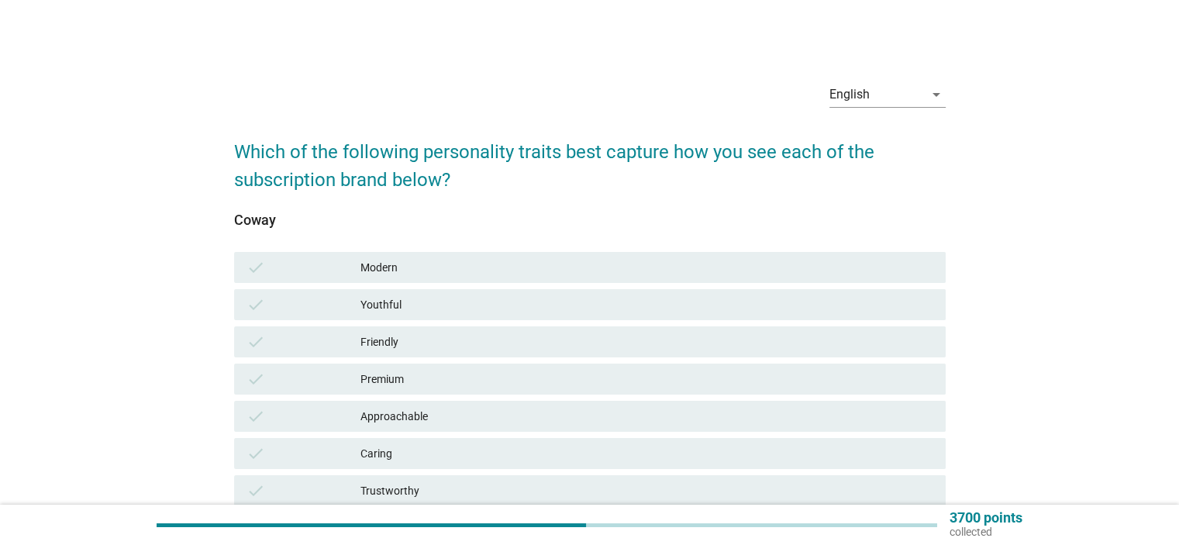
click at [416, 264] on div "Modern" at bounding box center [646, 267] width 572 height 19
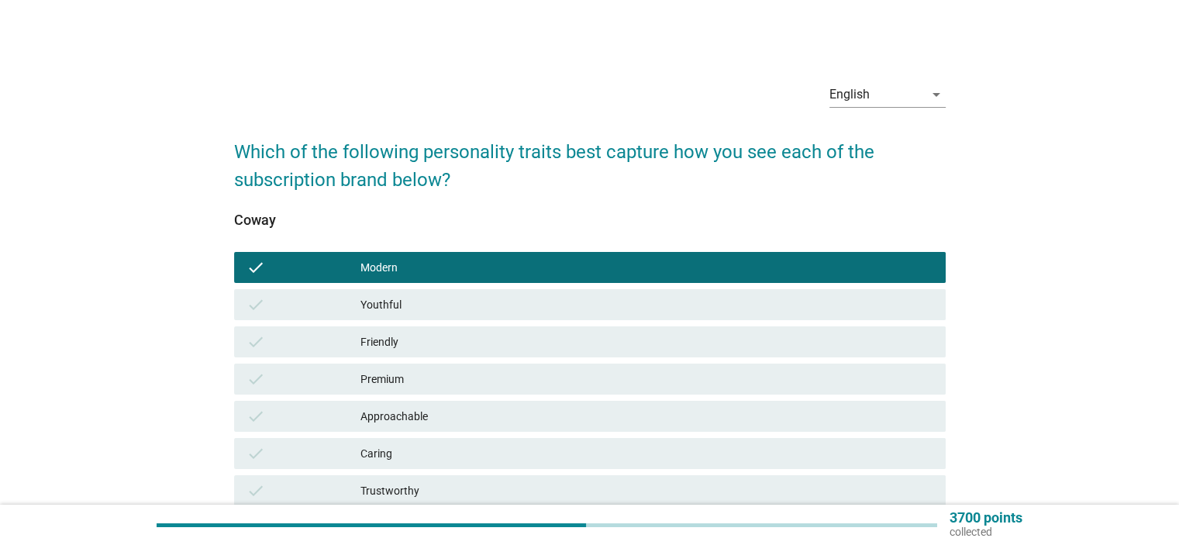
click at [428, 341] on div "Friendly" at bounding box center [646, 342] width 572 height 19
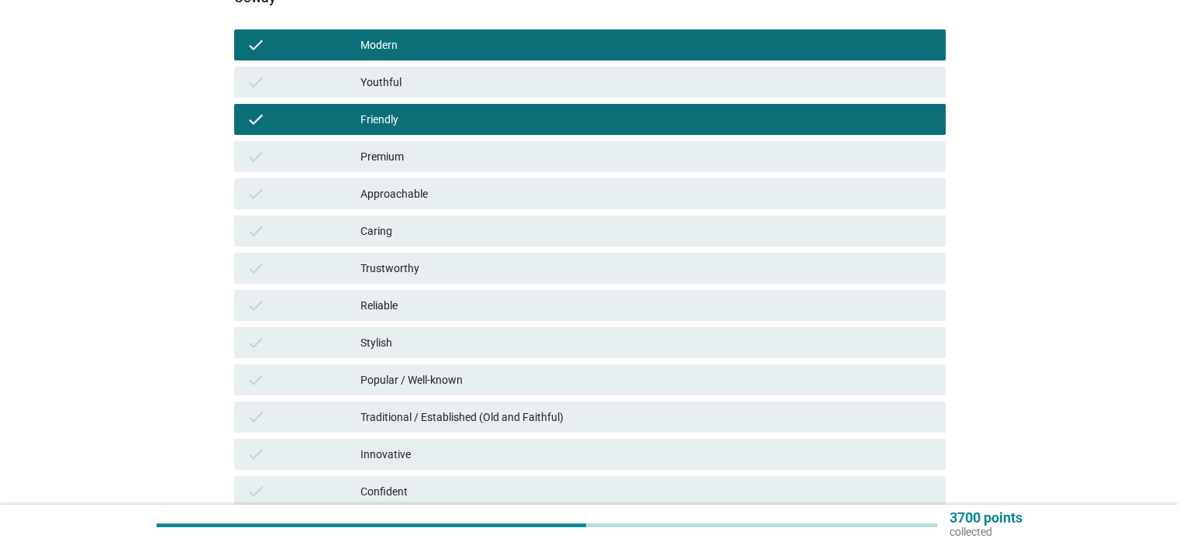
scroll to position [233, 0]
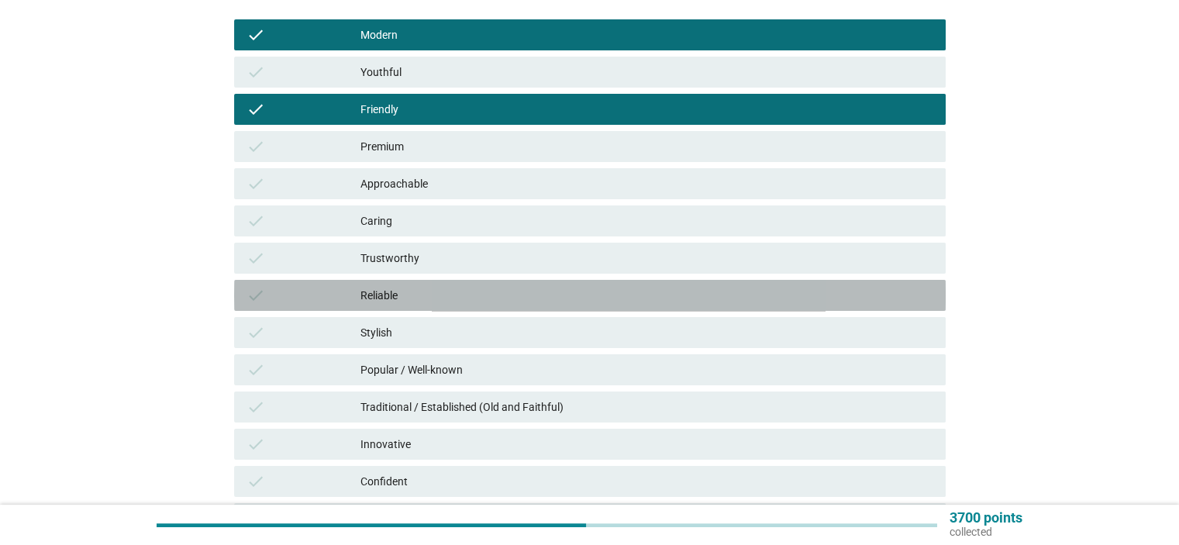
drag, startPoint x: 416, startPoint y: 290, endPoint x: 531, endPoint y: 365, distance: 137.8
click at [416, 290] on div "Reliable" at bounding box center [646, 295] width 572 height 19
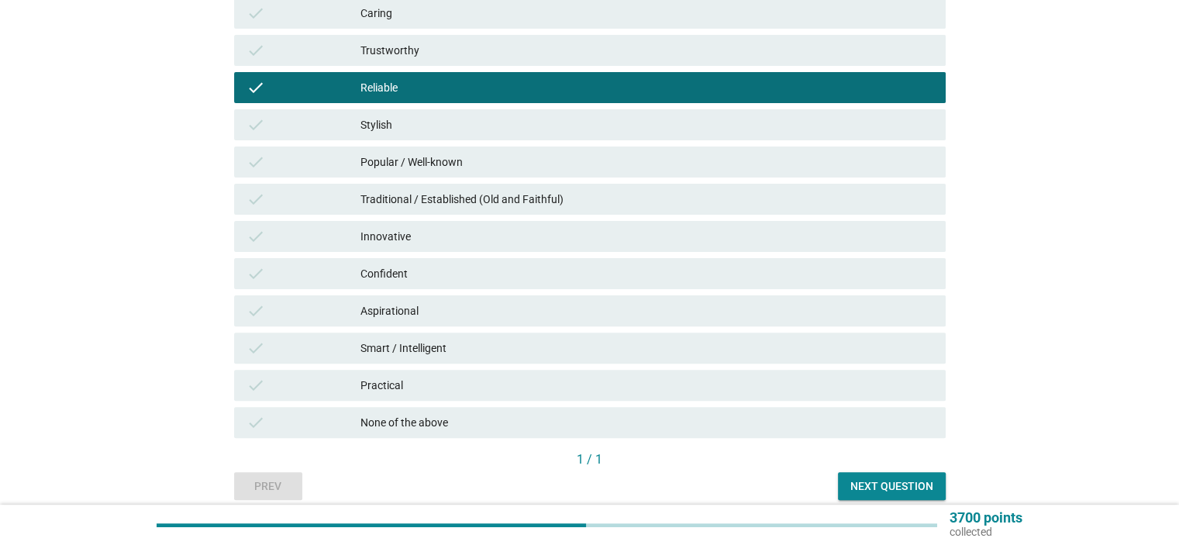
scroll to position [465, 0]
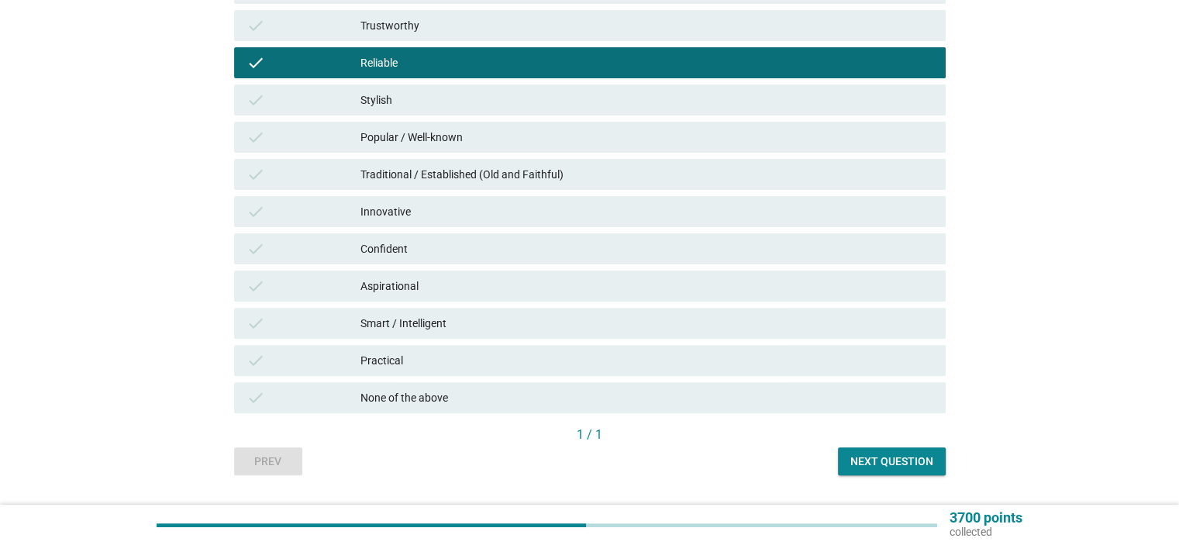
click at [432, 319] on div "Smart / Intelligent" at bounding box center [646, 323] width 572 height 19
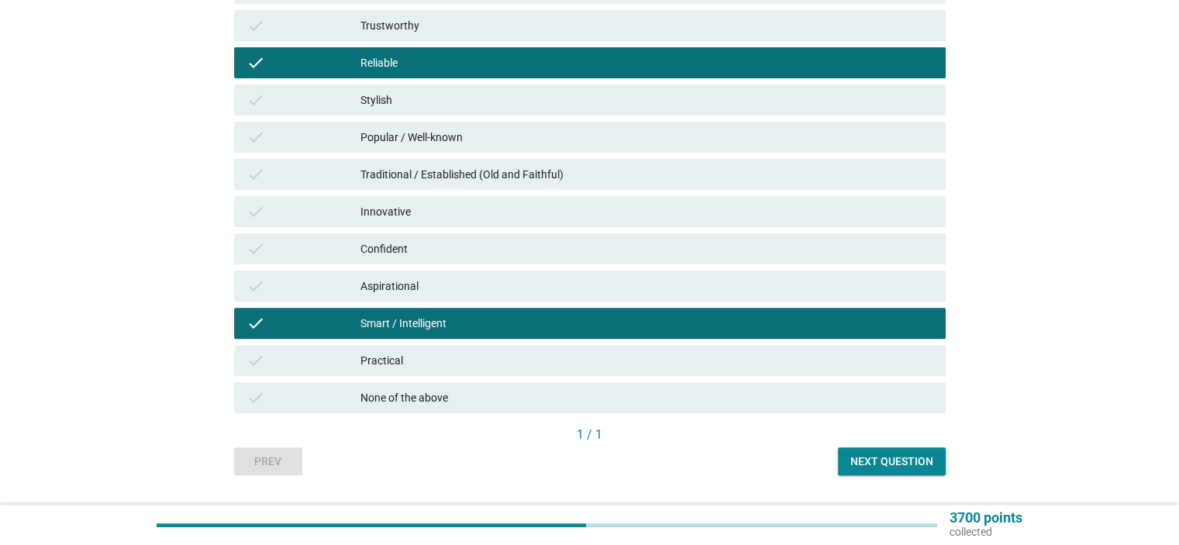
click at [850, 461] on button "Next question" at bounding box center [892, 461] width 108 height 28
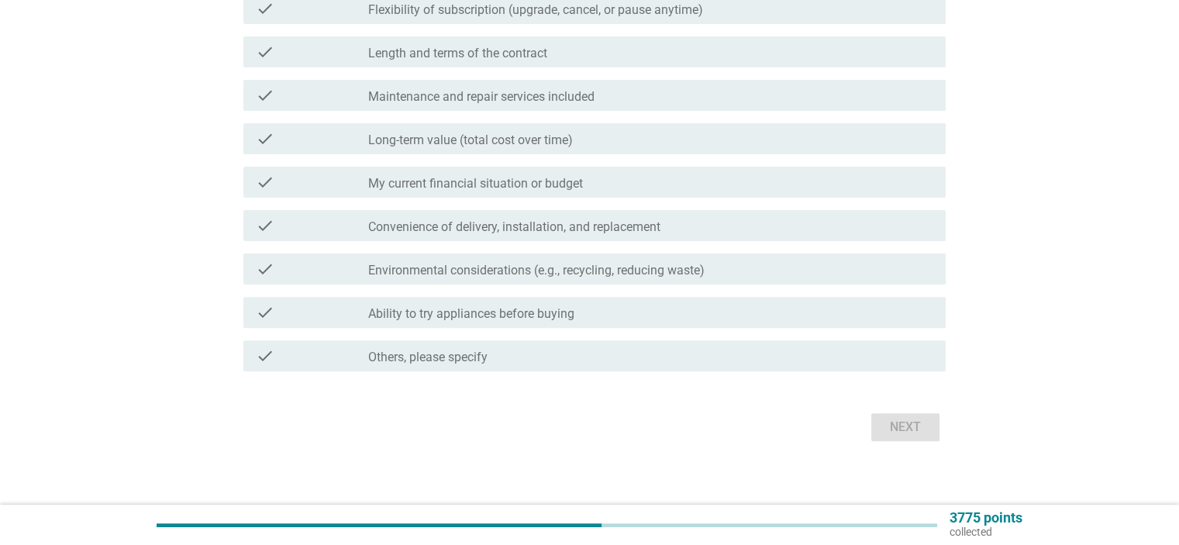
scroll to position [0, 0]
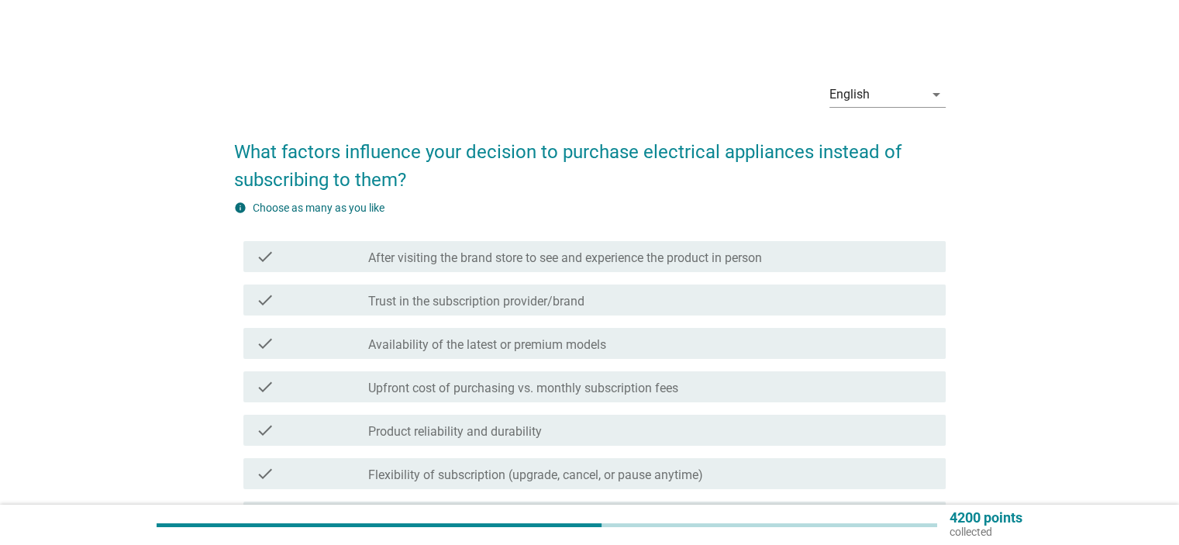
click at [602, 333] on div "check check_box_outline_blank Availability of the latest or premium models" at bounding box center [594, 343] width 702 height 31
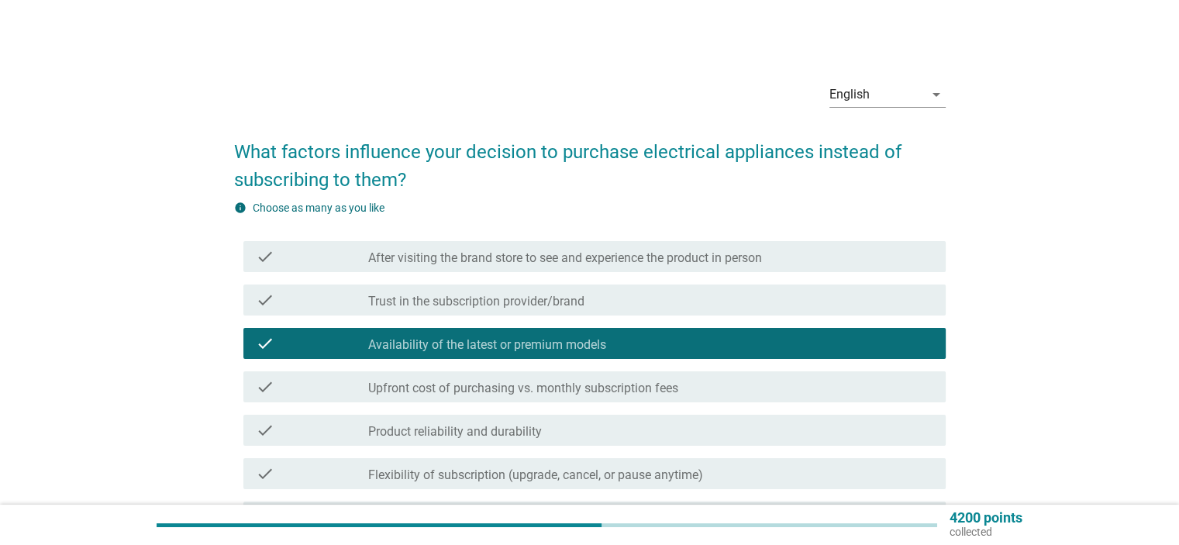
click at [667, 455] on div "check check_box_outline_blank Flexibility of subscription (upgrade, cancel, or …" at bounding box center [590, 473] width 712 height 43
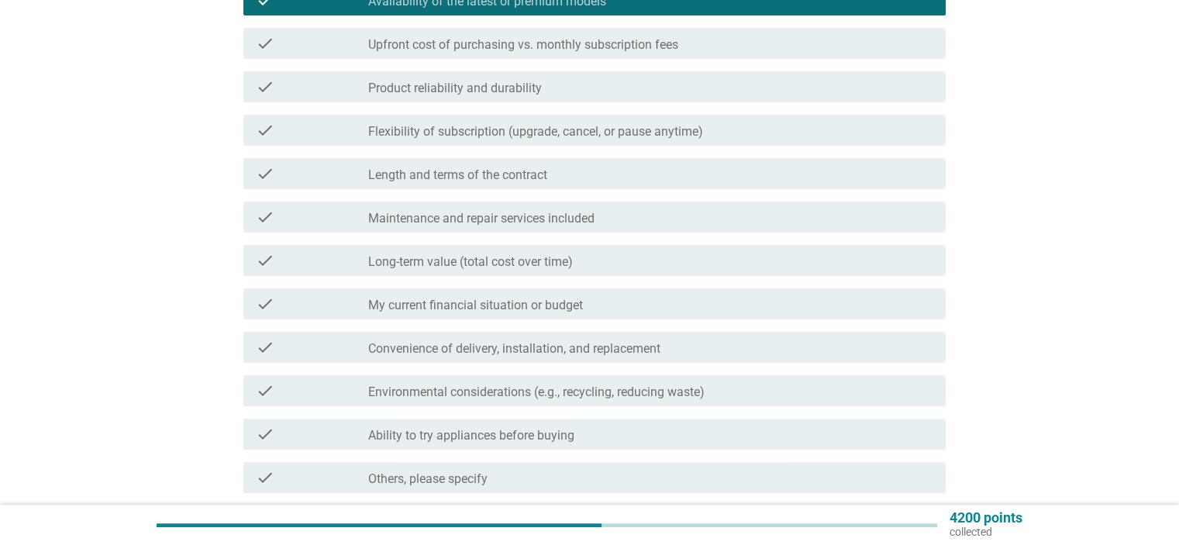
scroll to position [388, 0]
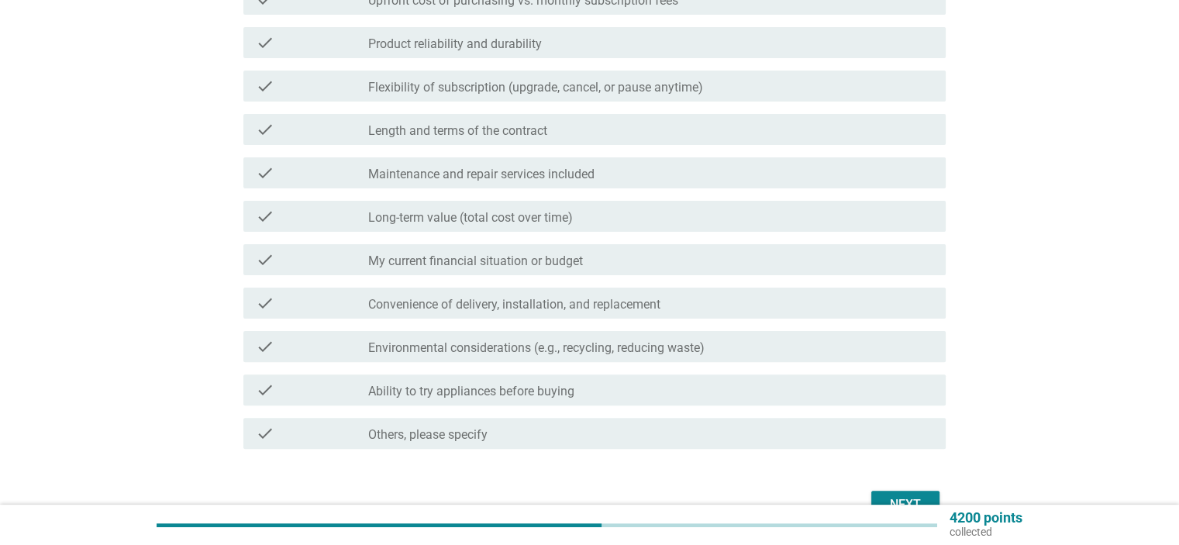
click at [533, 250] on div "check_box_outline_blank My current financial situation or budget" at bounding box center [650, 259] width 564 height 19
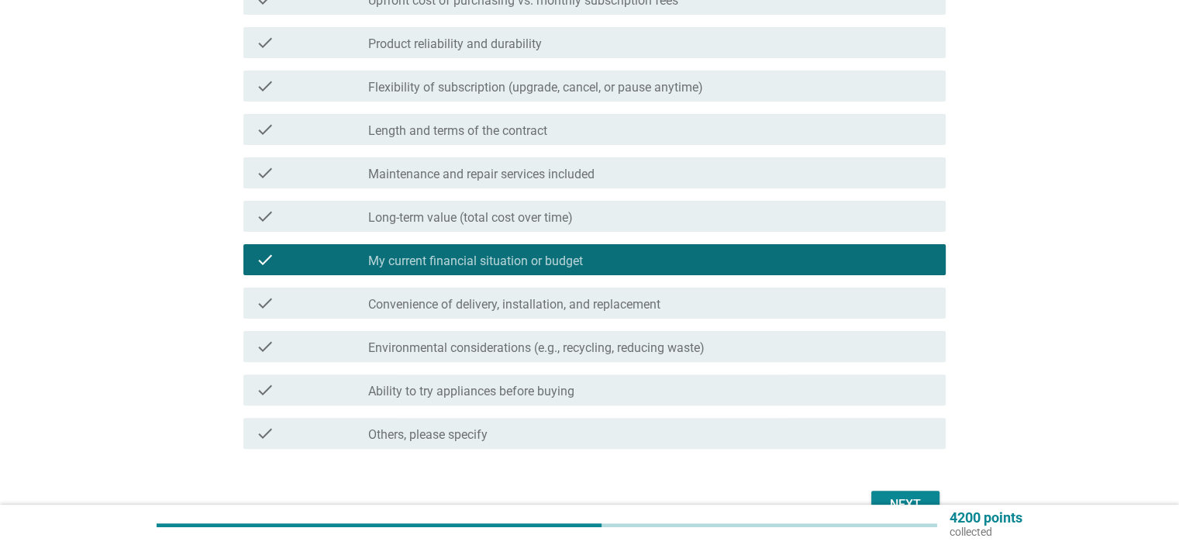
click at [893, 495] on div "Next" at bounding box center [905, 504] width 43 height 19
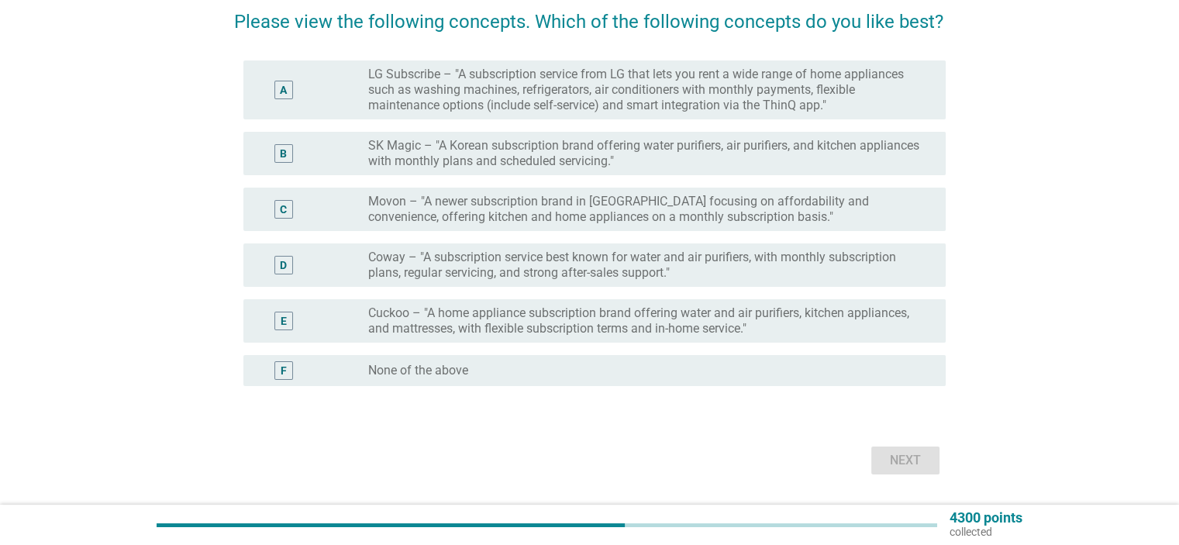
scroll to position [155, 0]
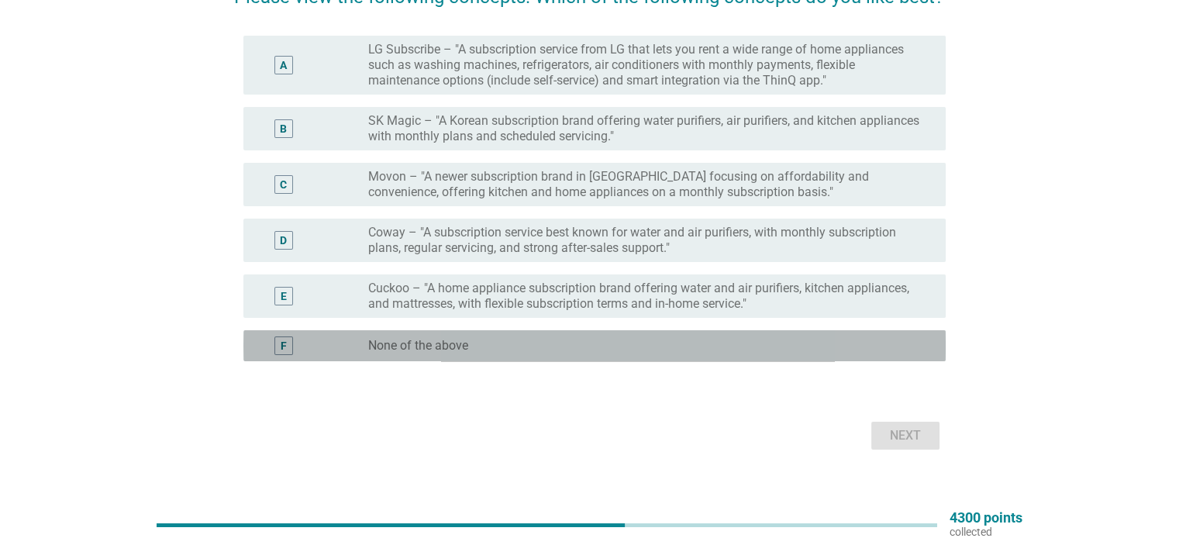
click at [454, 351] on label "None of the above" at bounding box center [418, 346] width 100 height 16
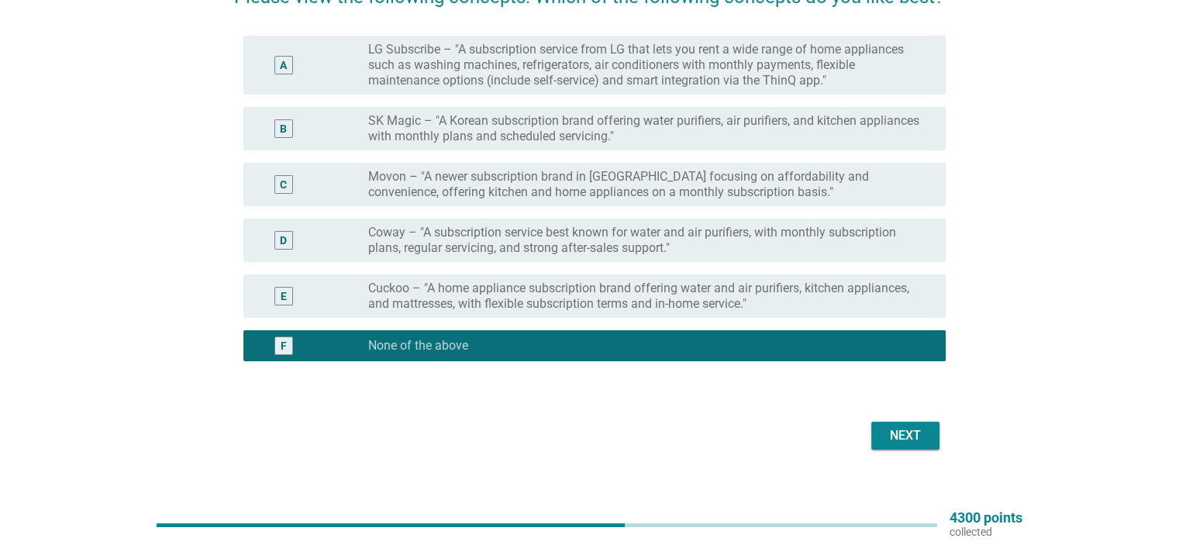
click at [457, 245] on label "Coway – "A subscription service best known for water and air purifiers, with mo…" at bounding box center [644, 240] width 552 height 31
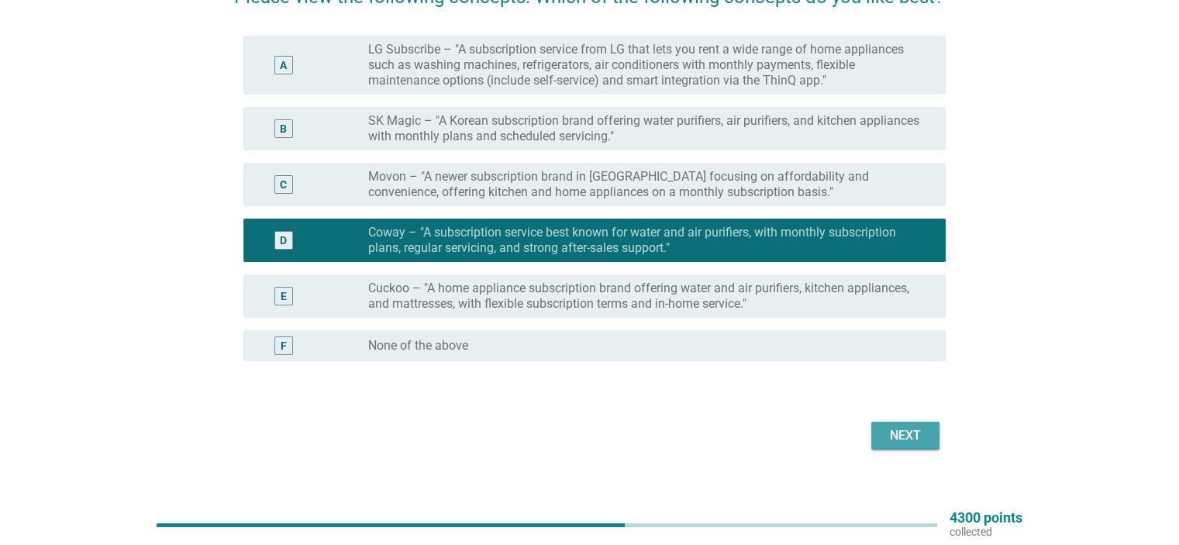
click at [904, 435] on div "Next" at bounding box center [905, 435] width 43 height 19
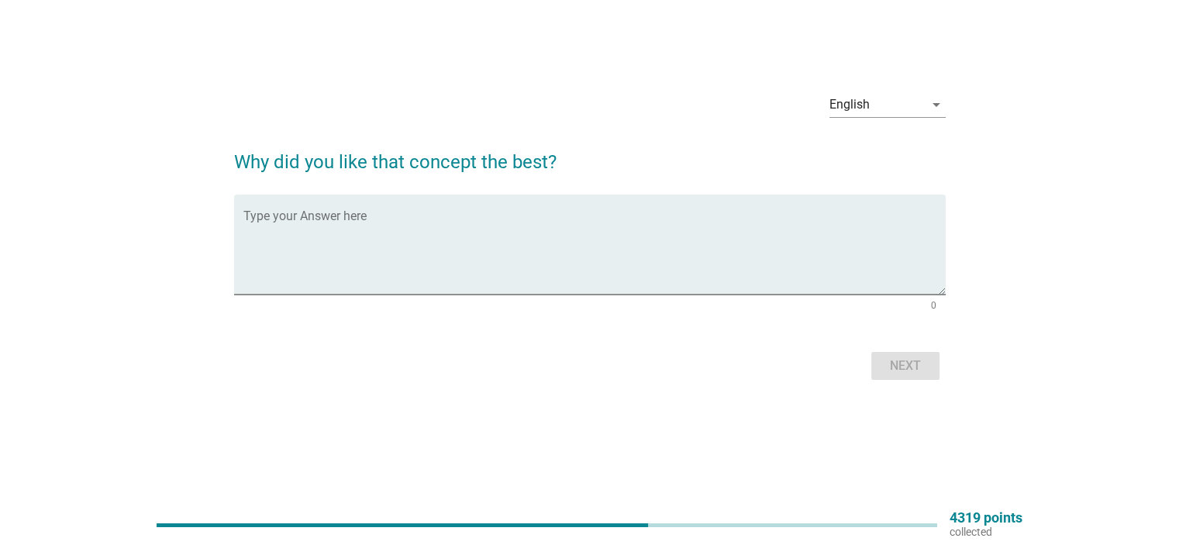
scroll to position [0, 0]
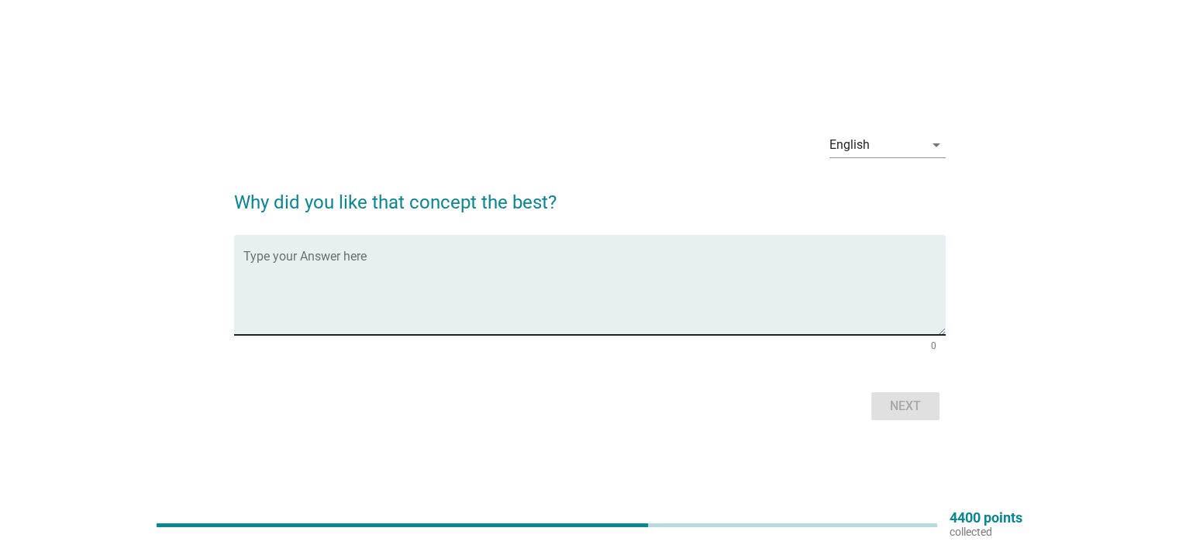
click at [594, 283] on textarea "Type your Answer here" at bounding box center [594, 294] width 702 height 81
click at [289, 266] on textarea "just persnal feeling" at bounding box center [594, 294] width 702 height 81
type textarea "just personal feeling"
click at [891, 405] on div "Next" at bounding box center [905, 406] width 43 height 19
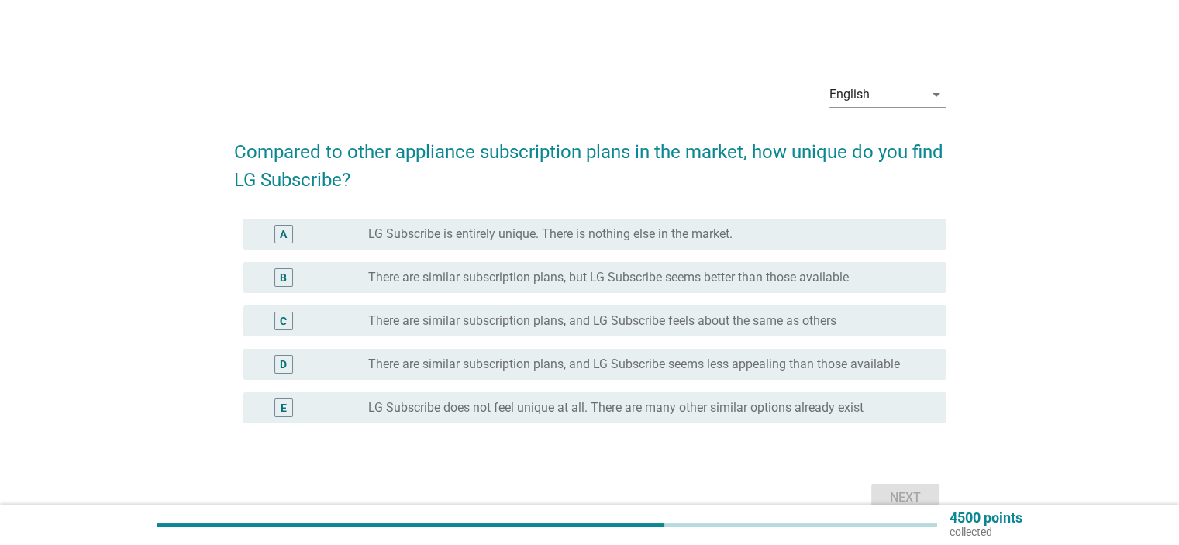
drag, startPoint x: 726, startPoint y: 337, endPoint x: 726, endPoint y: 329, distance: 8.5
click at [726, 336] on div "C radio_button_unchecked There are similar subscription plans, and LG Subscribe…" at bounding box center [590, 320] width 712 height 43
click at [726, 329] on div "radio_button_unchecked There are similar subscription plans, and LG Subscribe f…" at bounding box center [650, 321] width 564 height 19
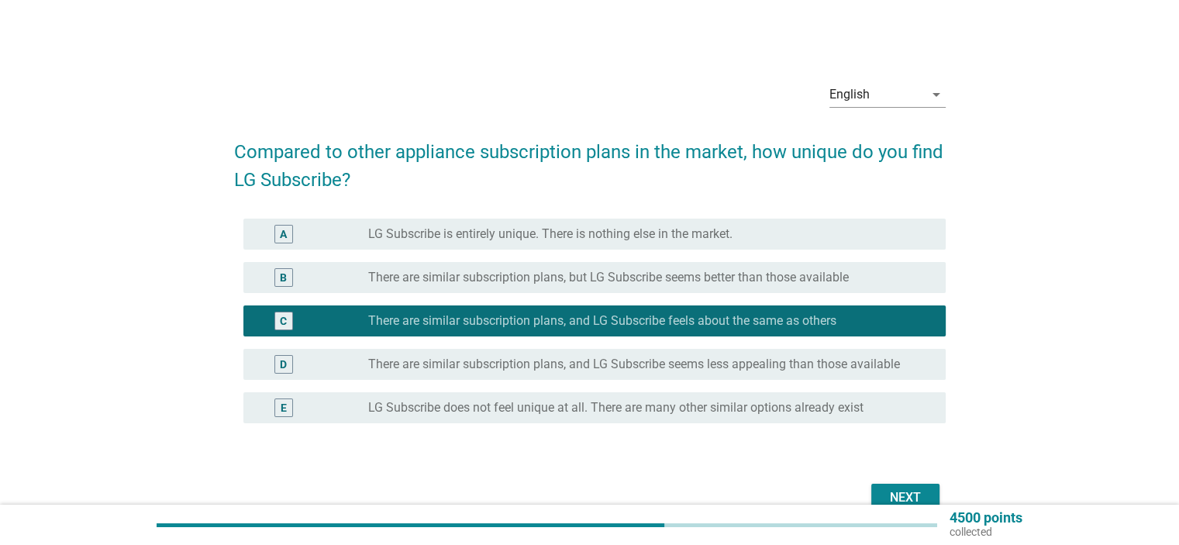
click at [909, 490] on div "Next" at bounding box center [905, 497] width 43 height 19
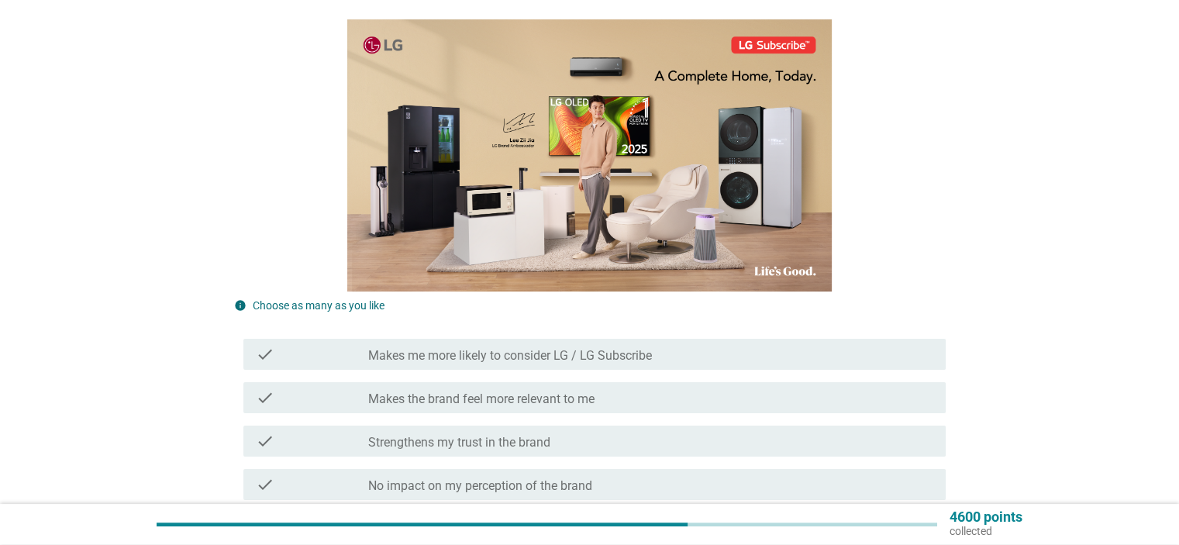
scroll to position [310, 0]
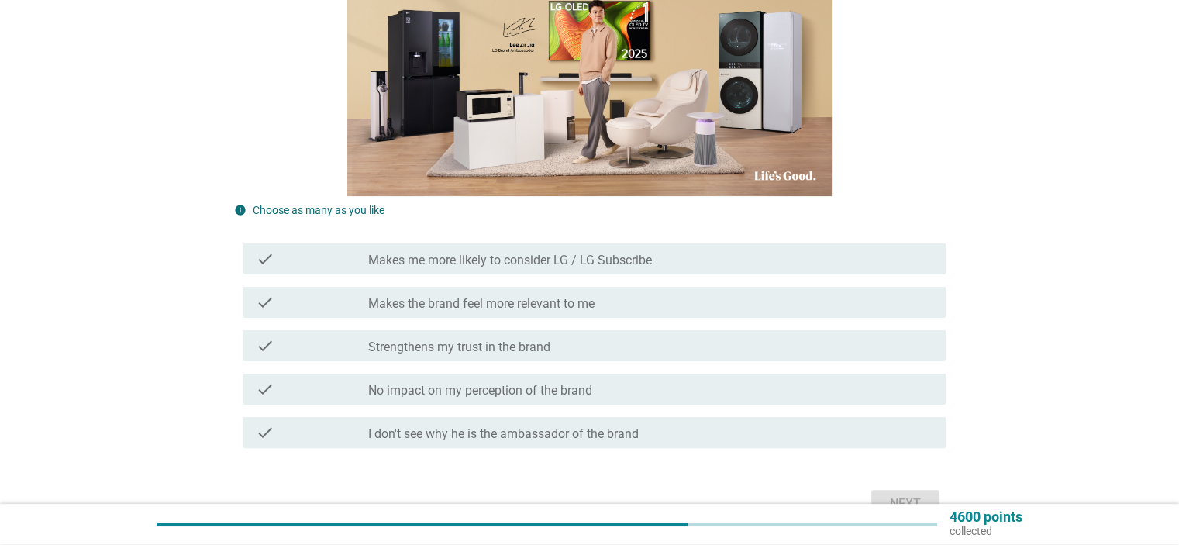
click at [613, 305] on div "check_box_outline_blank Makes the brand feel more relevant to me" at bounding box center [650, 302] width 564 height 19
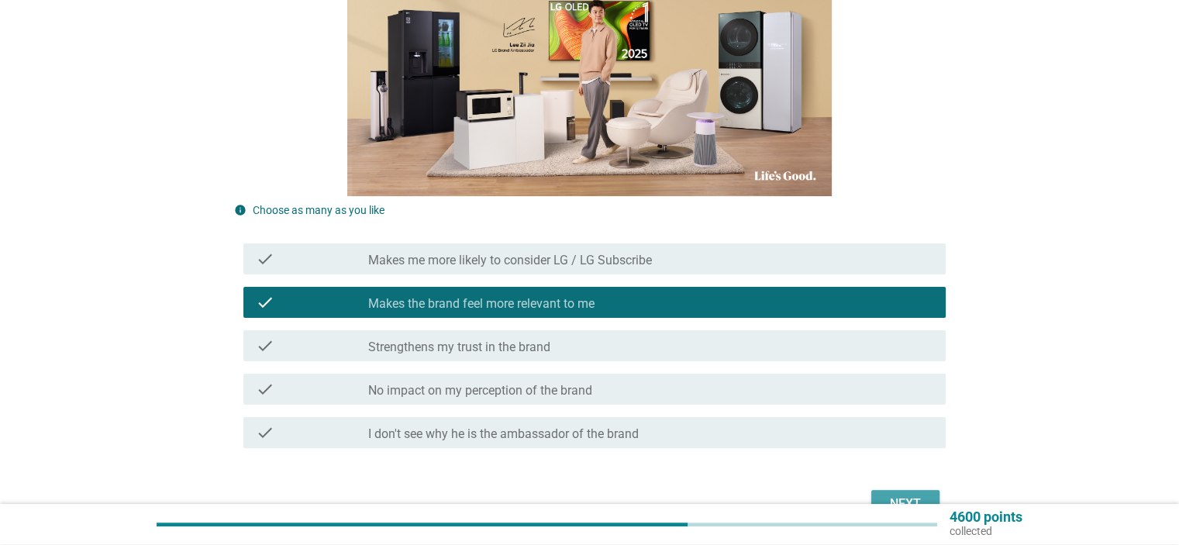
click at [912, 495] on div "Next" at bounding box center [905, 504] width 43 height 19
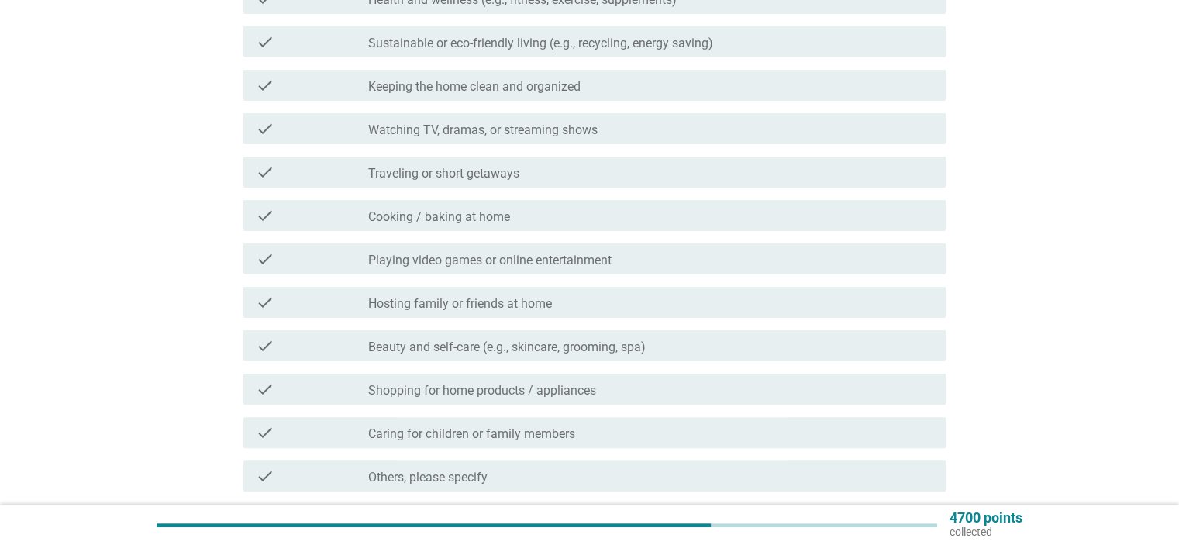
scroll to position [388, 0]
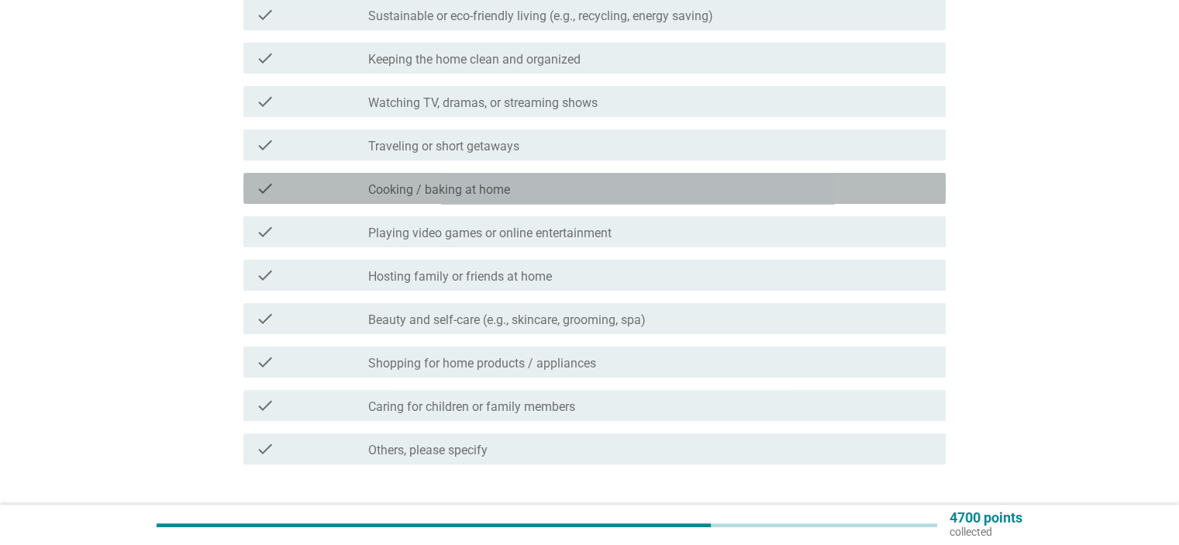
click at [446, 182] on label "Cooking / baking at home" at bounding box center [439, 190] width 142 height 16
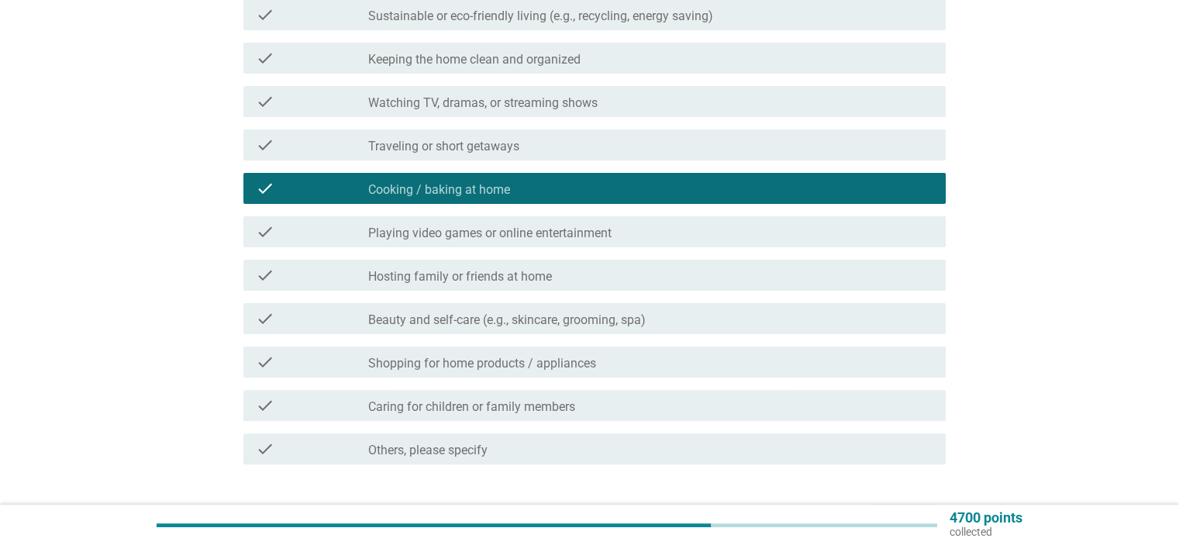
click at [640, 409] on div "check_box_outline_blank Caring for children or family members" at bounding box center [650, 405] width 564 height 19
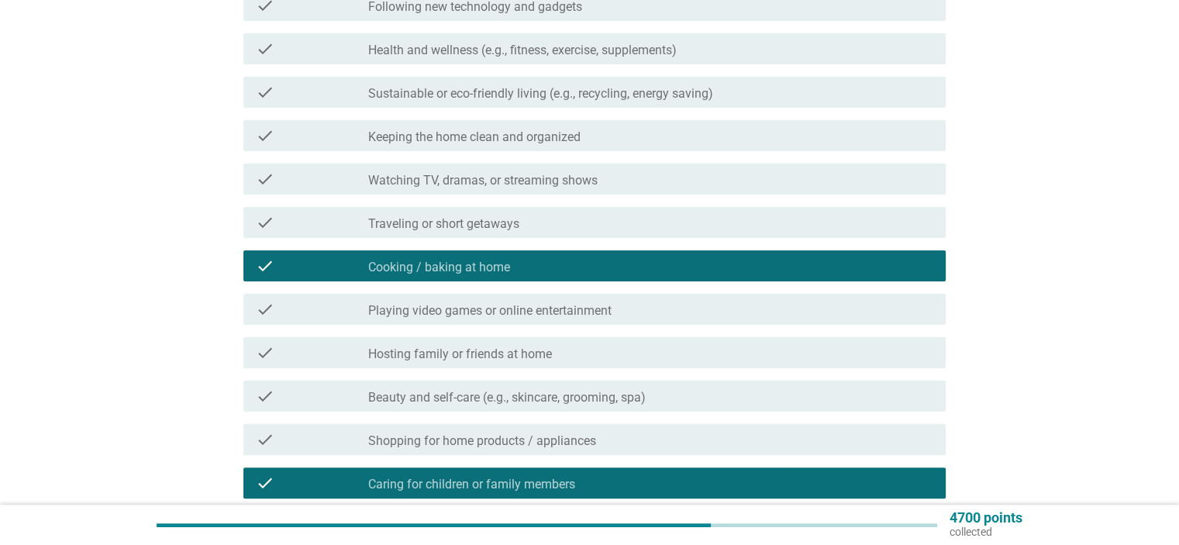
scroll to position [233, 0]
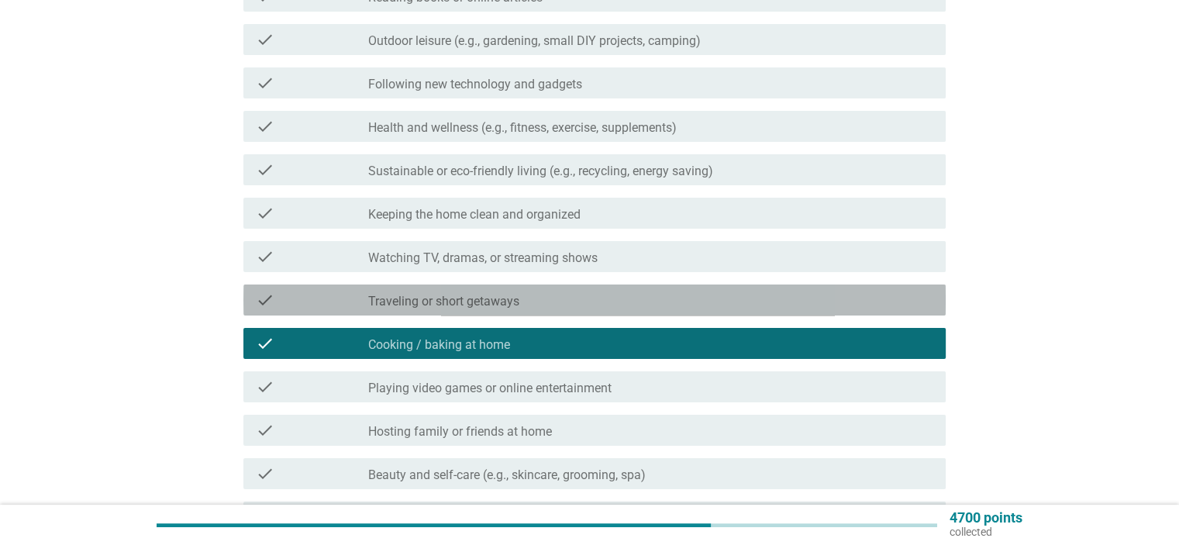
click at [559, 294] on div "check_box_outline_blank Traveling or short getaways" at bounding box center [650, 300] width 564 height 19
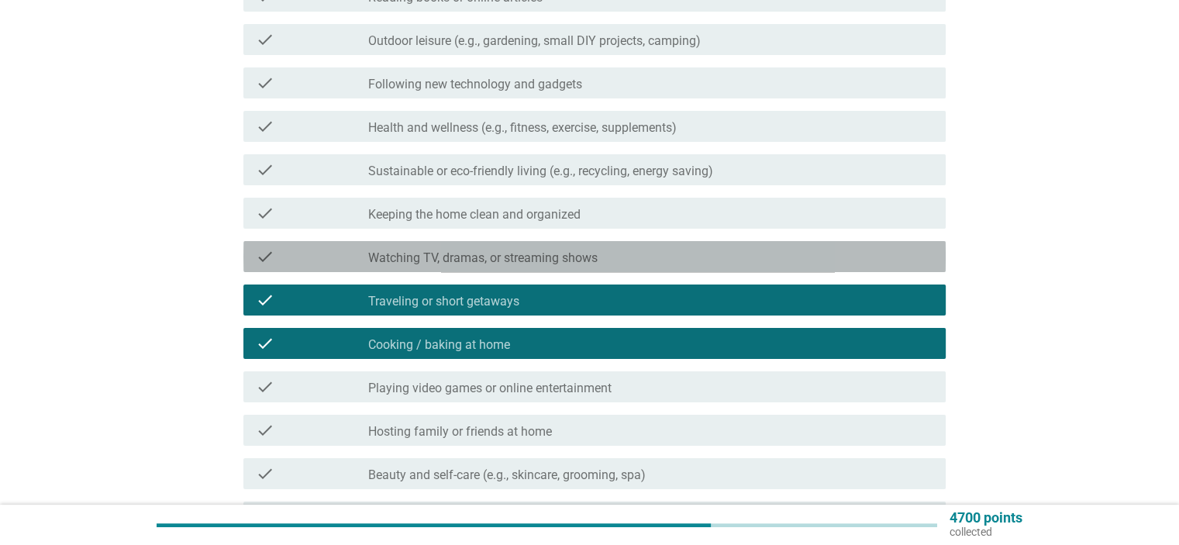
click at [574, 260] on label "Watching TV, dramas, or streaming shows" at bounding box center [482, 258] width 229 height 16
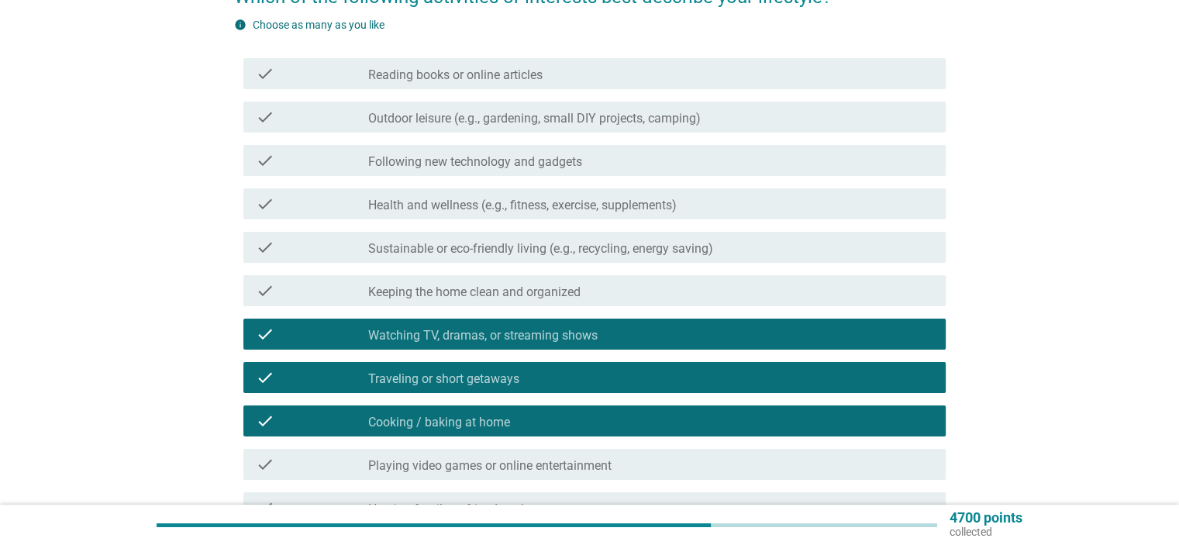
scroll to position [491, 0]
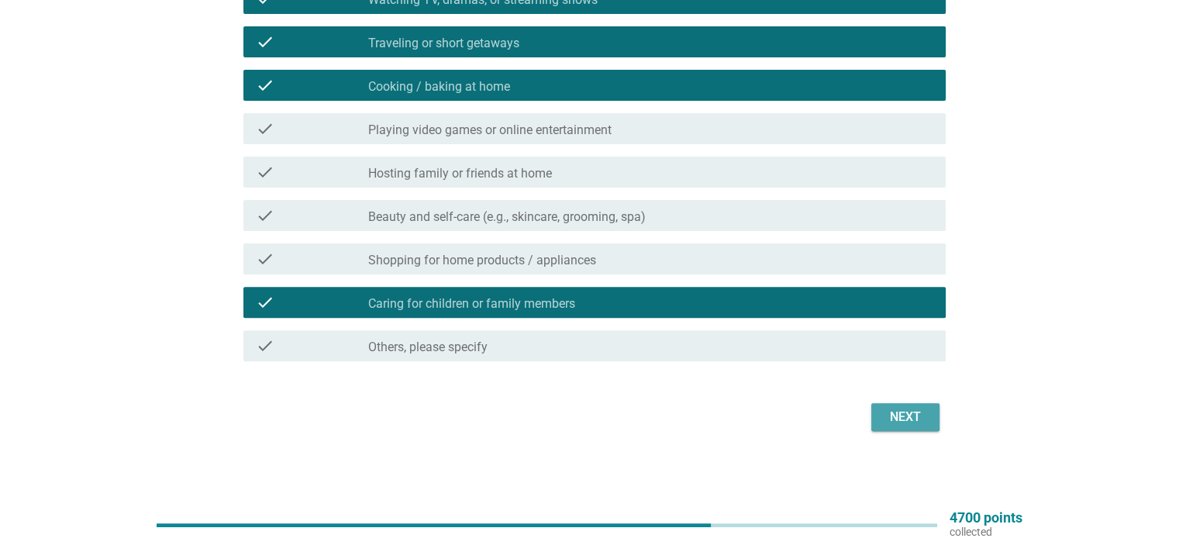
click at [881, 415] on button "Next" at bounding box center [905, 417] width 68 height 28
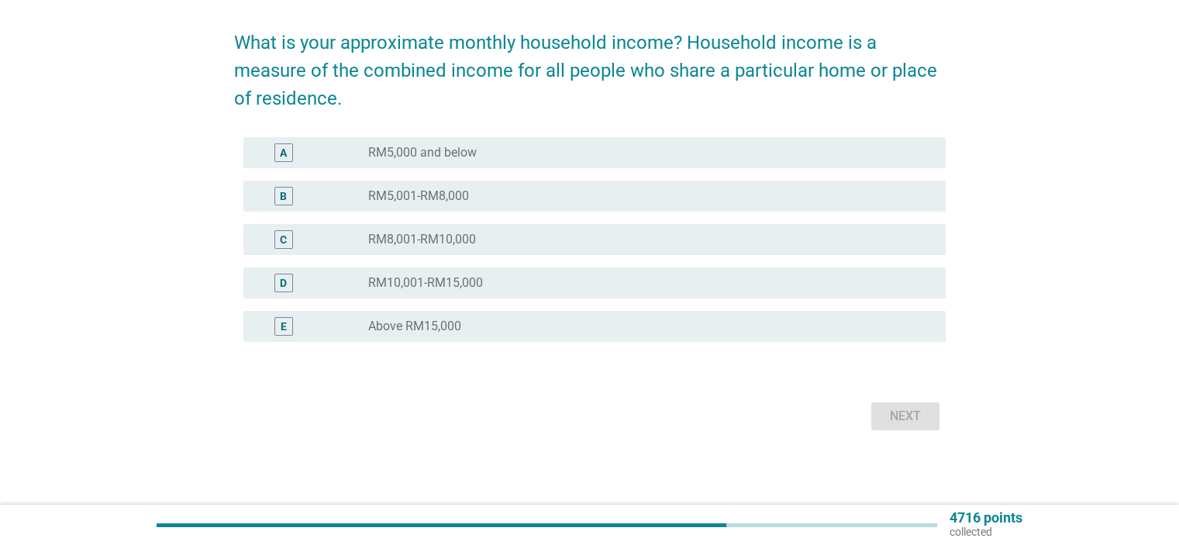
scroll to position [0, 0]
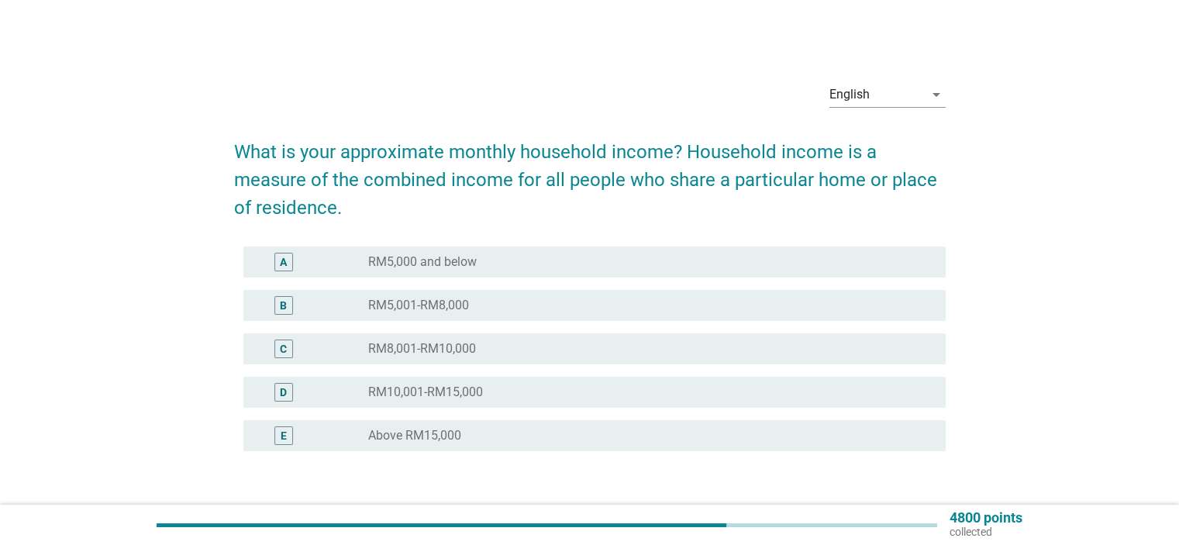
click at [440, 390] on label "RM10,001-RM15,000" at bounding box center [425, 393] width 115 height 16
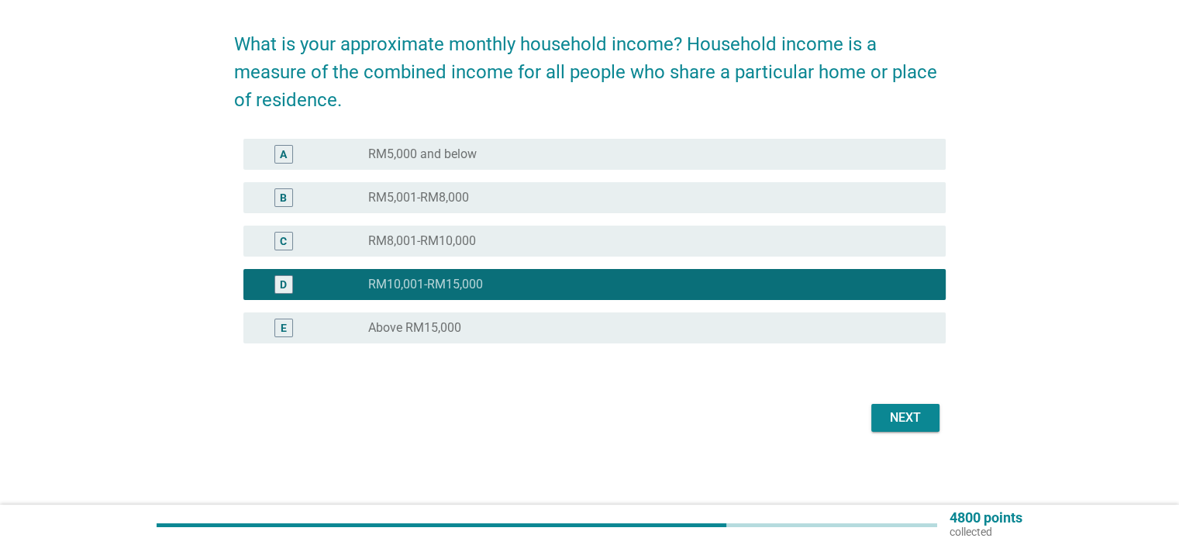
scroll to position [109, 0]
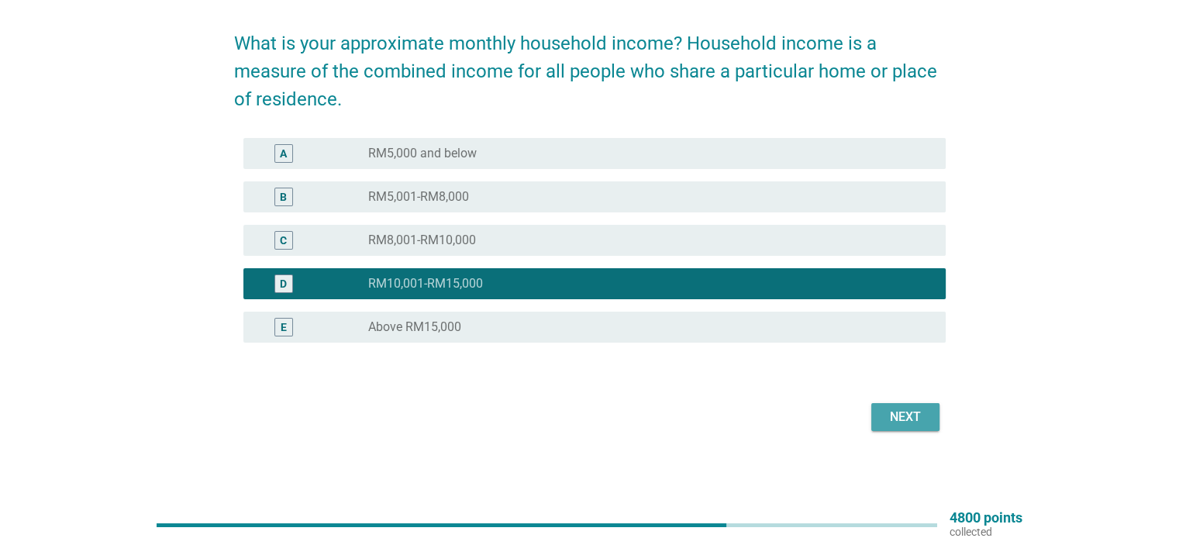
click at [924, 418] on div "Next" at bounding box center [905, 417] width 43 height 19
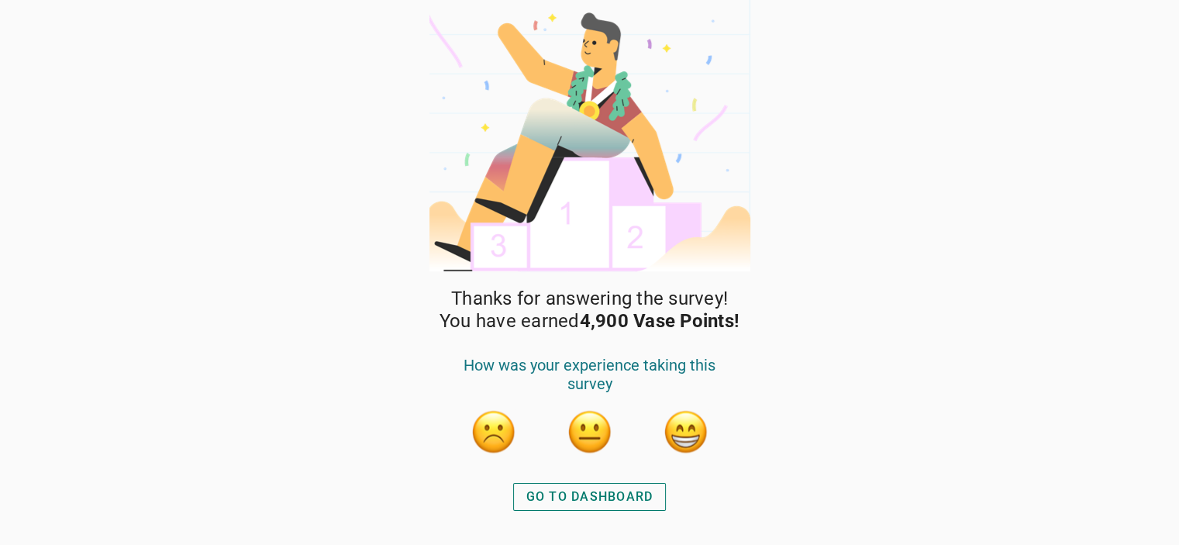
click at [619, 498] on div "GO TO DASHBOARD" at bounding box center [589, 497] width 127 height 19
